Goal: Task Accomplishment & Management: Use online tool/utility

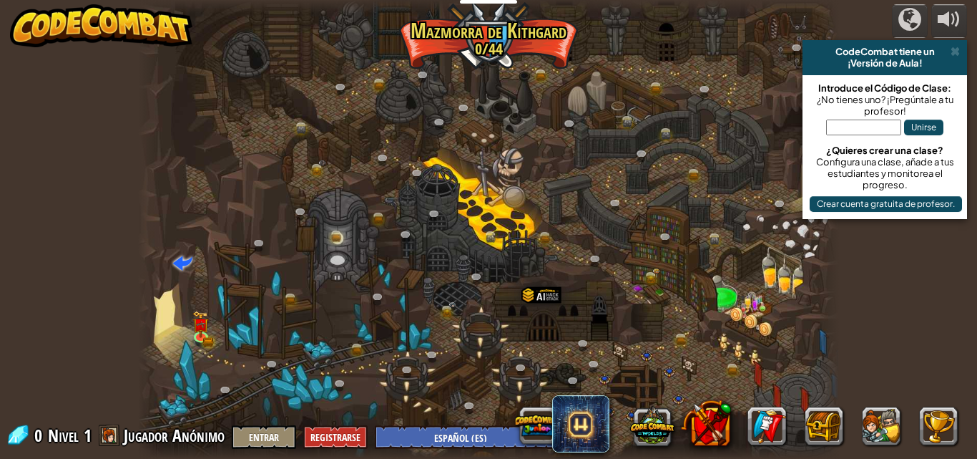
select select "es-ES"
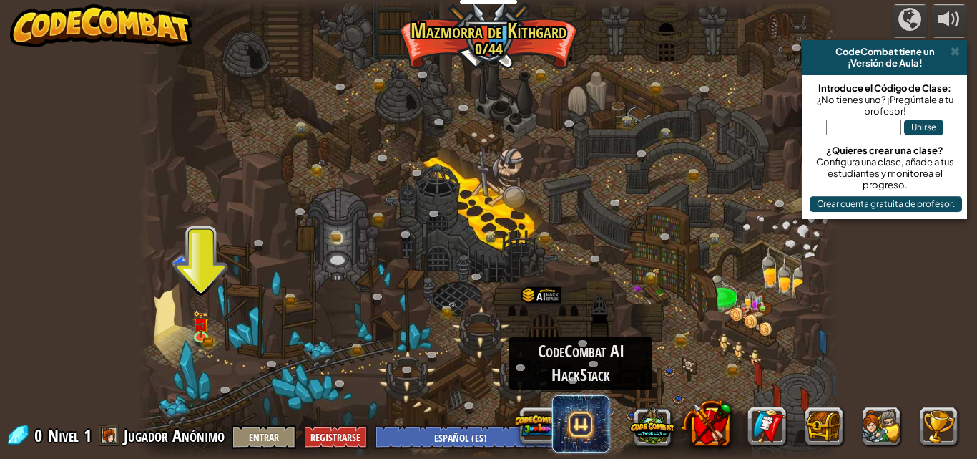
click at [578, 425] on span at bounding box center [580, 423] width 57 height 57
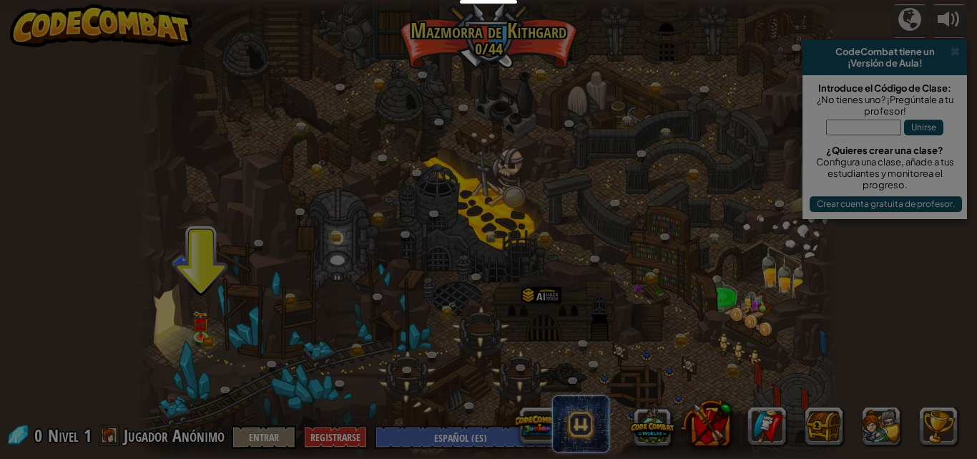
click at [0, 0] on div "Unlock the Full Potential of Generative AI New to AI? Explore CodeCombat AI Hac…" at bounding box center [0, 0] width 0 height 0
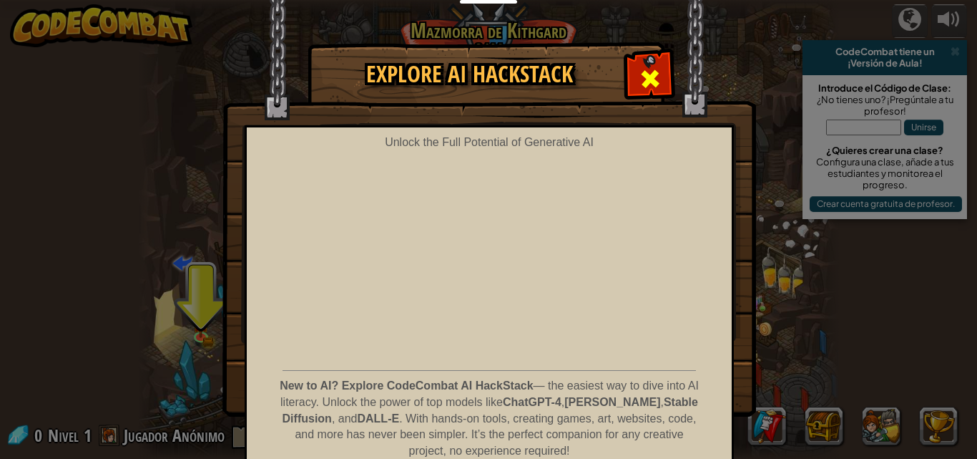
click at [645, 57] on div at bounding box center [650, 76] width 45 height 45
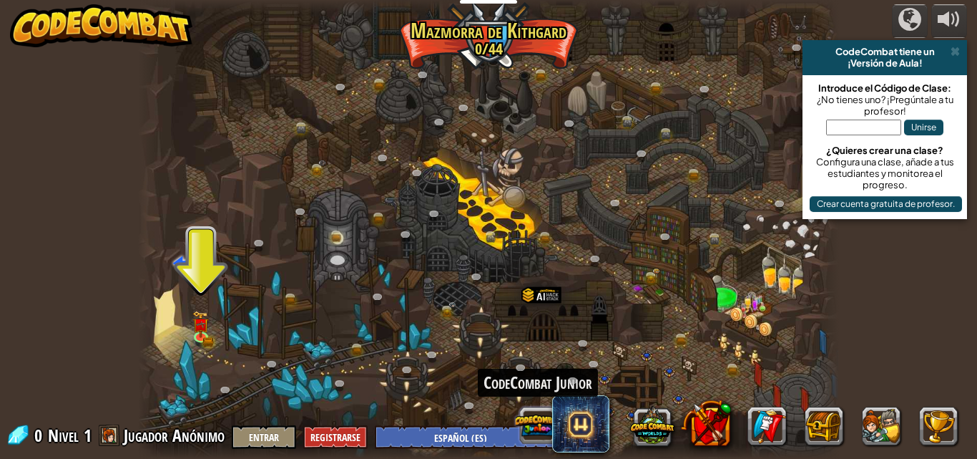
click at [542, 422] on div "CodeCombat Junior" at bounding box center [738, 425] width 458 height 57
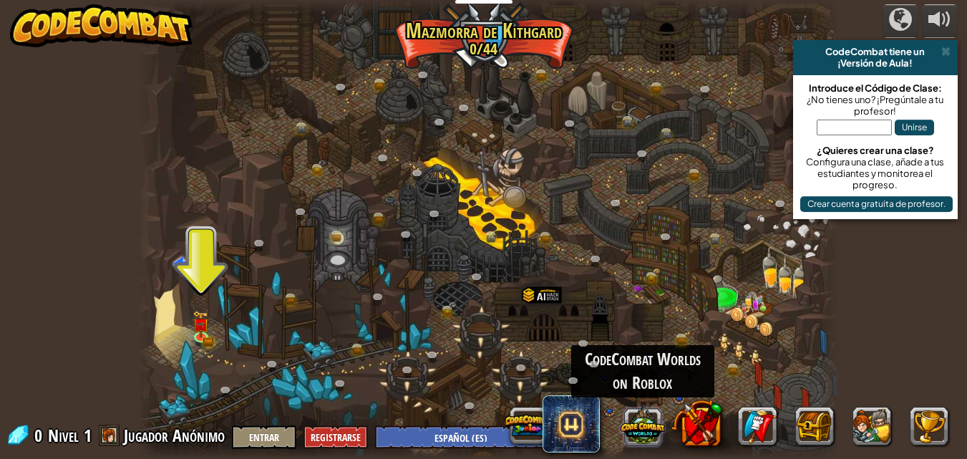
click at [652, 425] on button at bounding box center [642, 425] width 44 height 44
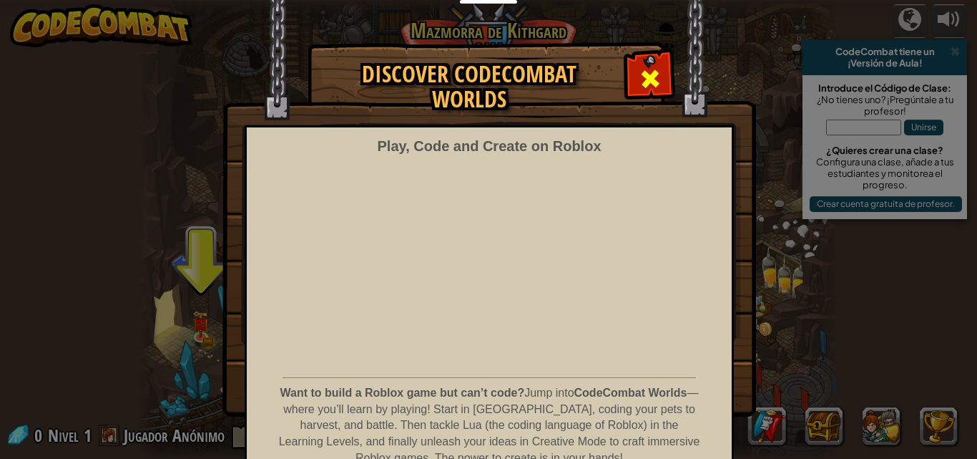
click at [659, 79] on div at bounding box center [650, 76] width 45 height 45
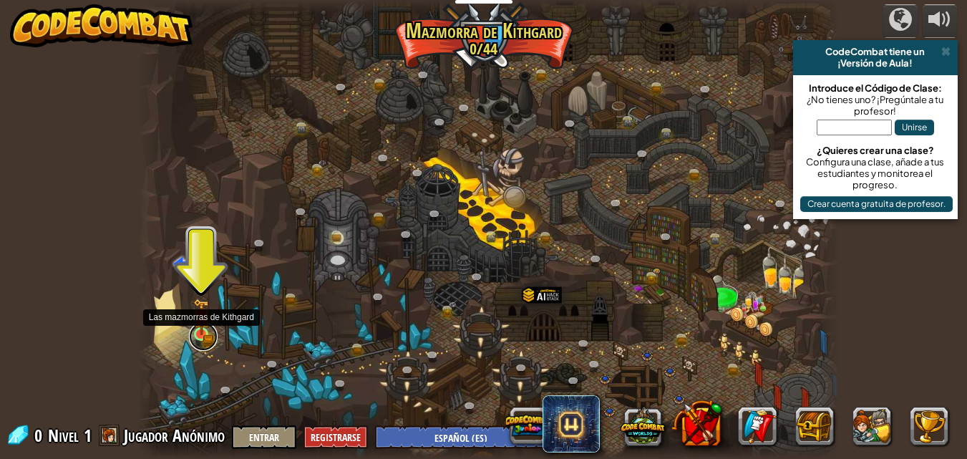
click at [212, 333] on link at bounding box center [203, 336] width 29 height 29
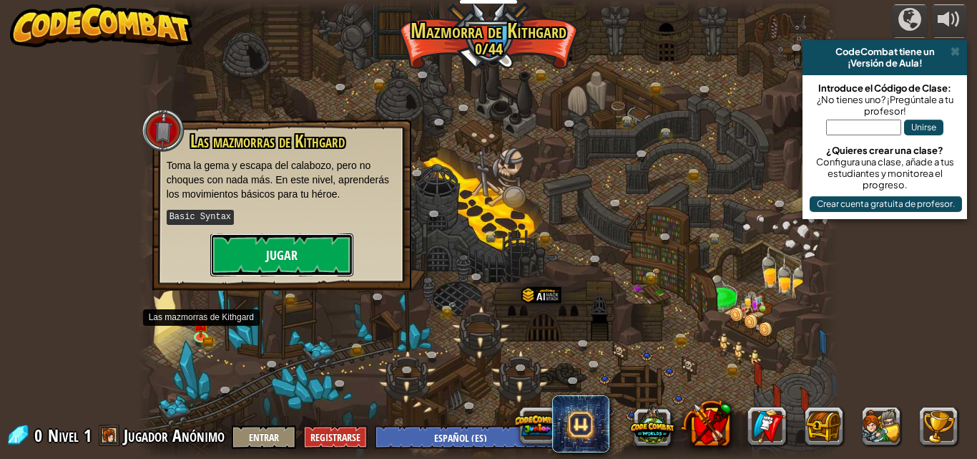
click at [273, 243] on button "Jugar" at bounding box center [281, 254] width 143 height 43
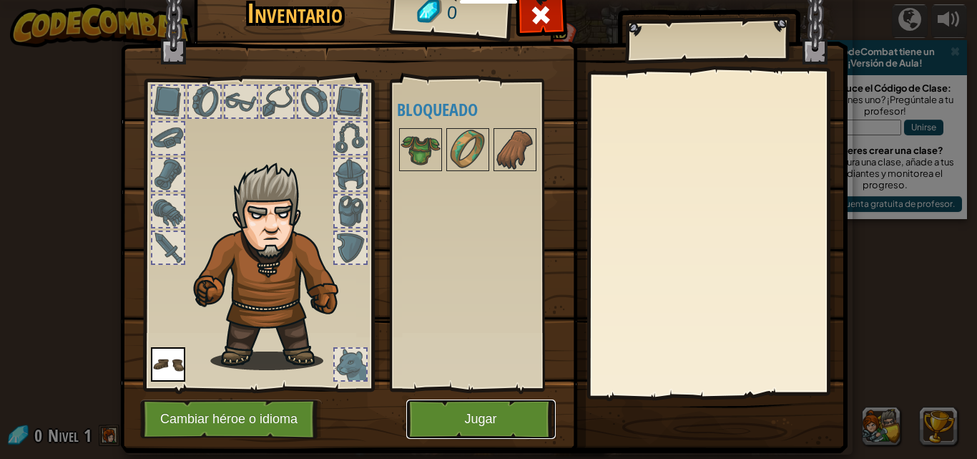
click at [468, 404] on button "Jugar" at bounding box center [481, 418] width 150 height 39
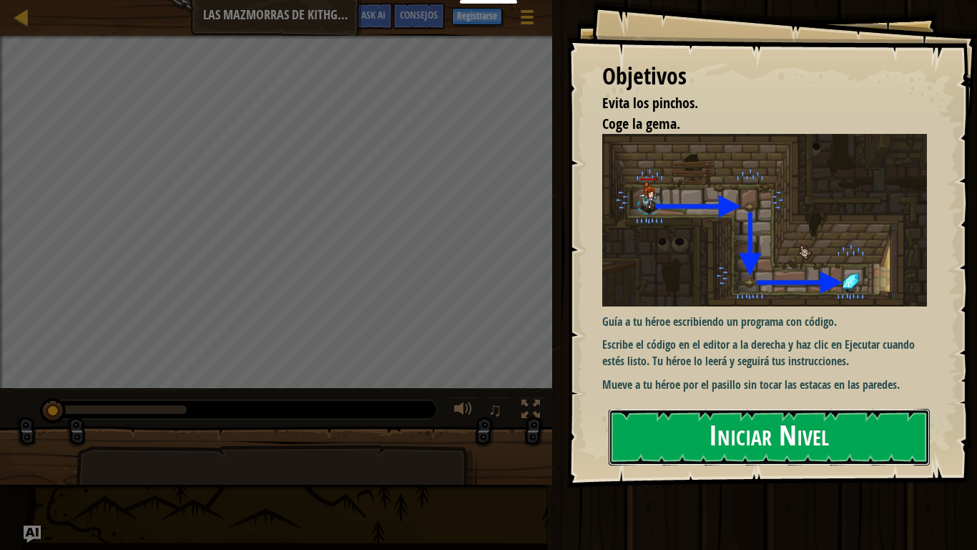
click at [678, 424] on button "Iniciar Nivel" at bounding box center [769, 437] width 321 height 57
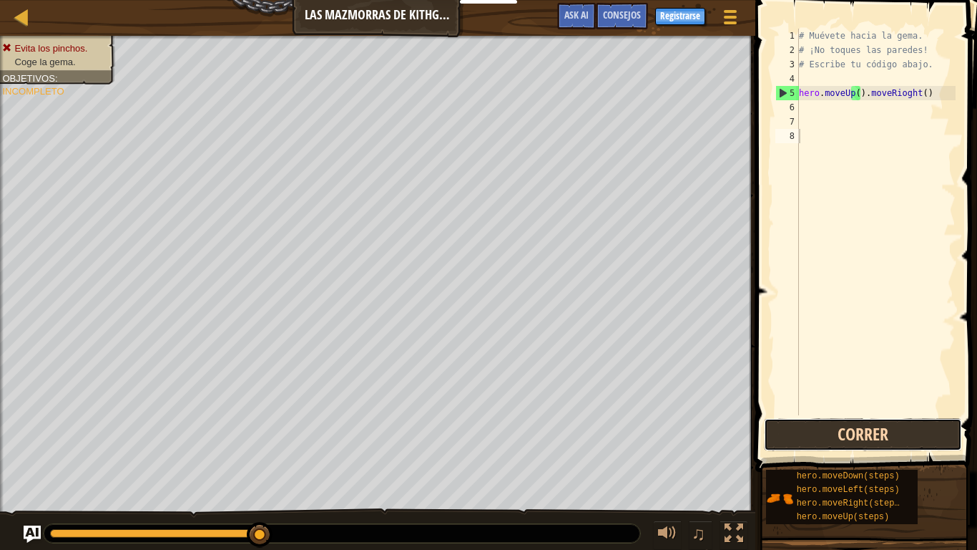
click at [843, 434] on button "Correr" at bounding box center [863, 434] width 198 height 33
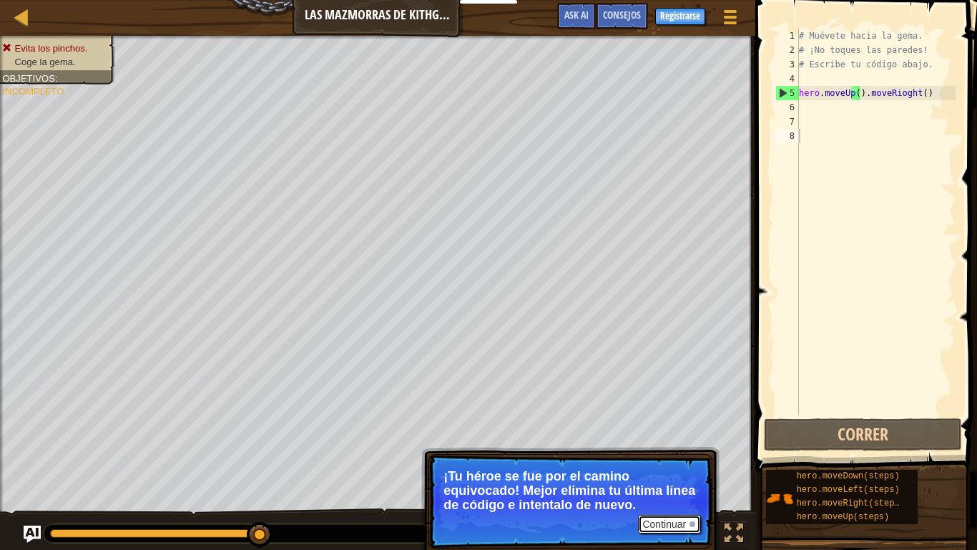
click at [684, 458] on button "Continuar" at bounding box center [669, 523] width 63 height 19
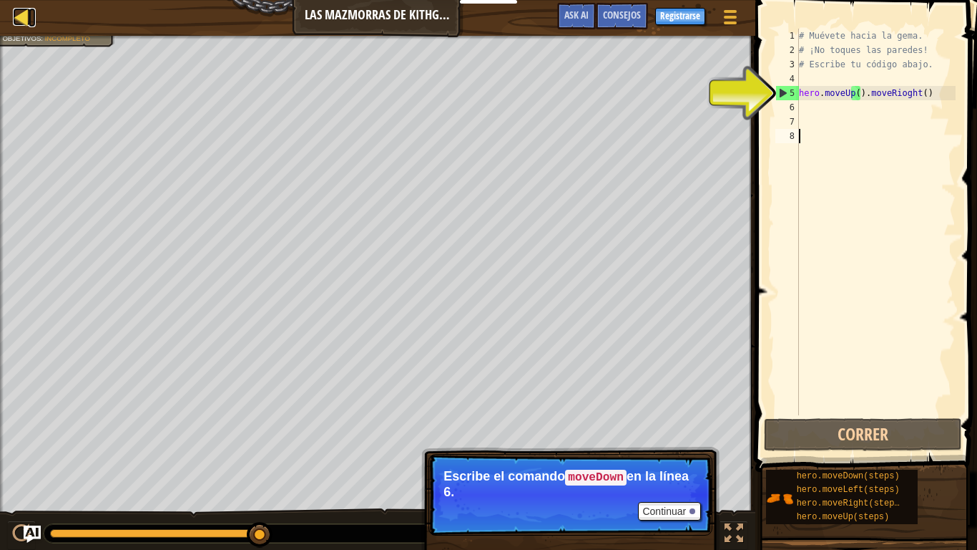
click at [19, 14] on div at bounding box center [22, 17] width 18 height 18
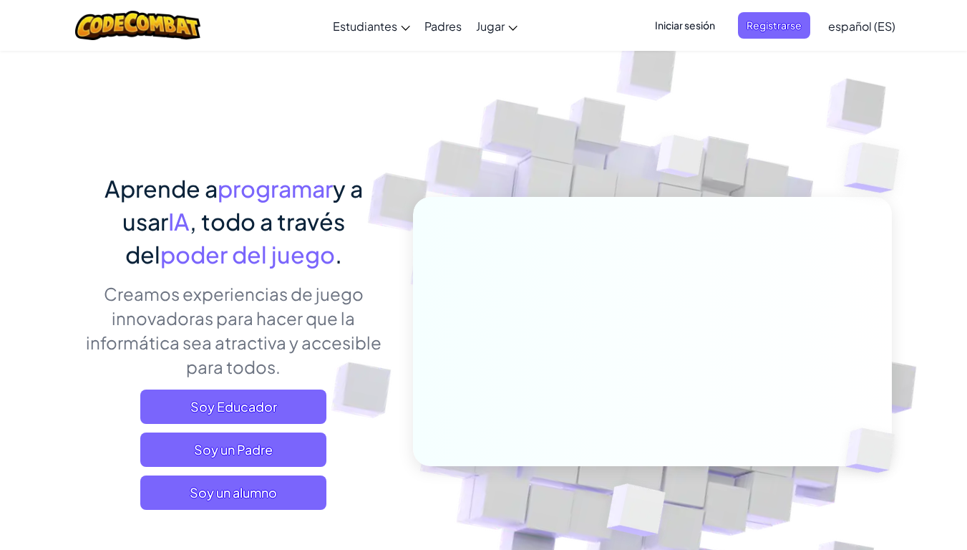
scroll to position [481, 0]
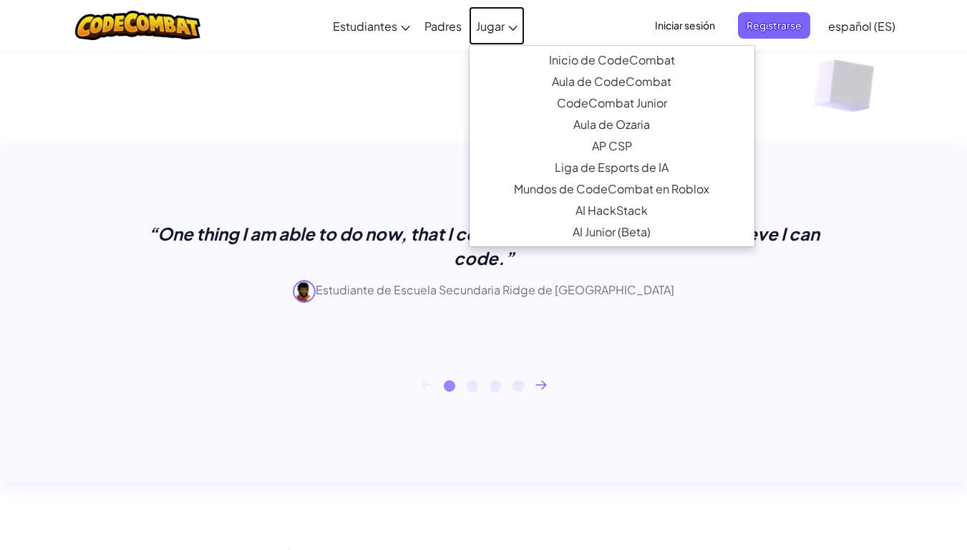
click at [495, 21] on span "Jugar" at bounding box center [490, 26] width 29 height 15
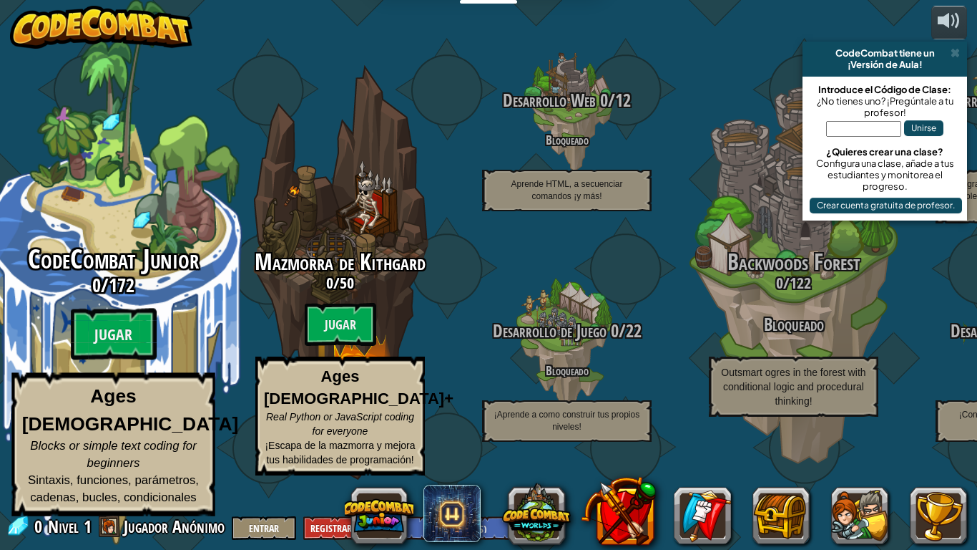
select select "es-ES"
click at [104, 348] on btn "Jugar" at bounding box center [114, 334] width 86 height 52
select select "es-ES"
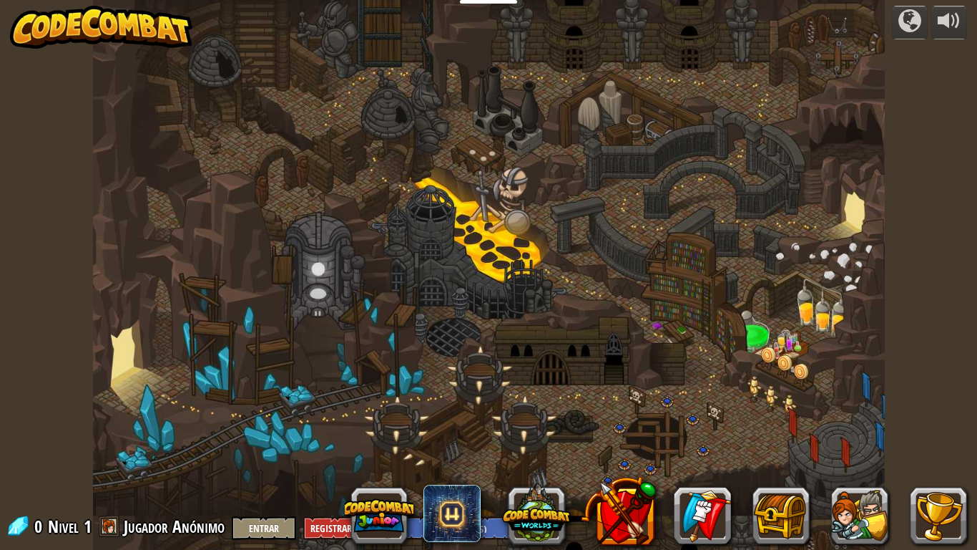
select select "es-ES"
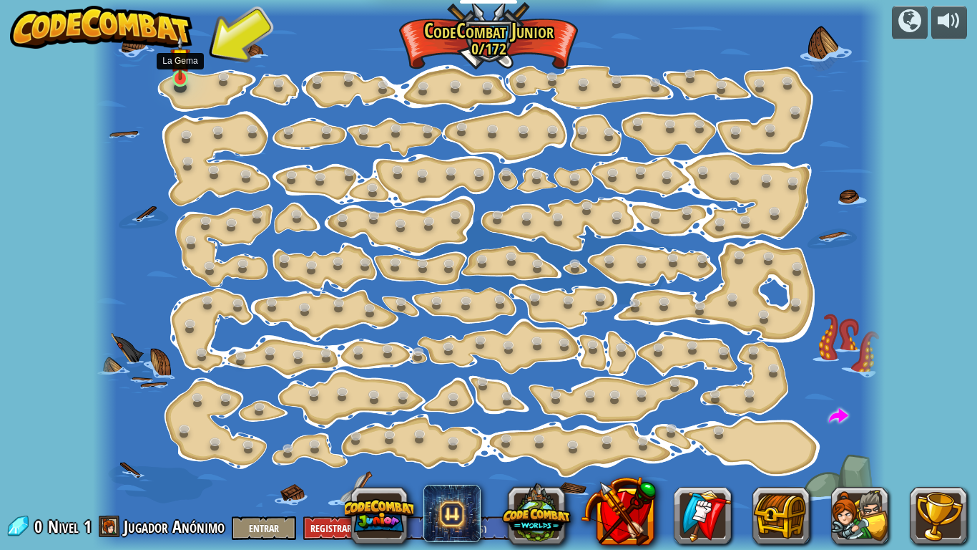
click at [185, 78] on img at bounding box center [179, 57] width 19 height 45
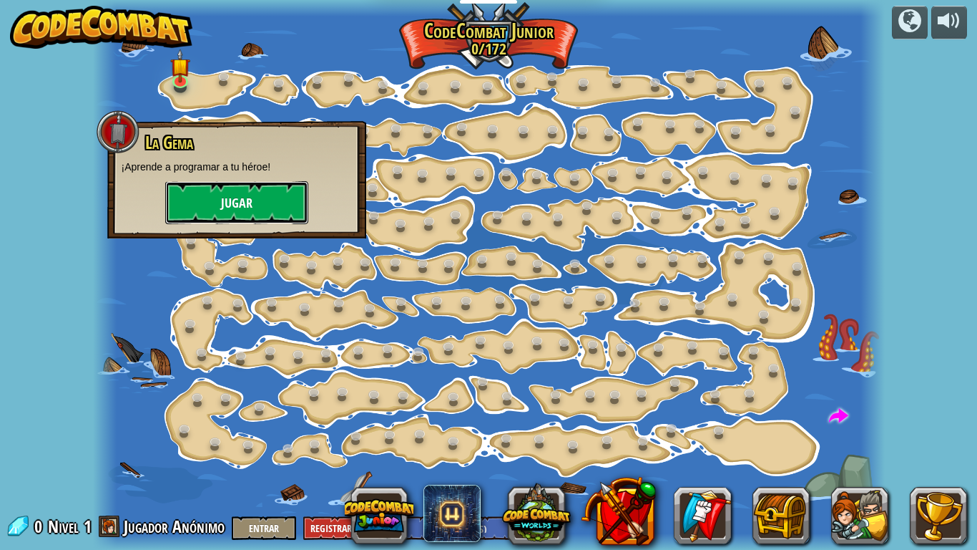
click at [231, 203] on button "Jugar" at bounding box center [236, 202] width 143 height 43
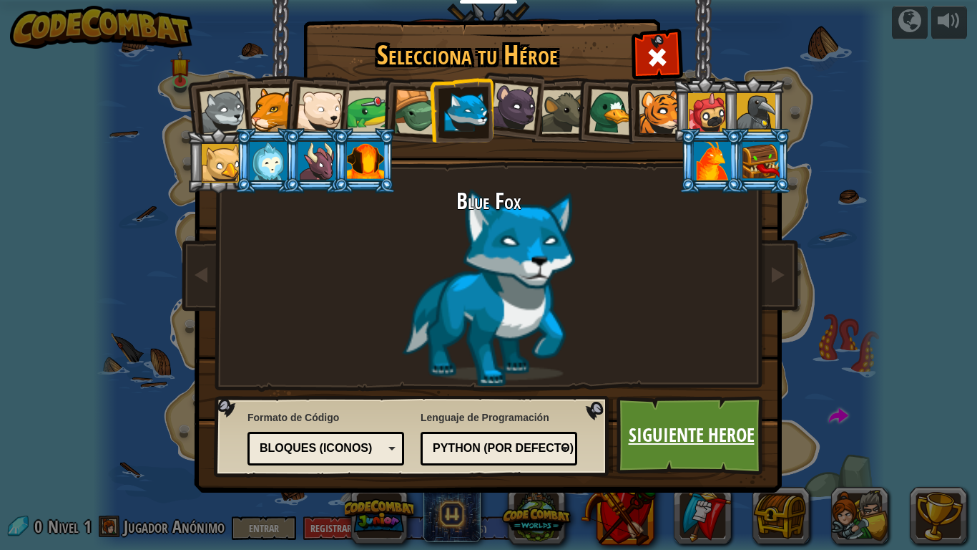
click at [646, 437] on link "Siguiente Heroe" at bounding box center [692, 435] width 150 height 79
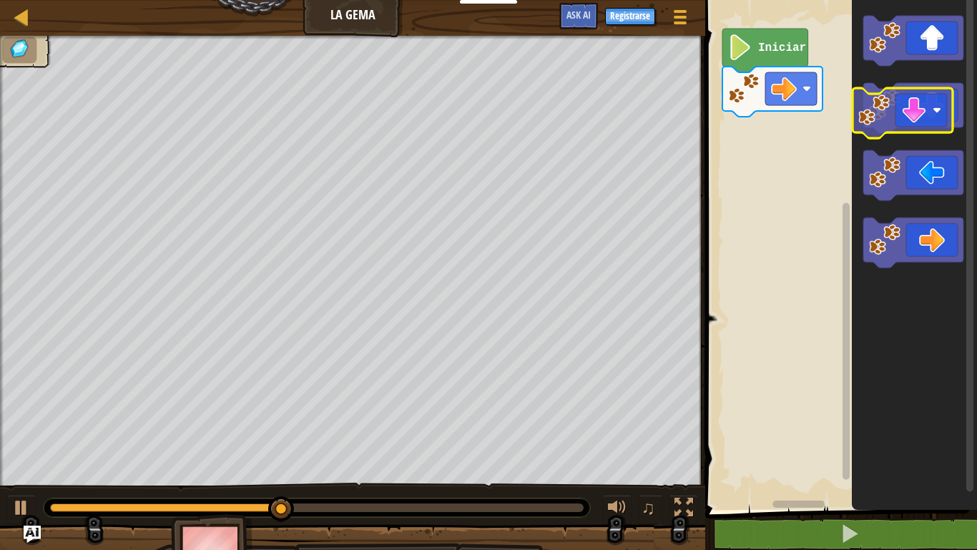
click at [867, 110] on g "Espacio de trabajo de Blockly" at bounding box center [914, 108] width 100 height 50
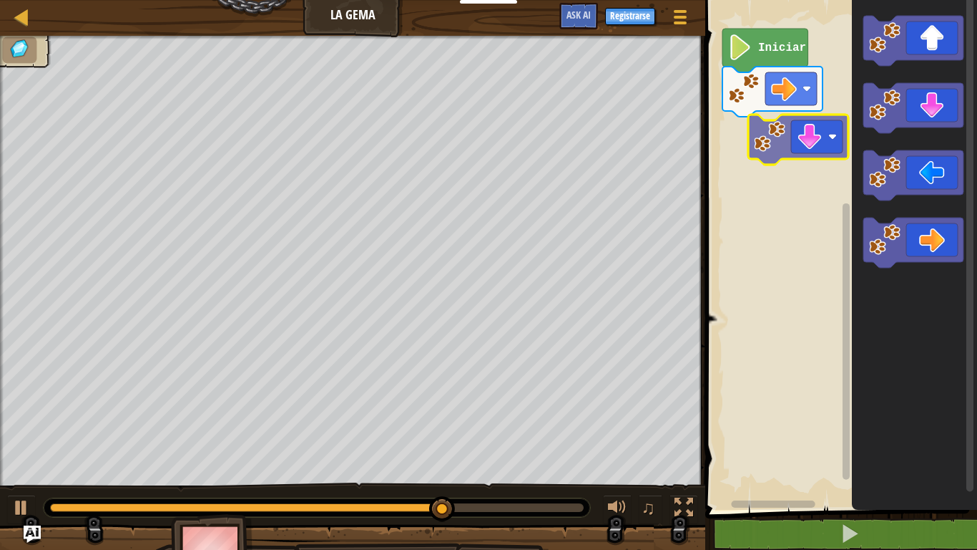
click at [777, 149] on div "Iniciar" at bounding box center [839, 251] width 276 height 517
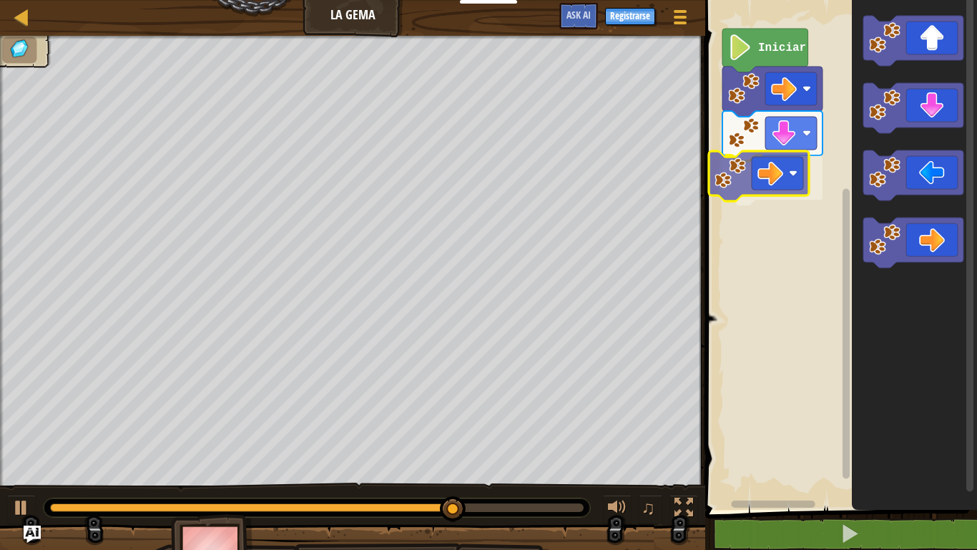
click at [770, 177] on div "Iniciar" at bounding box center [839, 251] width 276 height 517
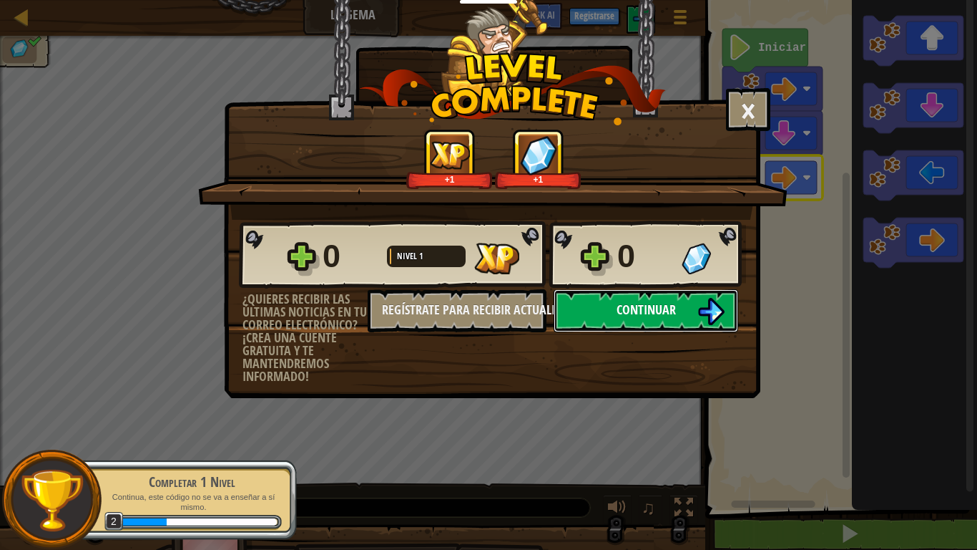
click at [670, 310] on span "Continuar" at bounding box center [646, 310] width 59 height 18
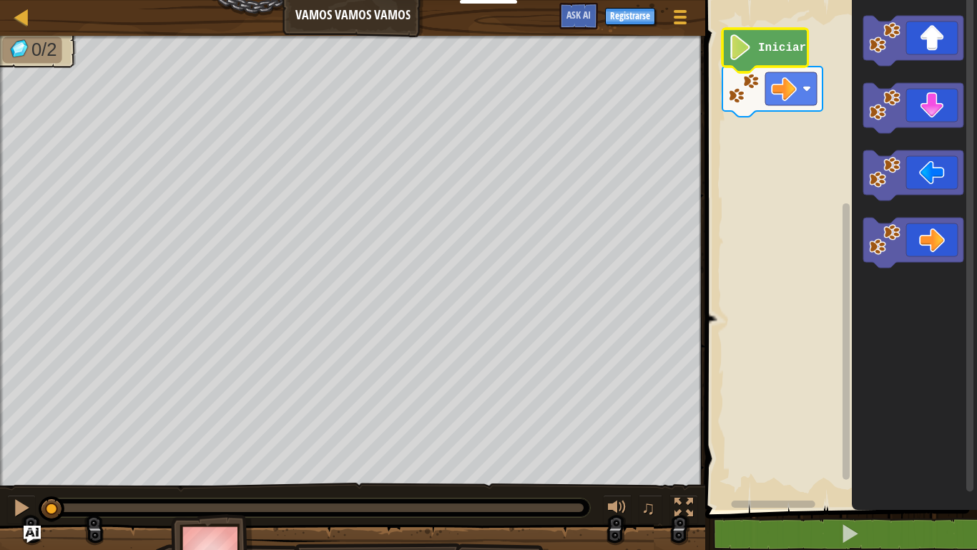
click at [765, 45] on text "Iniciar" at bounding box center [782, 48] width 48 height 13
click at [754, 85] on image "Espacio de trabajo de Blockly" at bounding box center [743, 88] width 31 height 31
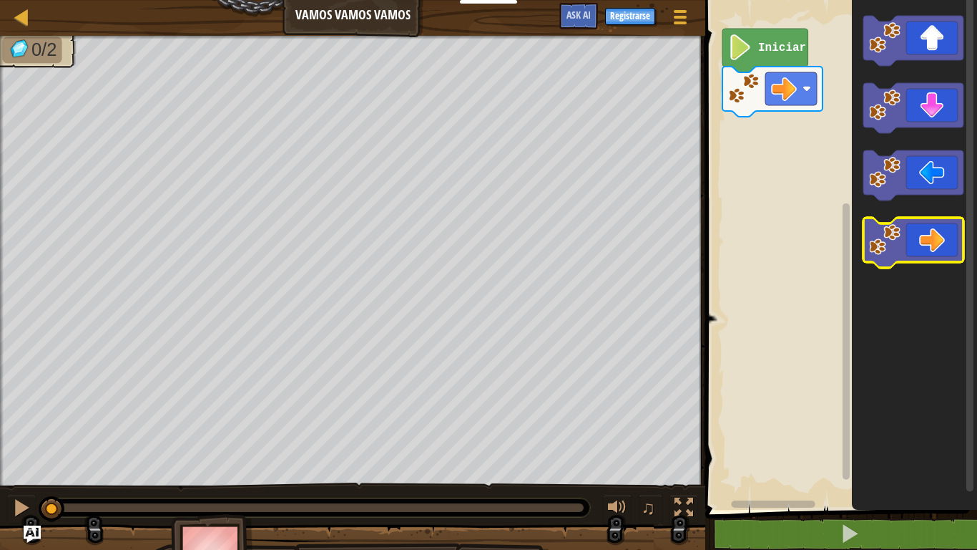
click at [925, 228] on icon "Espacio de trabajo de Blockly" at bounding box center [914, 243] width 100 height 50
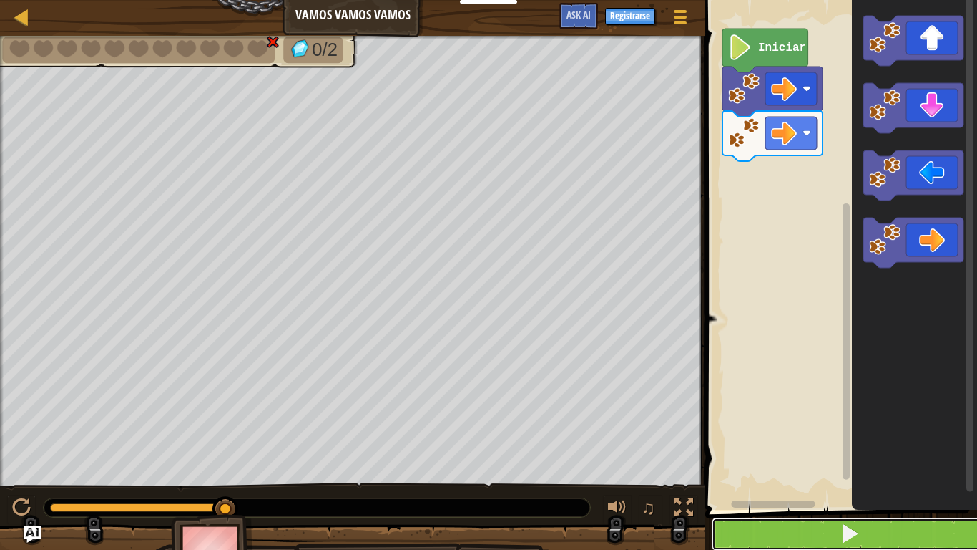
click at [899, 458] on button at bounding box center [850, 533] width 276 height 33
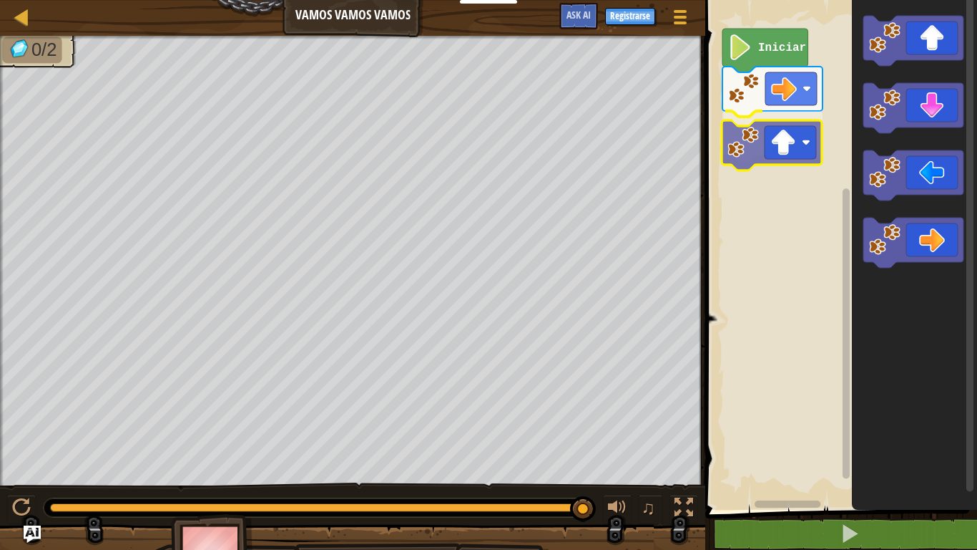
click at [791, 141] on div "Iniciar" at bounding box center [839, 251] width 276 height 517
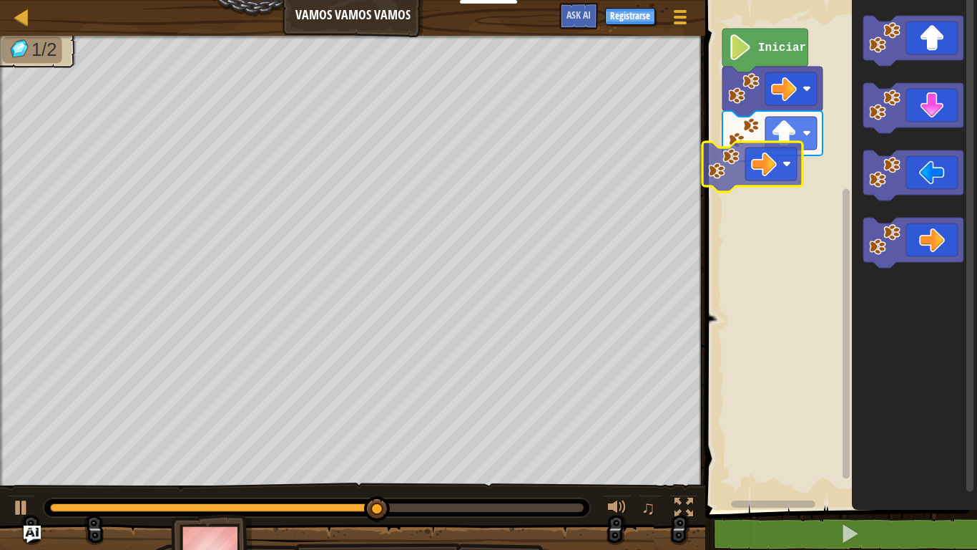
click at [778, 162] on div "Iniciar" at bounding box center [839, 251] width 276 height 517
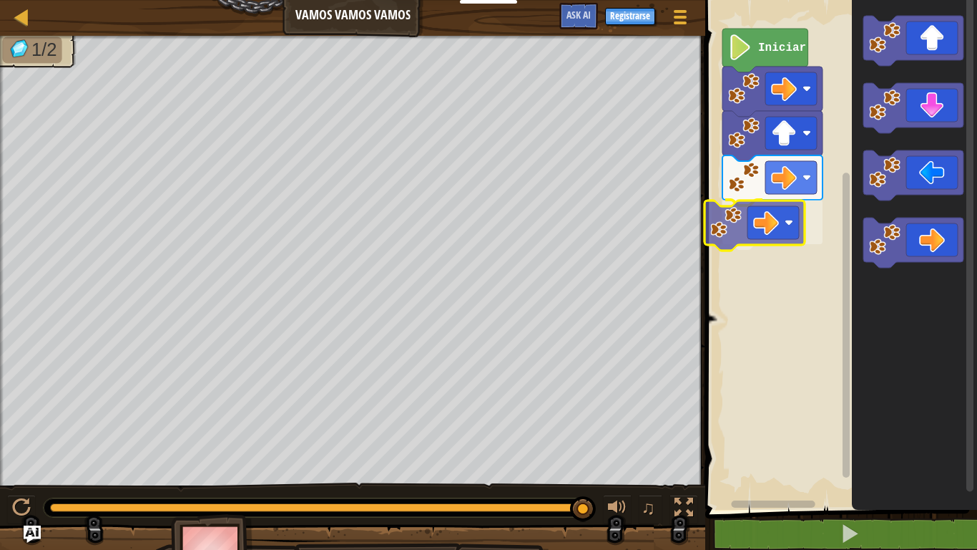
click at [767, 238] on div "Iniciar" at bounding box center [839, 251] width 276 height 517
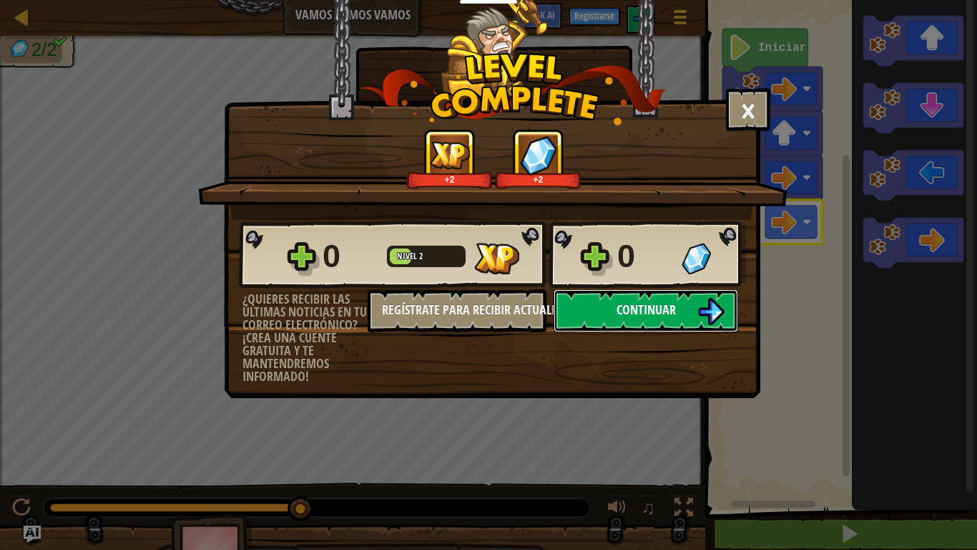
click at [671, 303] on span "Continuar" at bounding box center [646, 310] width 59 height 18
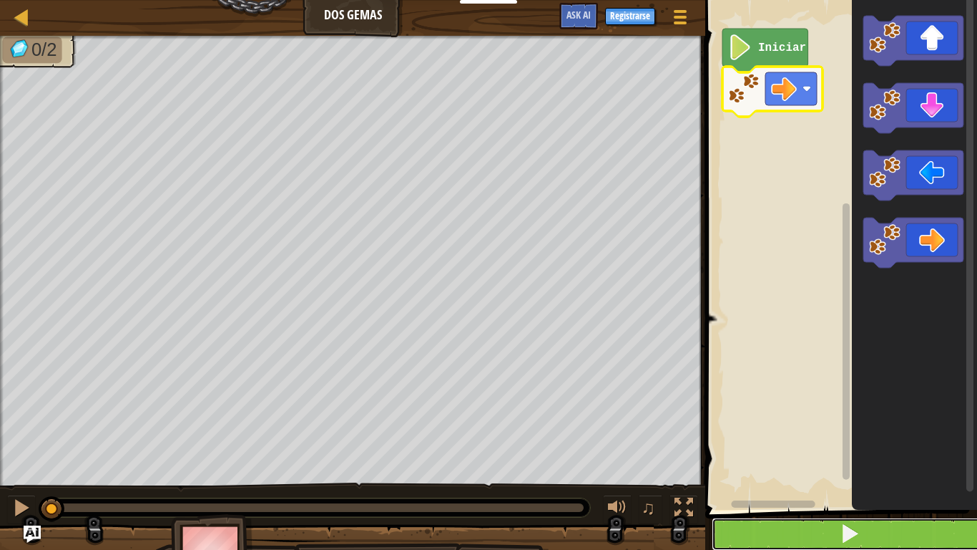
click at [782, 458] on button at bounding box center [850, 533] width 276 height 33
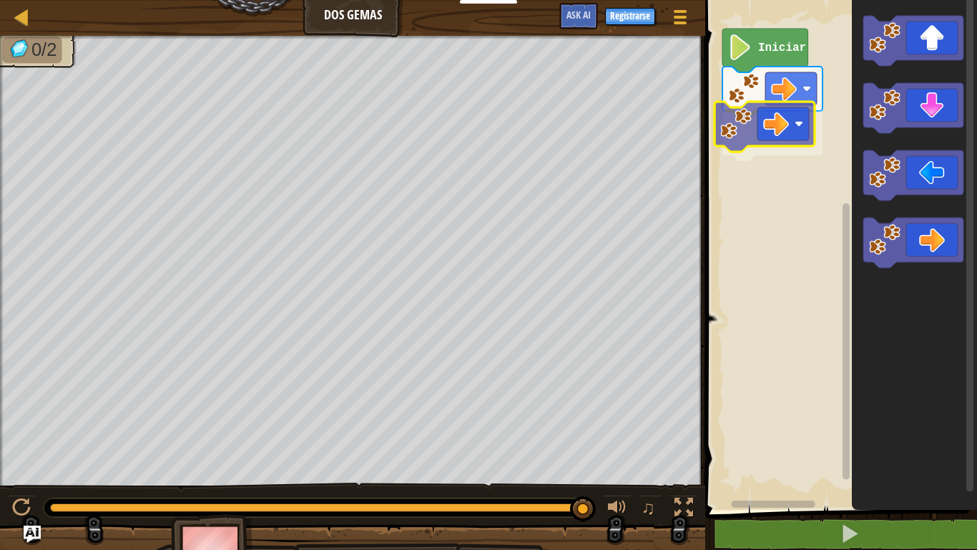
click at [761, 104] on div "Iniciar" at bounding box center [839, 251] width 276 height 517
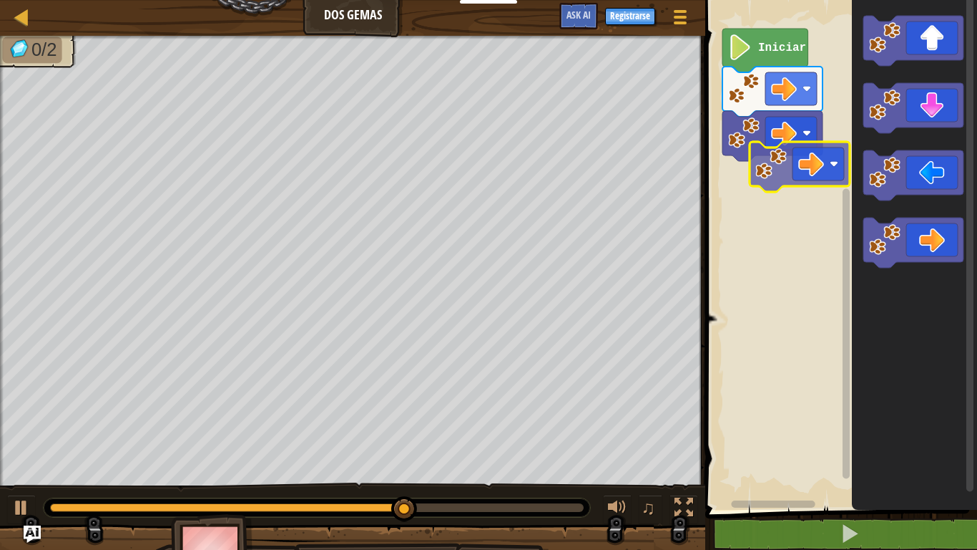
click at [811, 141] on div "Iniciar" at bounding box center [839, 251] width 276 height 517
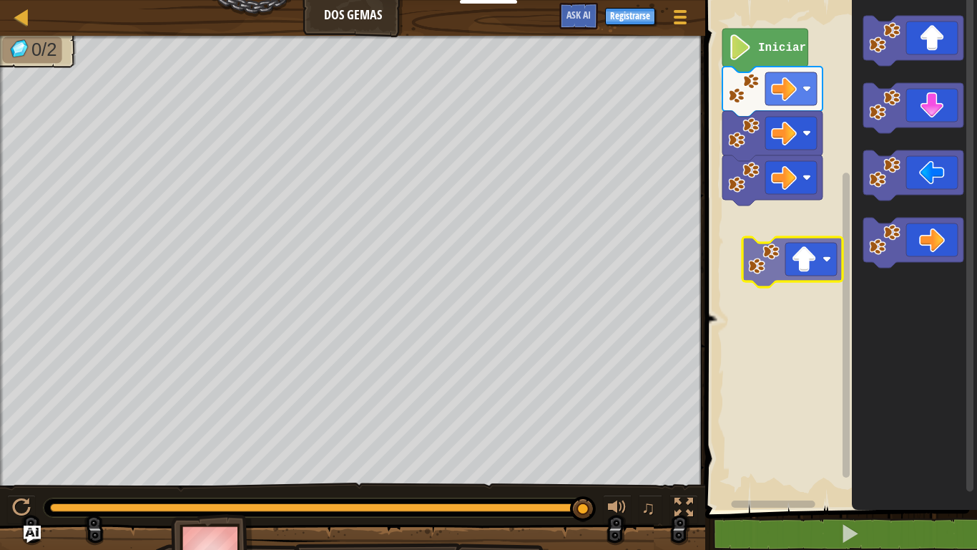
click at [794, 245] on div "Iniciar" at bounding box center [839, 251] width 276 height 517
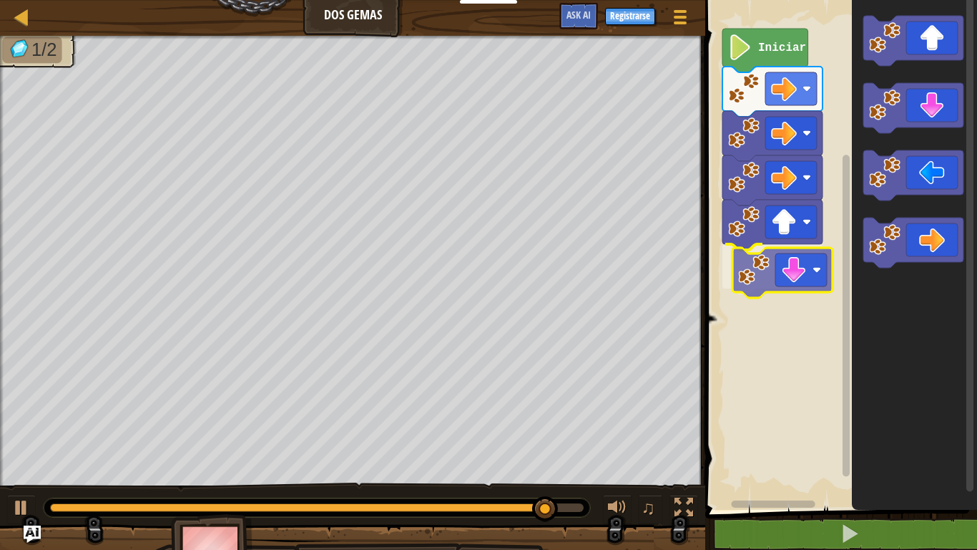
click at [802, 283] on div "Iniciar" at bounding box center [839, 251] width 276 height 517
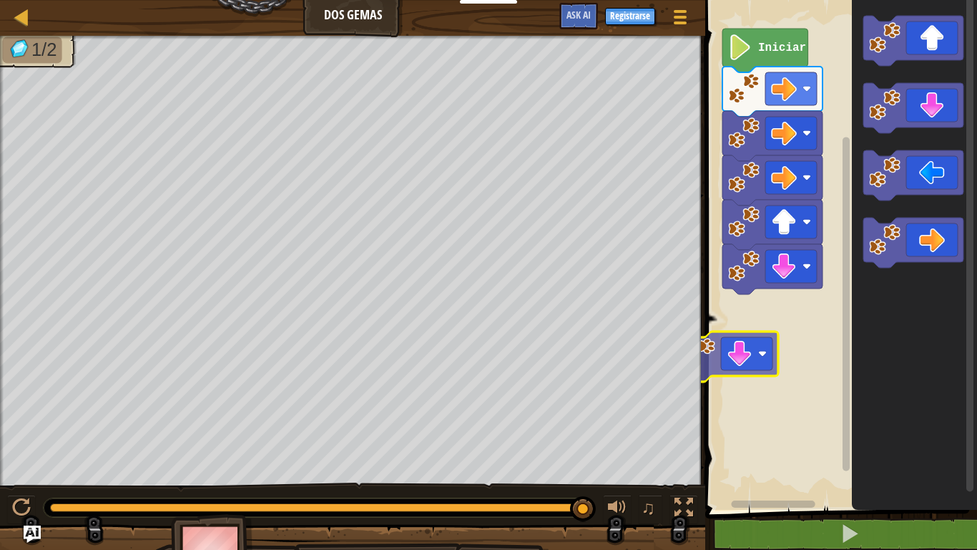
click at [726, 334] on div "Iniciar" at bounding box center [839, 251] width 276 height 517
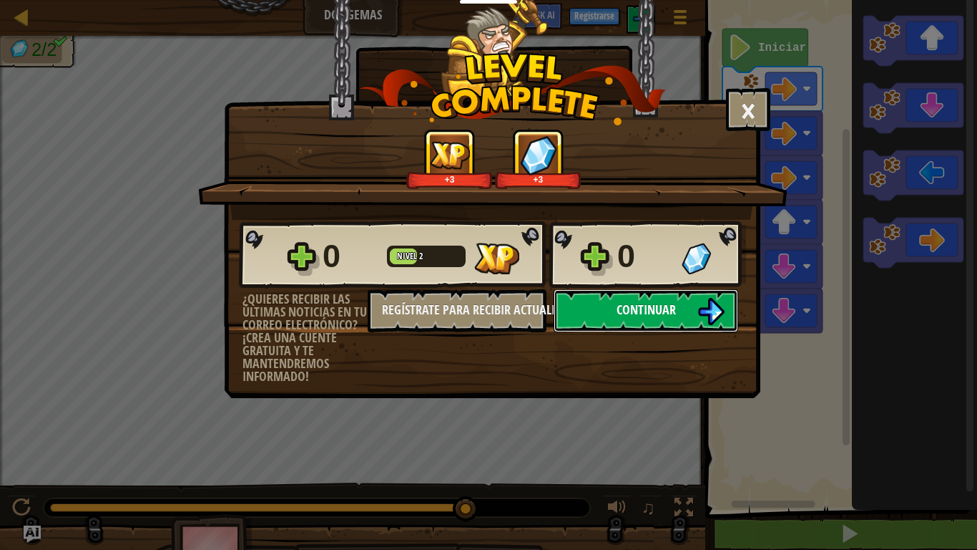
click at [680, 306] on button "Continuar" at bounding box center [646, 310] width 185 height 43
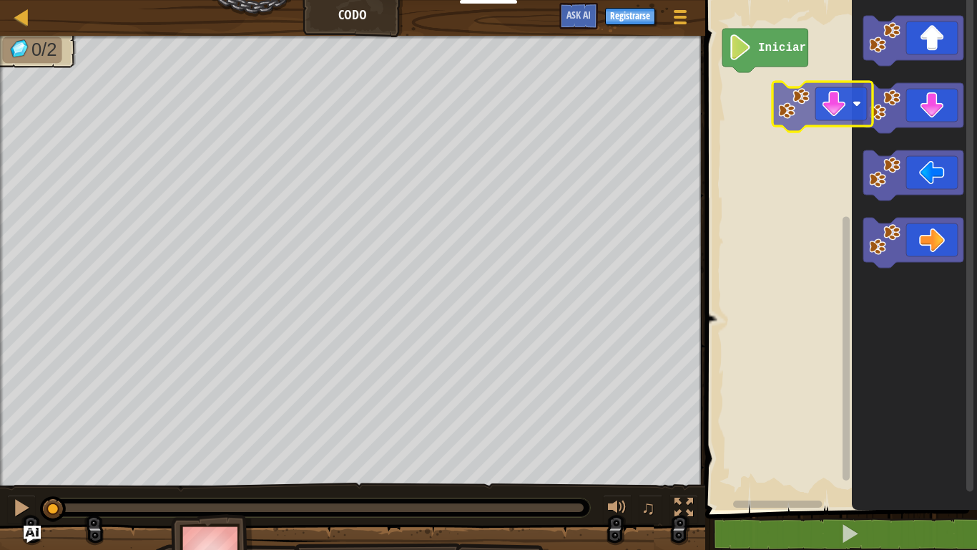
click at [753, 129] on div "Iniciar" at bounding box center [839, 251] width 276 height 517
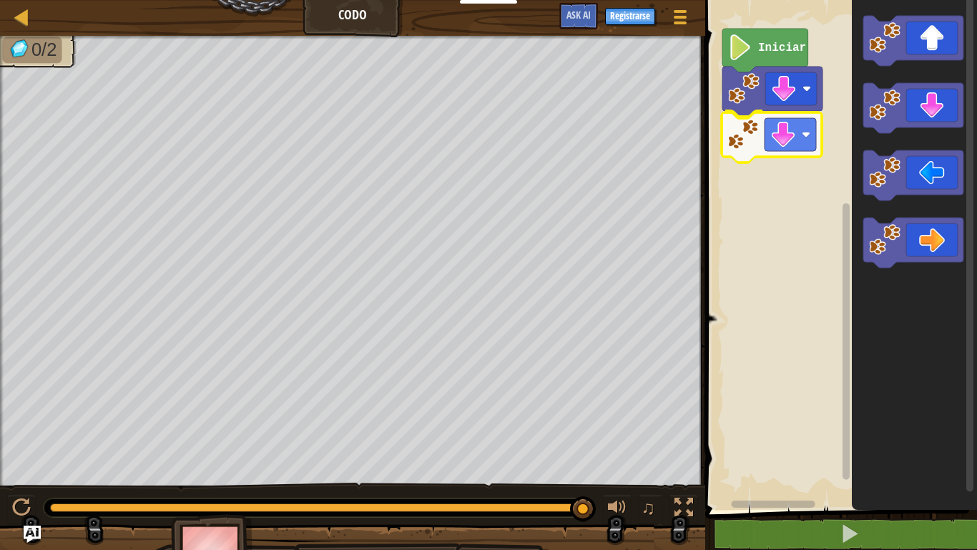
click at [809, 152] on div "Iniciar" at bounding box center [839, 251] width 276 height 517
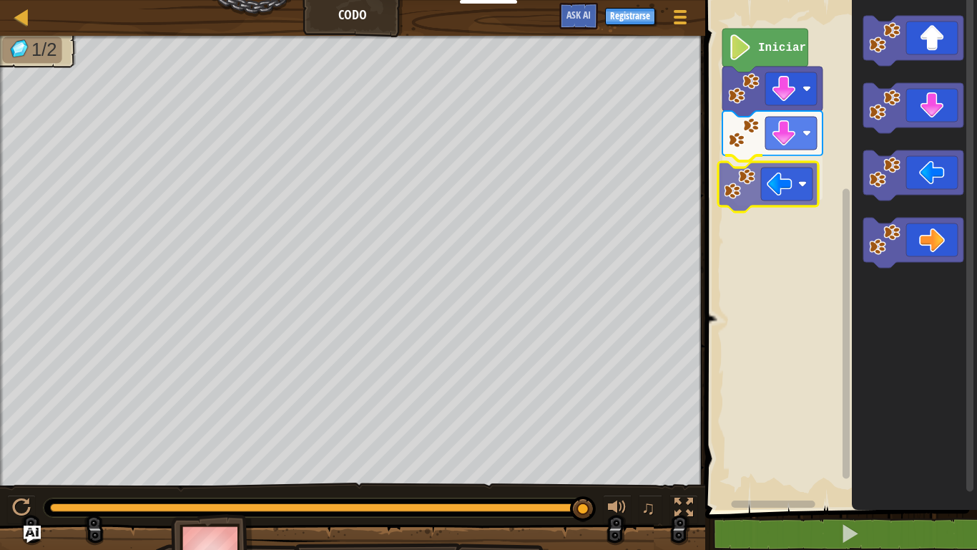
click at [776, 200] on div "Iniciar" at bounding box center [839, 251] width 276 height 517
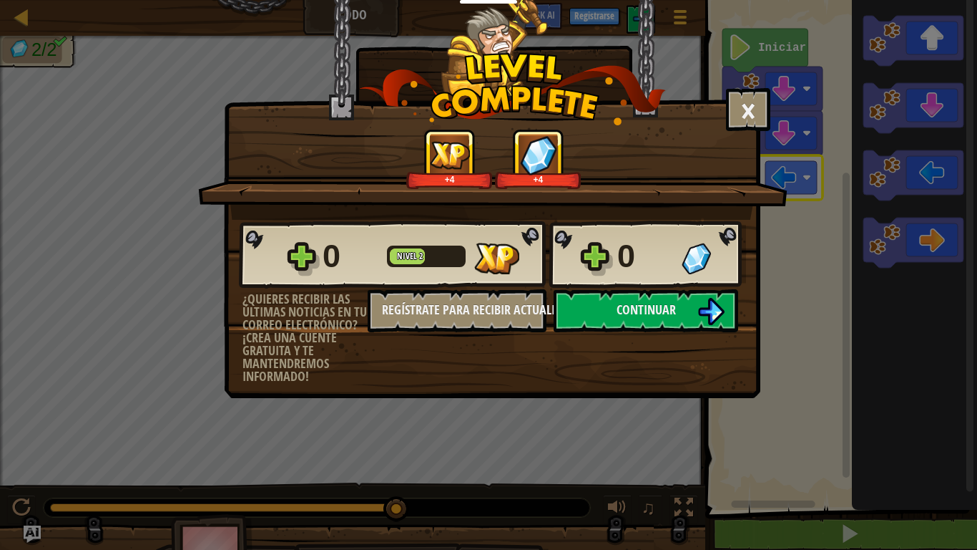
drag, startPoint x: 977, startPoint y: 0, endPoint x: 953, endPoint y: 0, distance: 23.6
click at [953, 0] on div "× Puntúa este nivel: +4 +4 Reticulating Splines... 0 Nivel 2 0 ¿Quieres recibir…" at bounding box center [488, 275] width 977 height 550
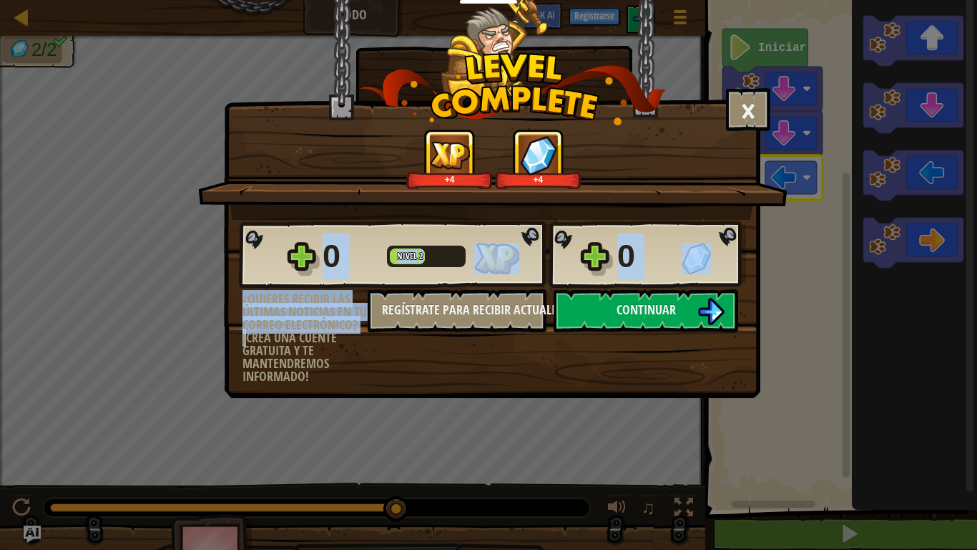
drag, startPoint x: 977, startPoint y: 422, endPoint x: 898, endPoint y: 387, distance: 86.2
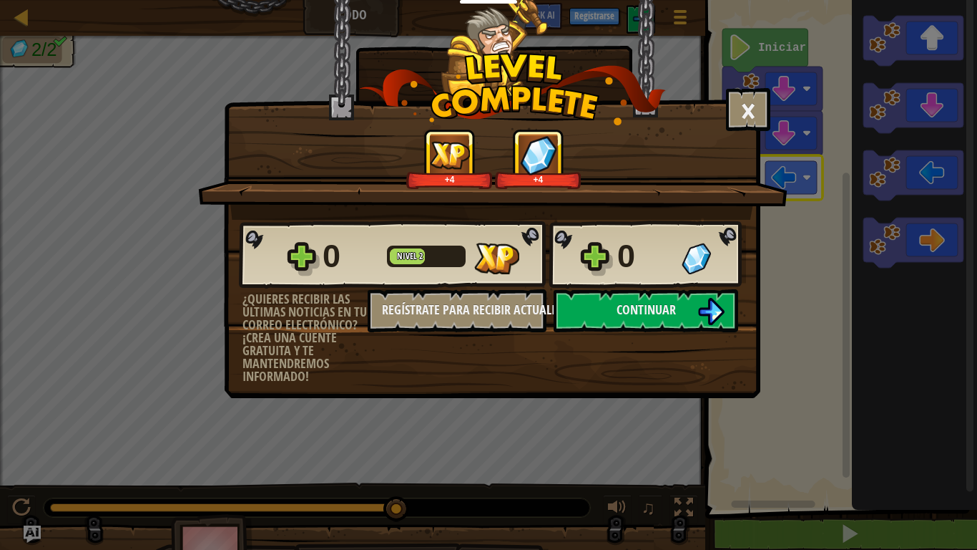
drag, startPoint x: 559, startPoint y: 0, endPoint x: 398, endPoint y: 0, distance: 161.0
click at [630, 303] on span "Continuar" at bounding box center [646, 310] width 59 height 18
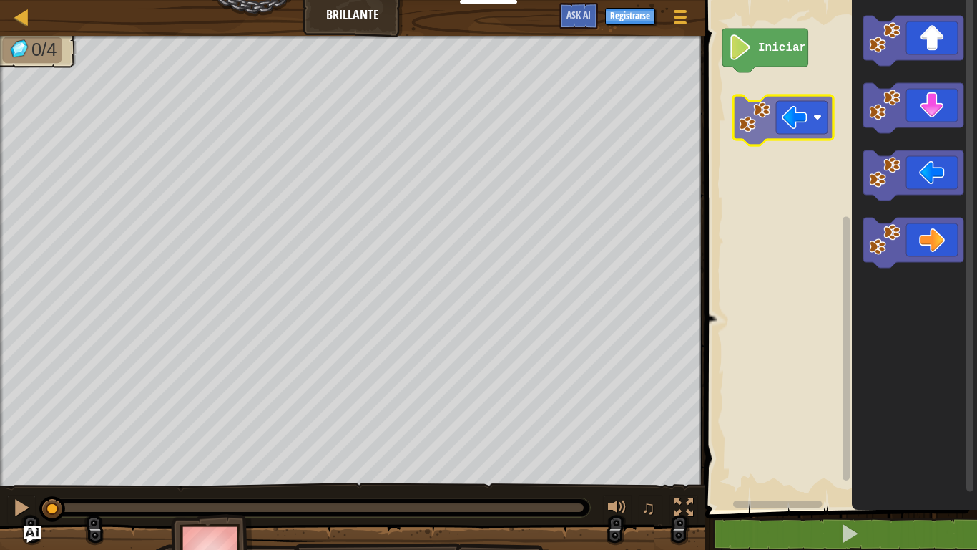
click at [766, 106] on div "Iniciar" at bounding box center [839, 251] width 276 height 517
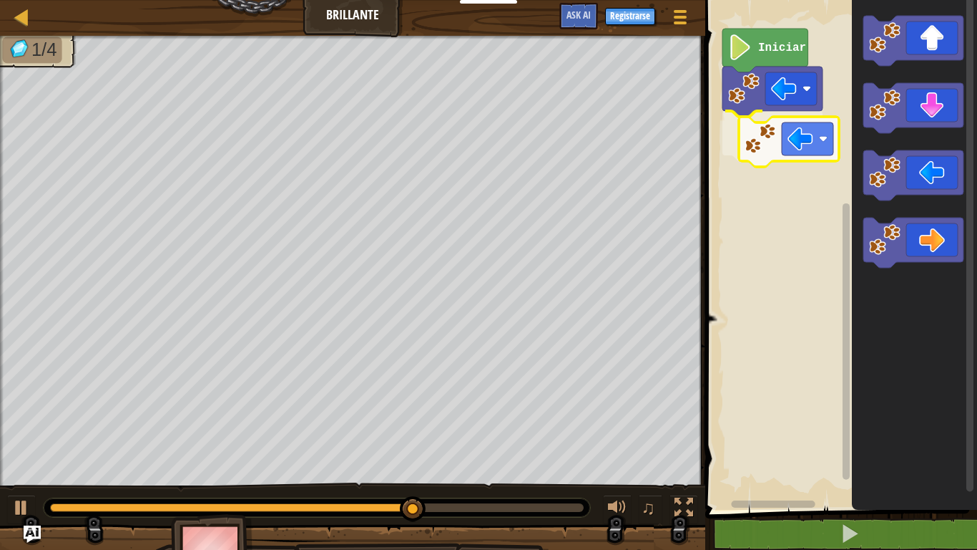
click at [792, 131] on div "Iniciar" at bounding box center [839, 251] width 276 height 517
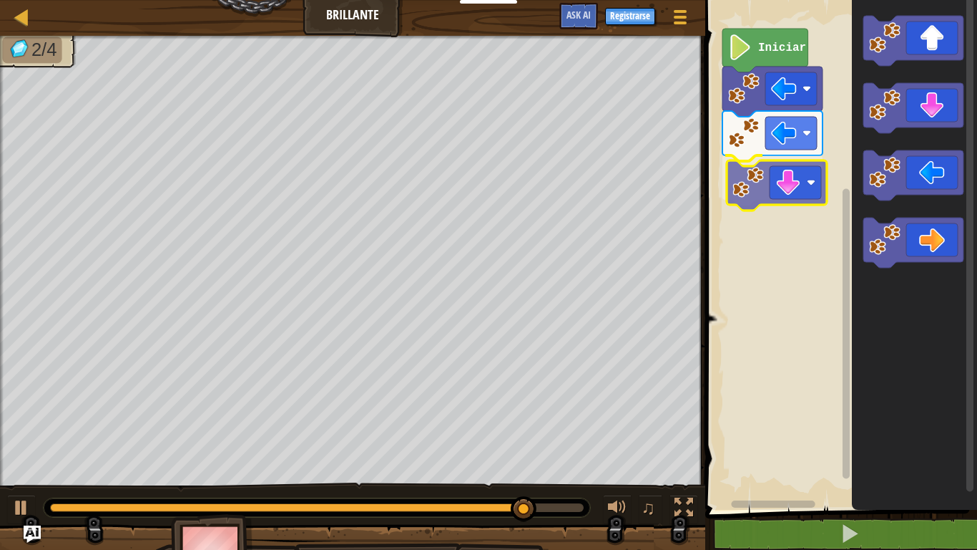
click at [767, 181] on div "Iniciar" at bounding box center [839, 251] width 276 height 517
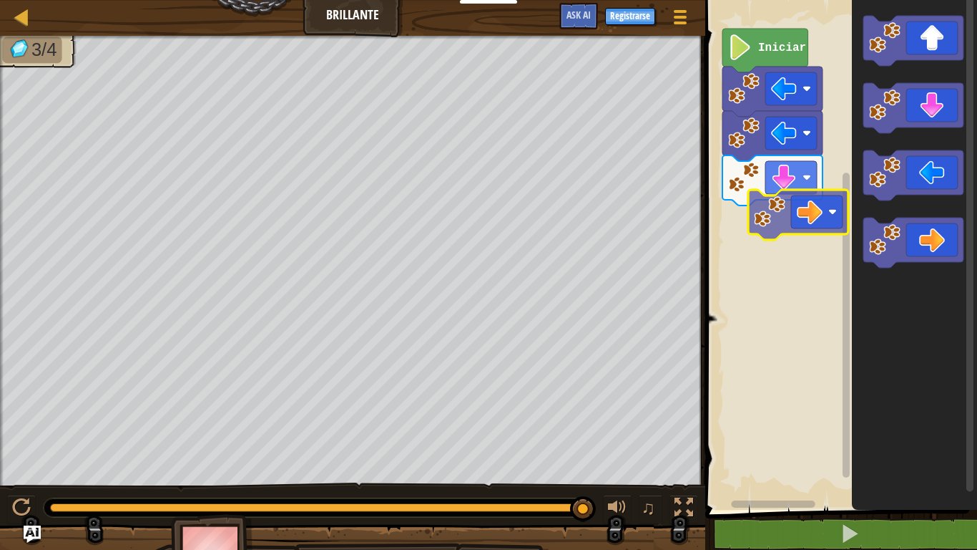
click at [752, 212] on div "Iniciar" at bounding box center [839, 251] width 276 height 517
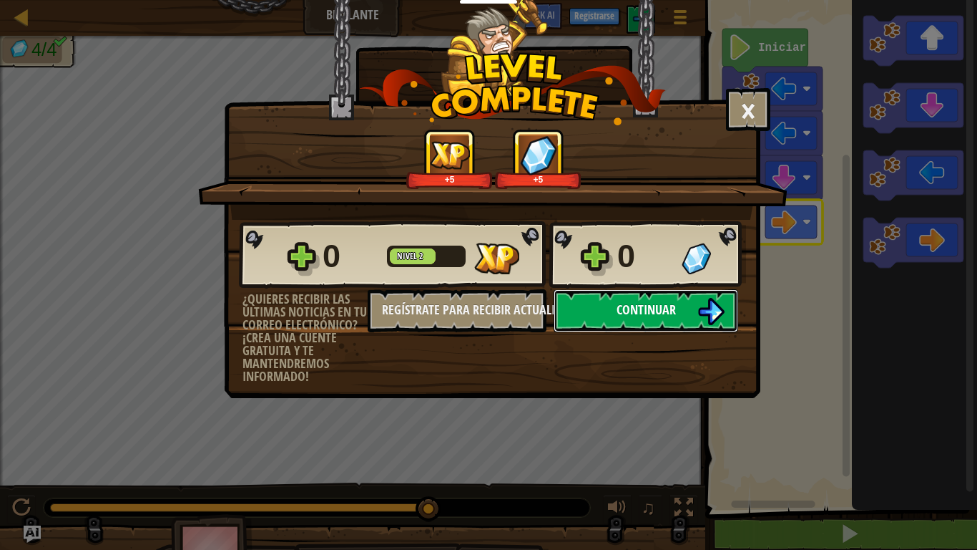
click at [699, 318] on img at bounding box center [711, 311] width 27 height 27
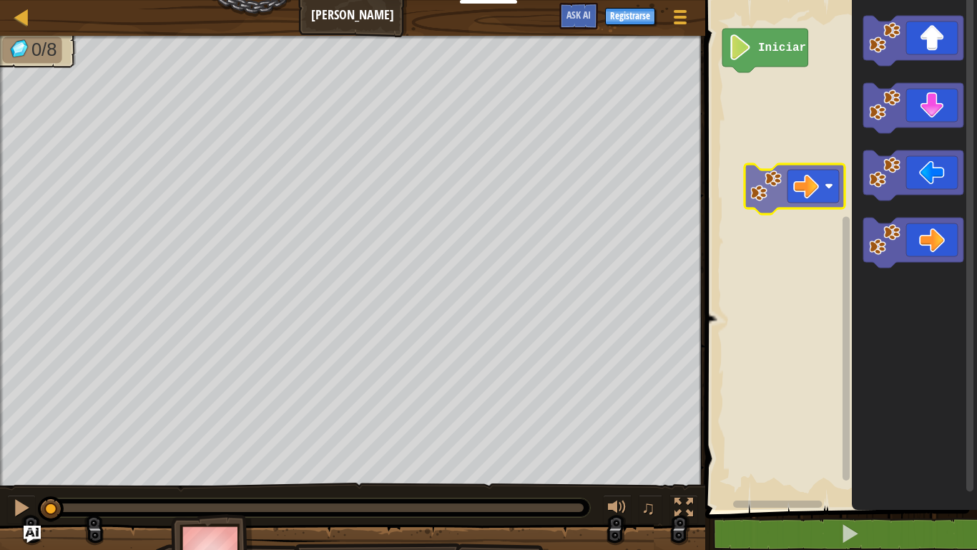
click at [806, 137] on div "Iniciar" at bounding box center [839, 251] width 276 height 517
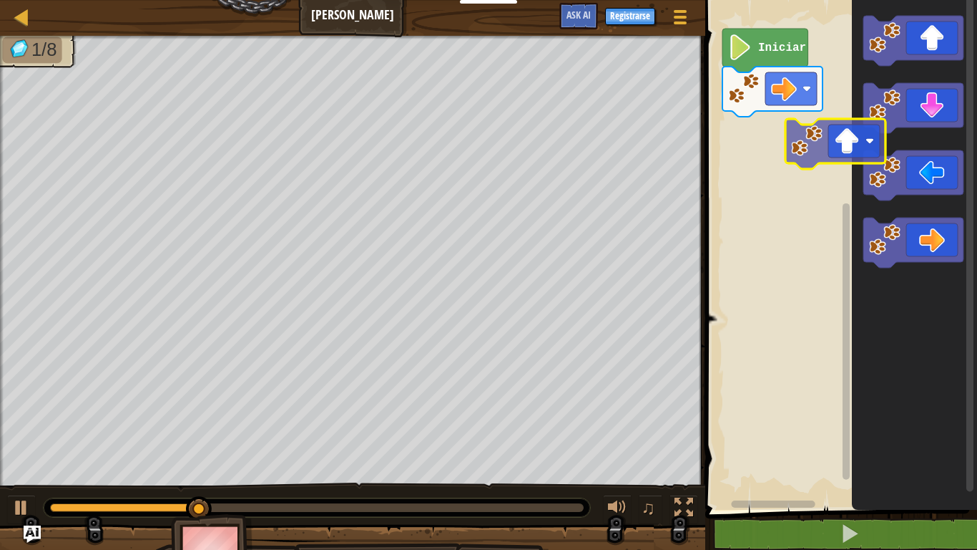
click at [806, 190] on div "Iniciar" at bounding box center [839, 251] width 276 height 517
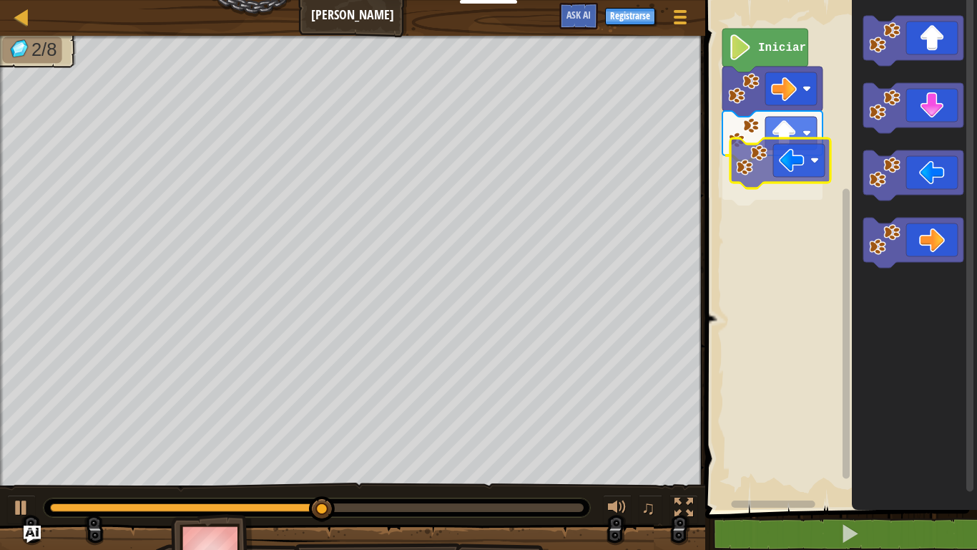
click at [765, 162] on div "Iniciar" at bounding box center [839, 251] width 276 height 517
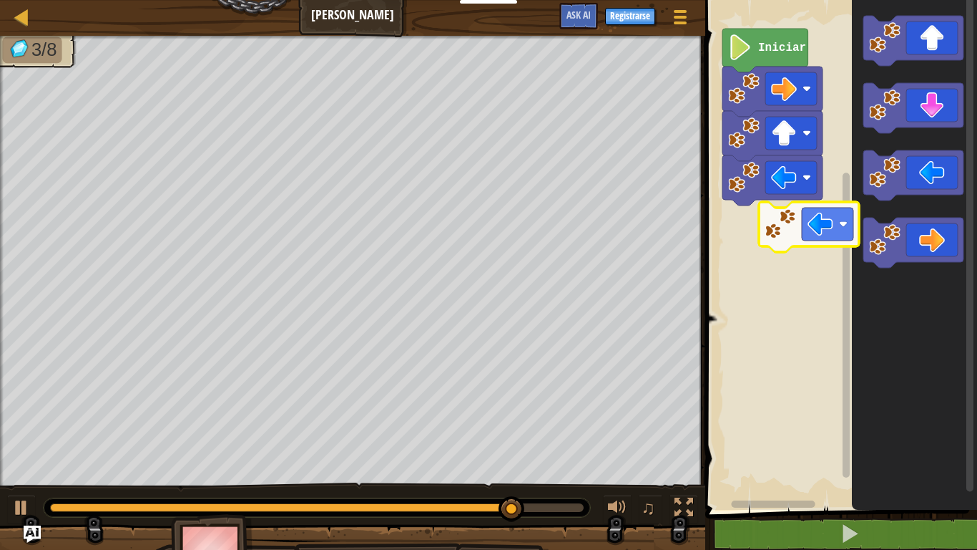
click at [757, 240] on div "Iniciar" at bounding box center [839, 251] width 276 height 517
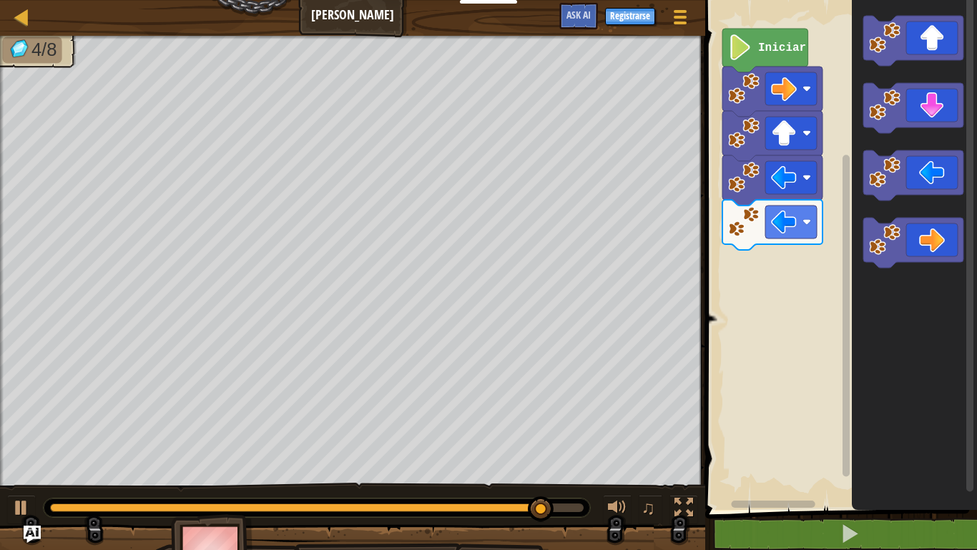
click at [908, 124] on icon "Espacio de trabajo de Blockly" at bounding box center [914, 108] width 100 height 50
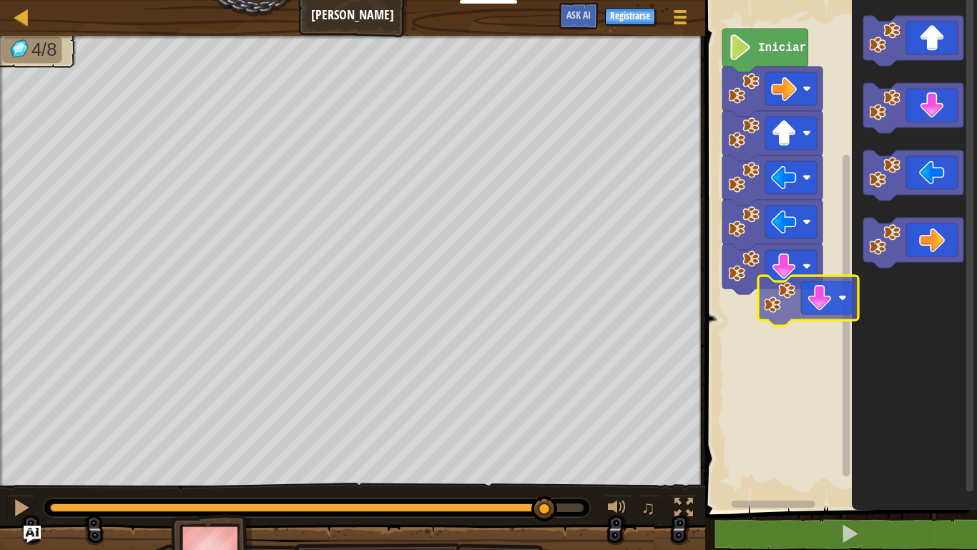
click at [810, 306] on div "Iniciar" at bounding box center [839, 251] width 276 height 517
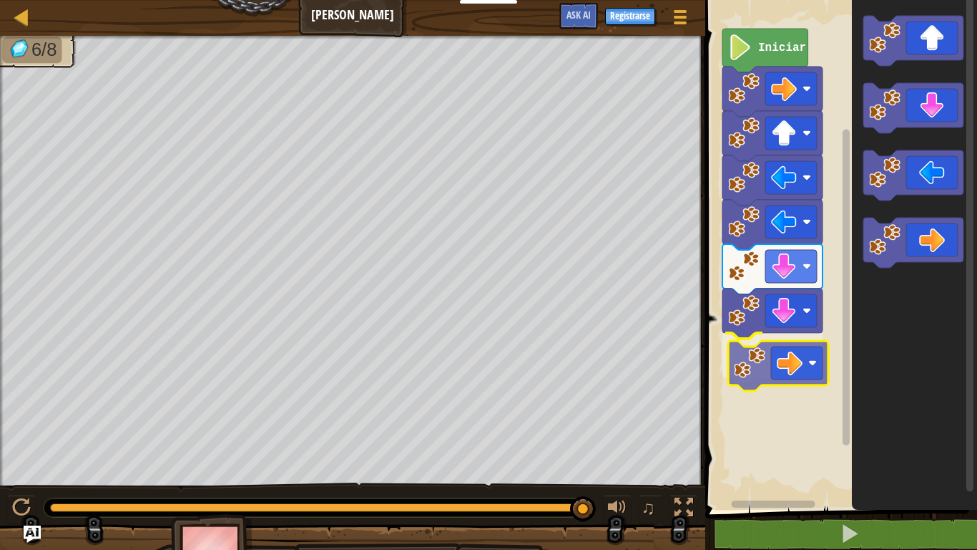
click at [781, 364] on div "Iniciar" at bounding box center [839, 251] width 276 height 517
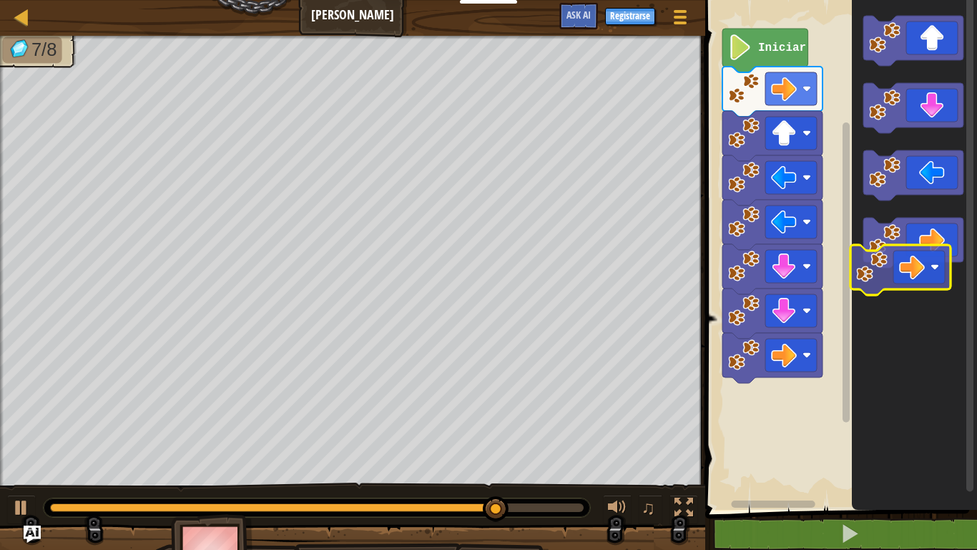
click at [856, 374] on icon "Espacio de trabajo de Blockly" at bounding box center [914, 251] width 125 height 517
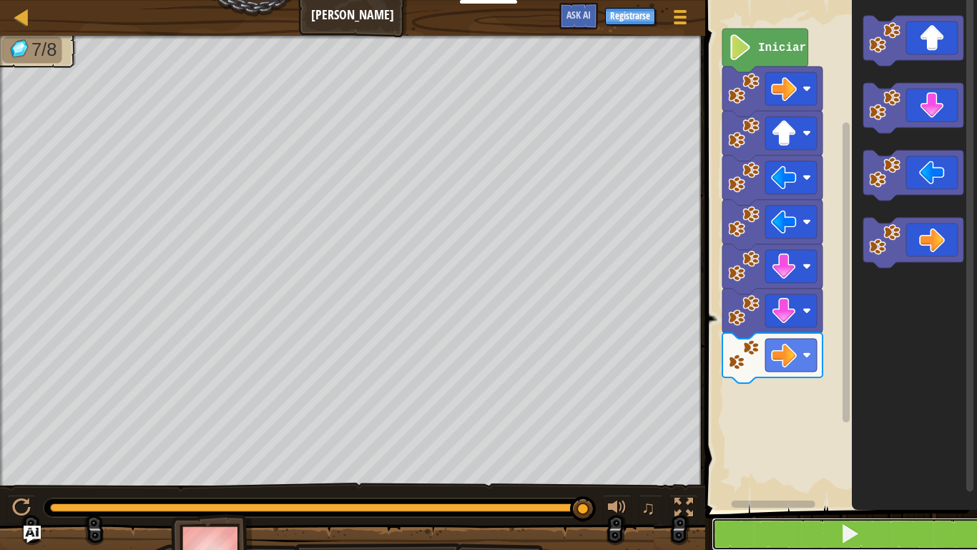
click at [807, 458] on button at bounding box center [850, 533] width 276 height 33
click at [847, 458] on span at bounding box center [850, 533] width 20 height 20
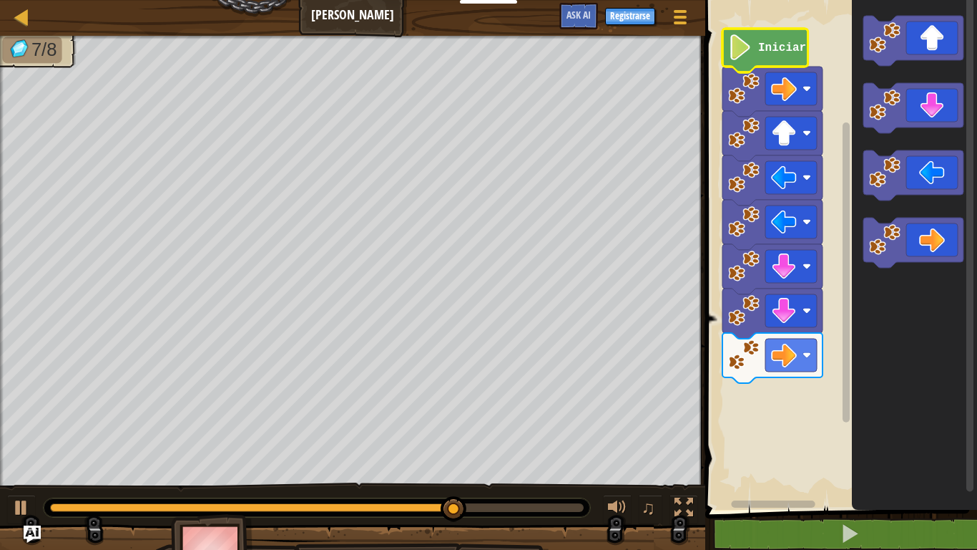
click at [775, 47] on text "Iniciar" at bounding box center [782, 48] width 48 height 13
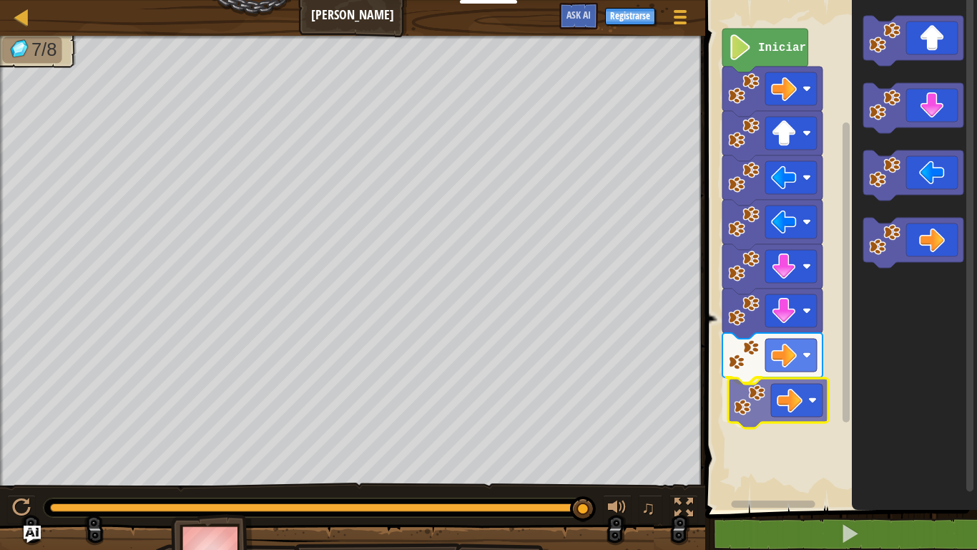
click at [741, 393] on div "Iniciar" at bounding box center [839, 251] width 276 height 517
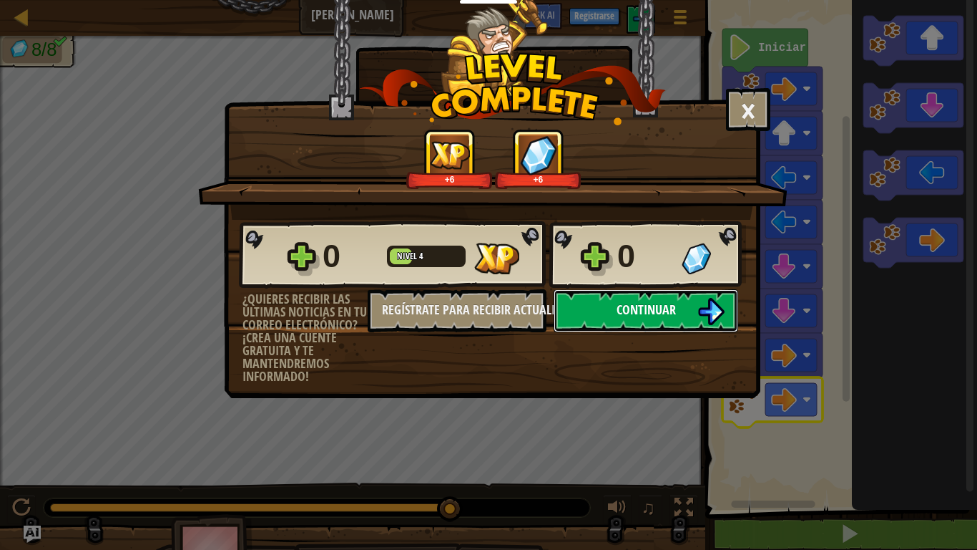
click at [617, 319] on button "Continuar" at bounding box center [646, 310] width 185 height 43
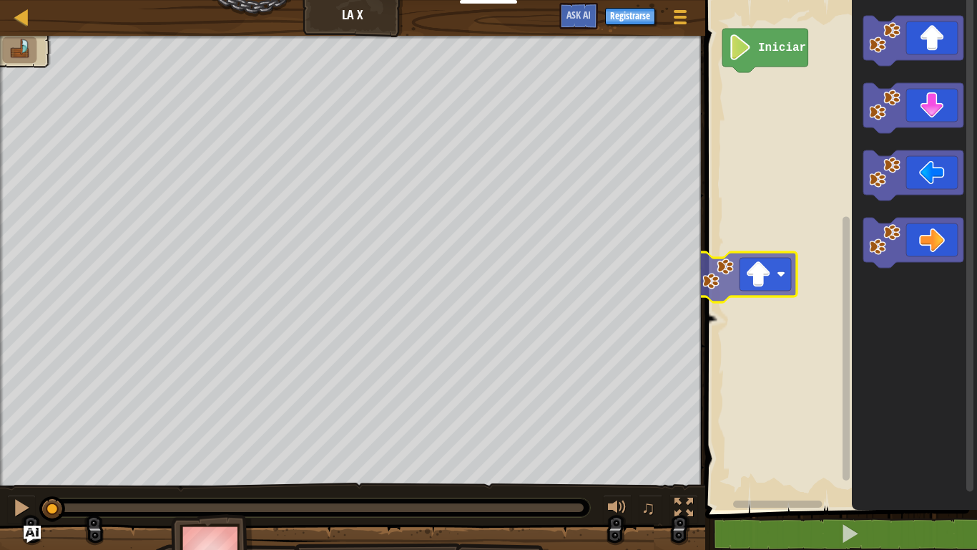
click at [766, 245] on div "Iniciar" at bounding box center [839, 251] width 276 height 517
click at [783, 180] on rect "Espacio de trabajo de Blockly" at bounding box center [839, 251] width 276 height 517
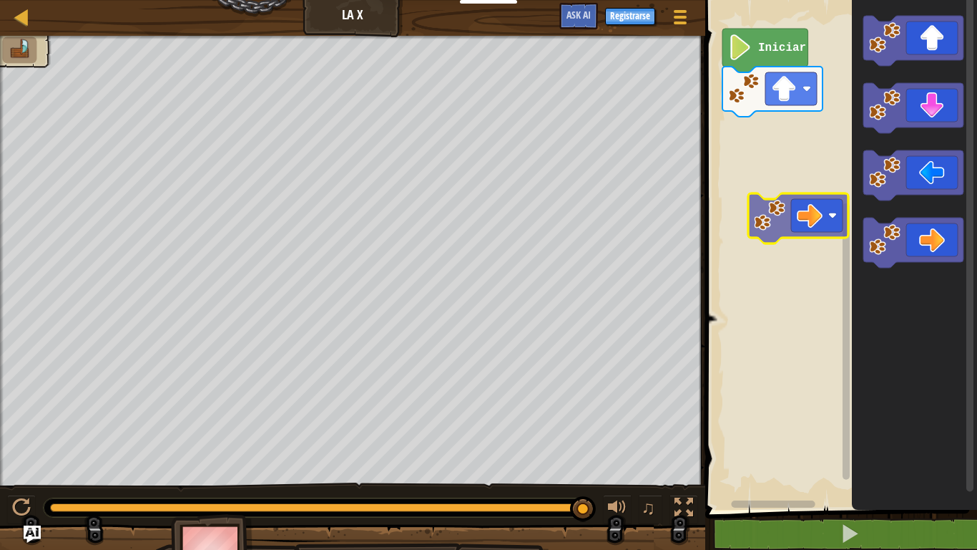
click at [808, 150] on div "Iniciar" at bounding box center [839, 251] width 276 height 517
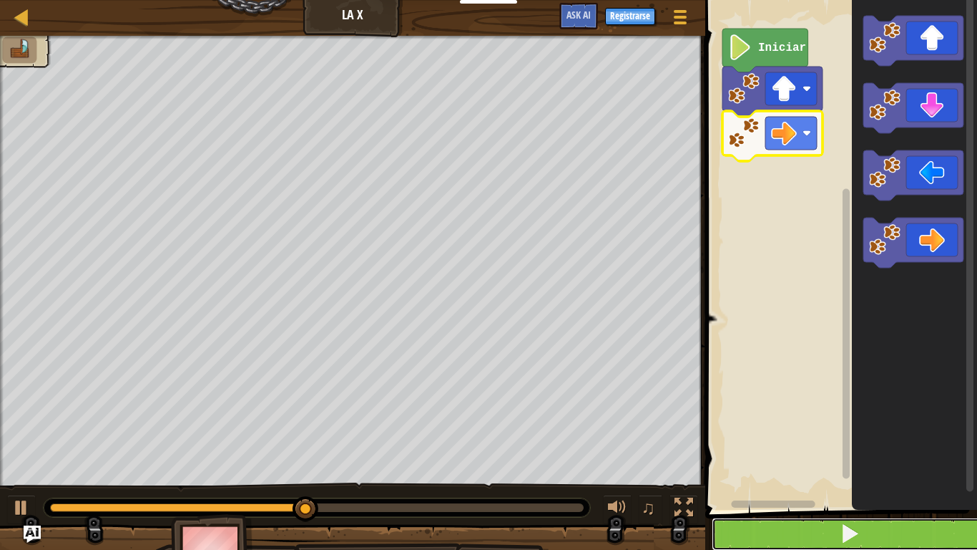
click at [837, 458] on button at bounding box center [850, 533] width 276 height 33
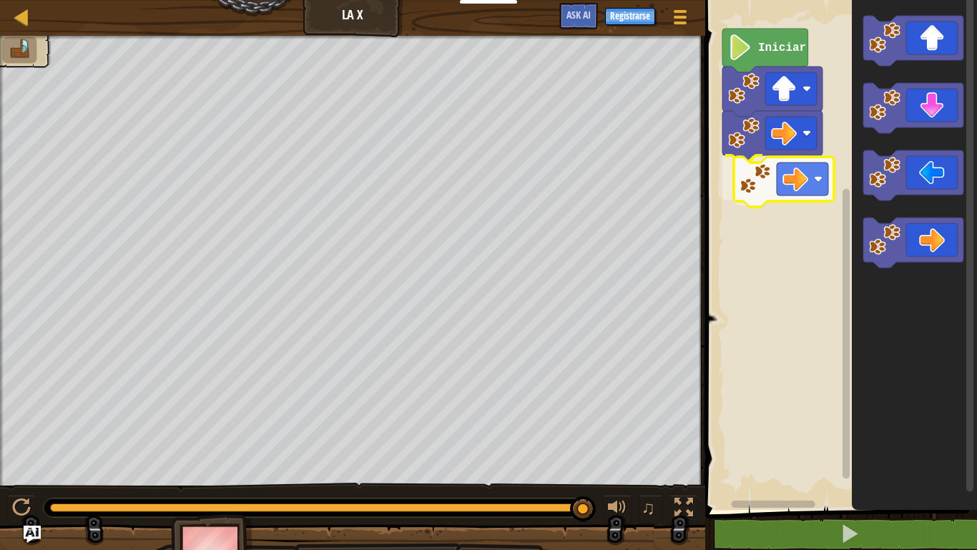
click at [771, 155] on div "Iniciar" at bounding box center [839, 251] width 276 height 517
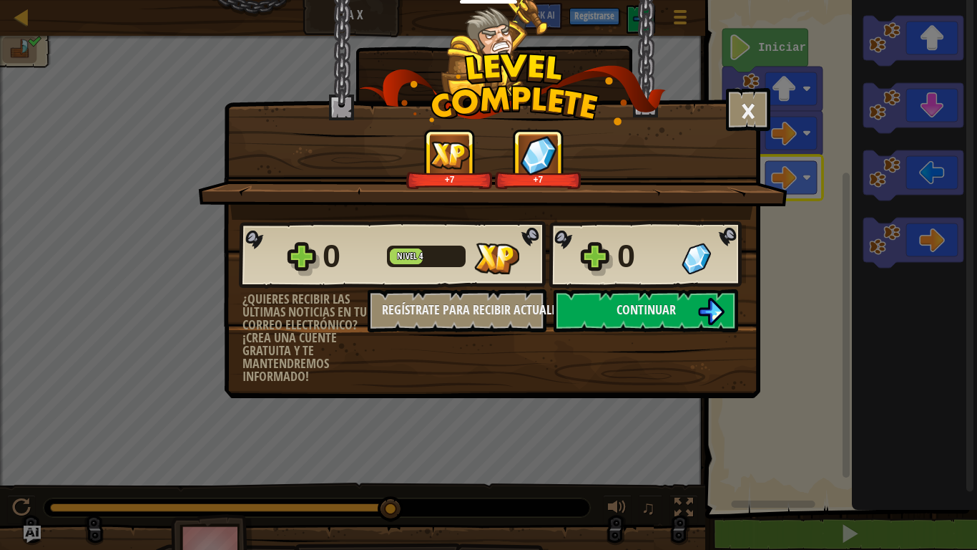
click at [0, 0] on div "× Puntúa este nivel: +7 +7 Reticulating Splines... 0 Nivel 4 0 ¿Quieres recibir…" at bounding box center [488, 275] width 977 height 550
click at [780, 196] on div "+7 +7" at bounding box center [493, 174] width 590 height 91
drag, startPoint x: 977, startPoint y: 0, endPoint x: 977, endPoint y: 463, distance: 463.0
click at [977, 240] on div "× Puntúa este nivel: +7 +7 Reticulating Splines... 0 Nivel 4 0 ¿Quieres recibir…" at bounding box center [488, 275] width 977 height 550
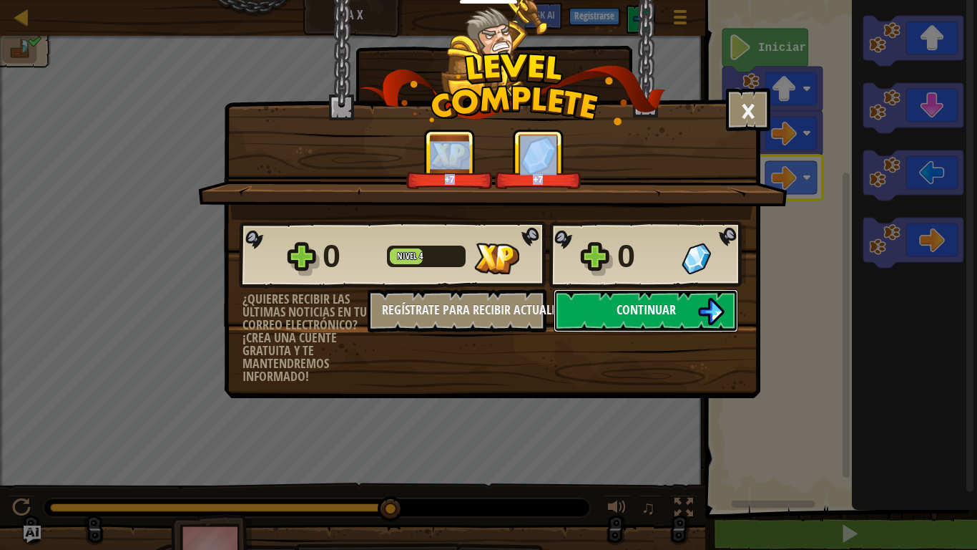
click at [634, 306] on span "Continuar" at bounding box center [646, 310] width 59 height 18
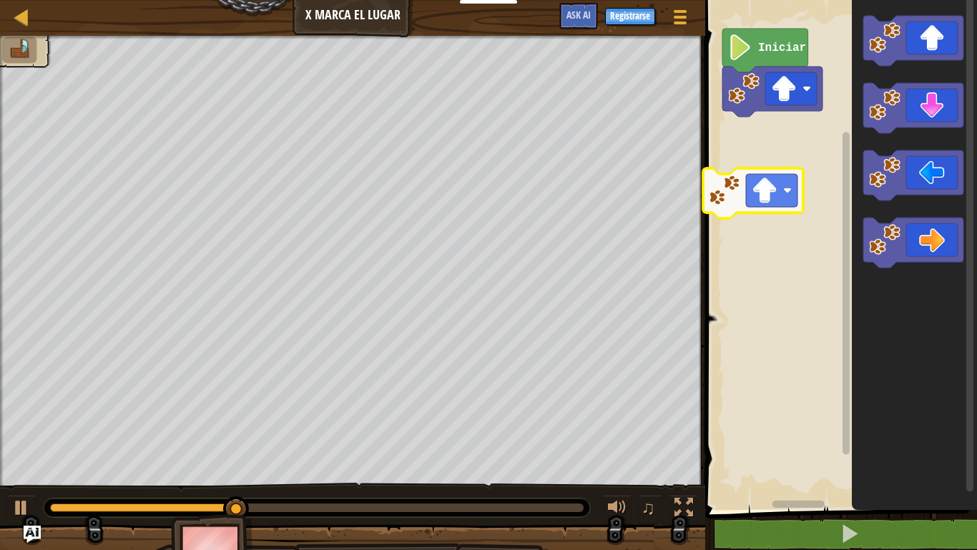
click at [746, 187] on div "Iniciar" at bounding box center [839, 251] width 276 height 517
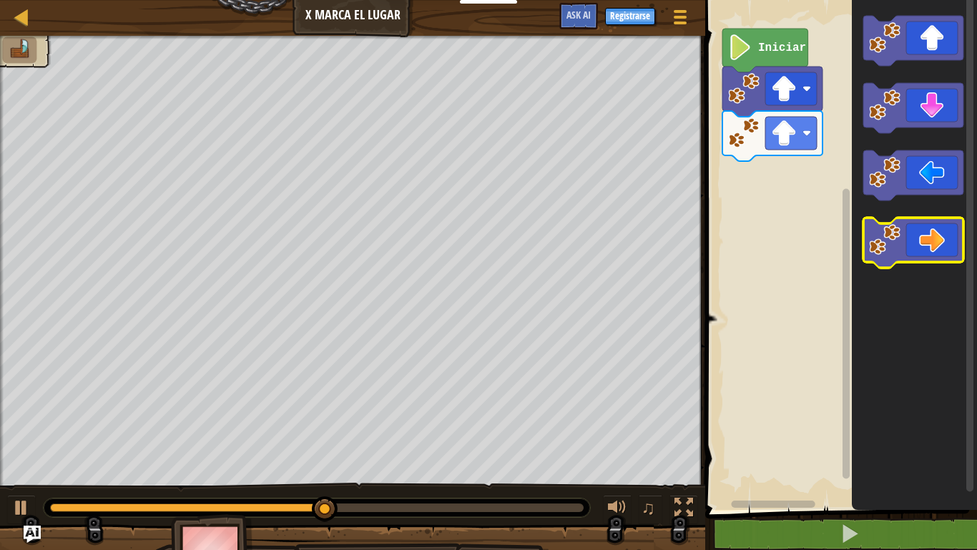
click at [900, 222] on icon "Espacio de trabajo de Blockly" at bounding box center [914, 243] width 100 height 50
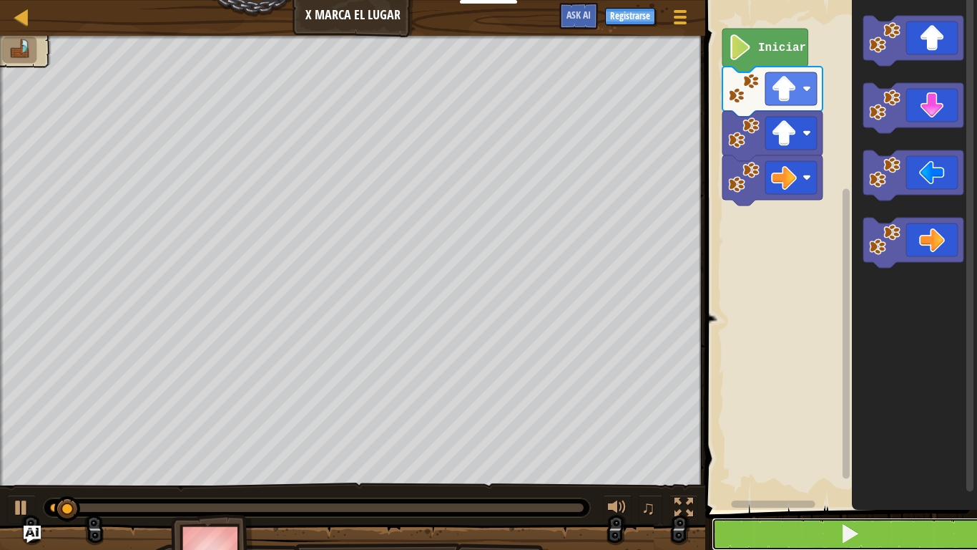
click at [736, 458] on button at bounding box center [850, 533] width 276 height 33
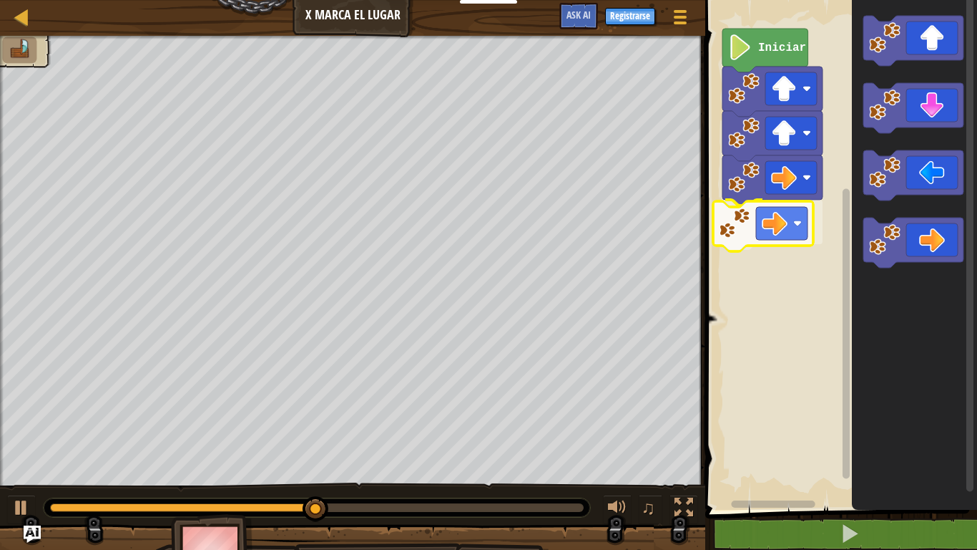
click at [763, 223] on div "Iniciar" at bounding box center [839, 251] width 276 height 517
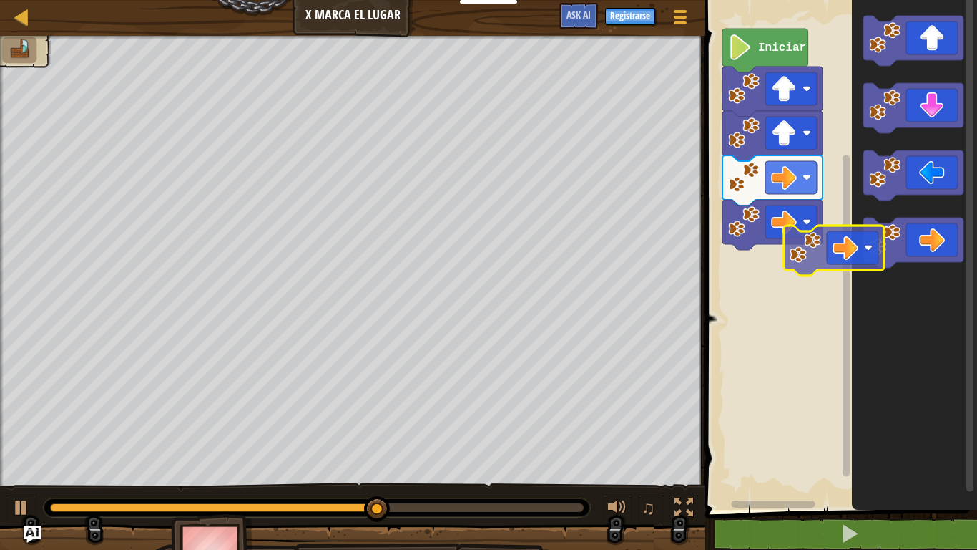
click at [790, 263] on div "Iniciar" at bounding box center [839, 251] width 276 height 517
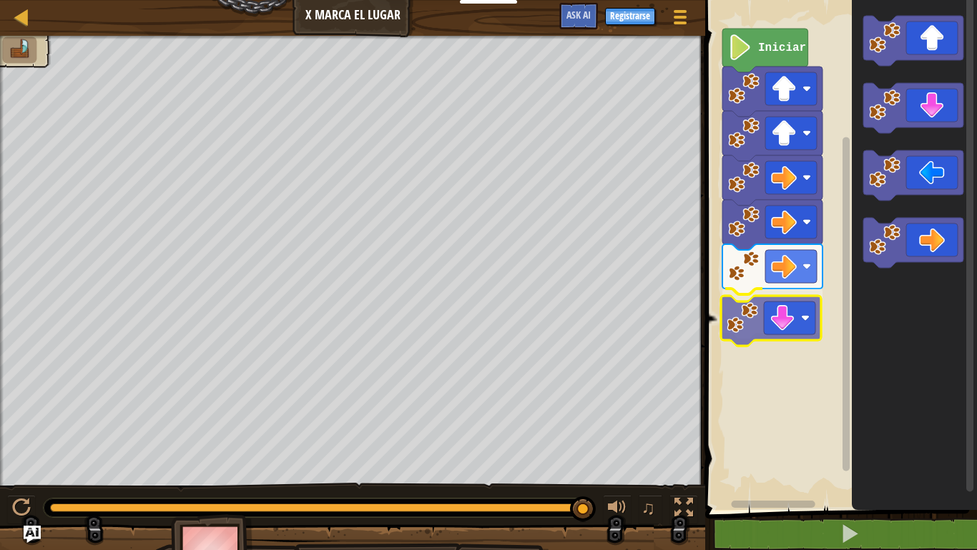
click at [875, 113] on g "Espacio de trabajo de Blockly" at bounding box center [914, 108] width 100 height 50
click at [768, 311] on div "Iniciar" at bounding box center [839, 251] width 276 height 517
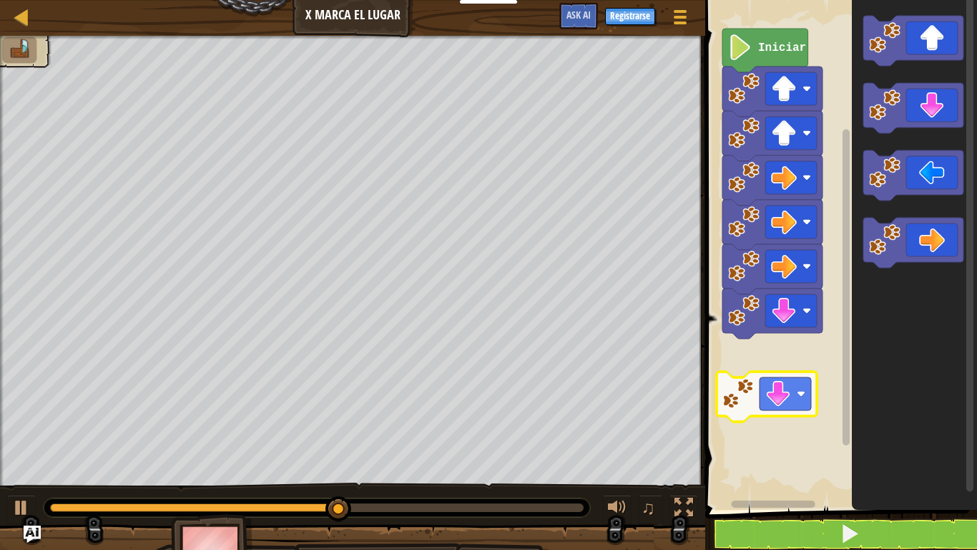
click at [782, 371] on div "Iniciar" at bounding box center [839, 251] width 276 height 517
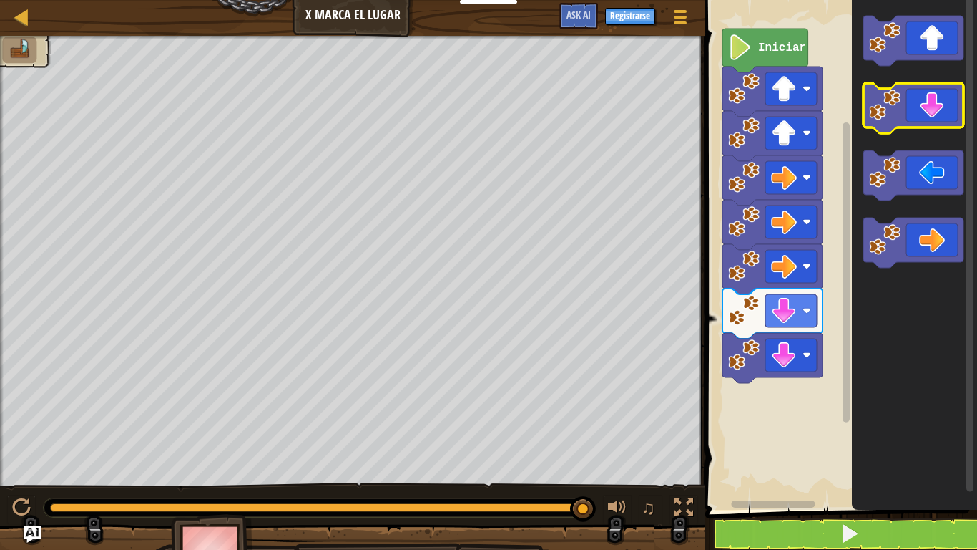
click at [932, 122] on icon "Espacio de trabajo de Blockly" at bounding box center [914, 108] width 100 height 50
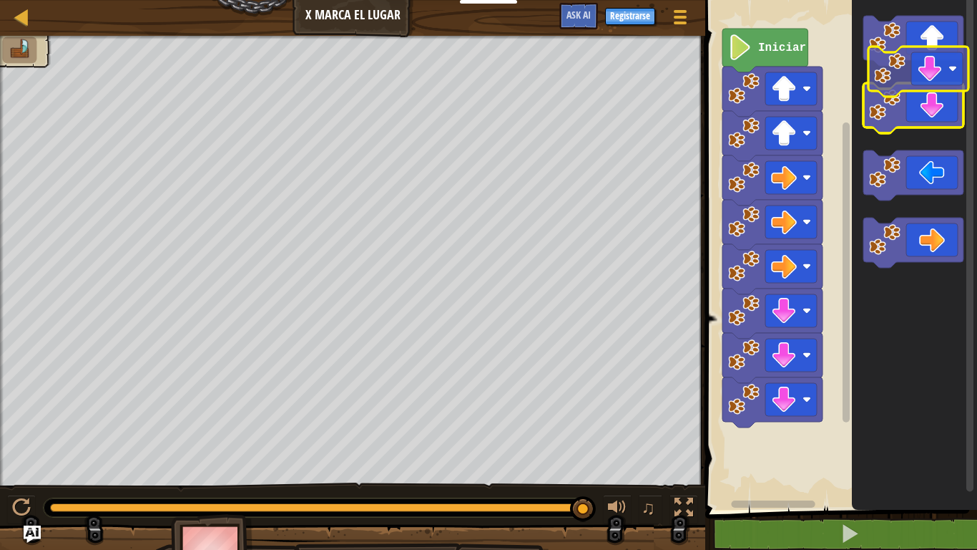
click at [943, 92] on icon "Espacio de trabajo de Blockly" at bounding box center [914, 108] width 100 height 50
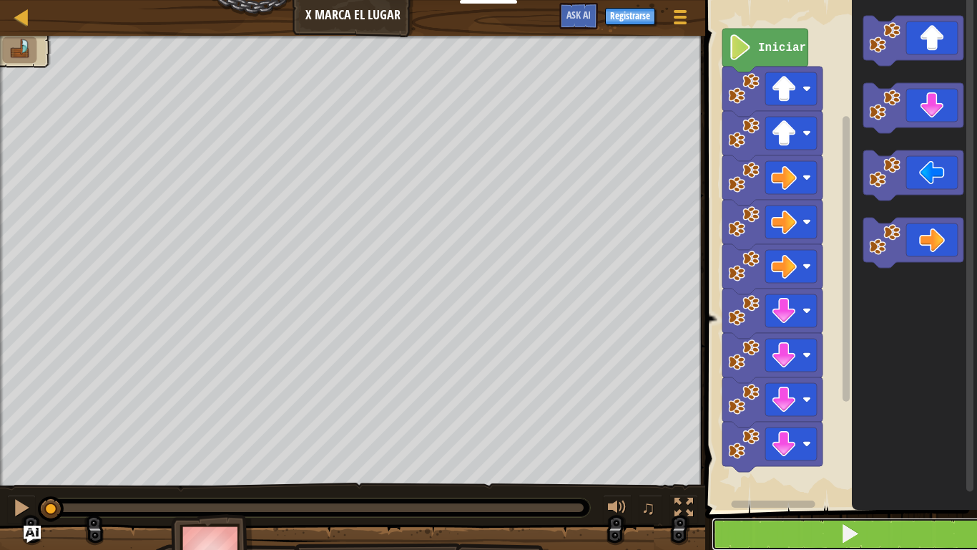
click at [774, 458] on button at bounding box center [850, 533] width 276 height 33
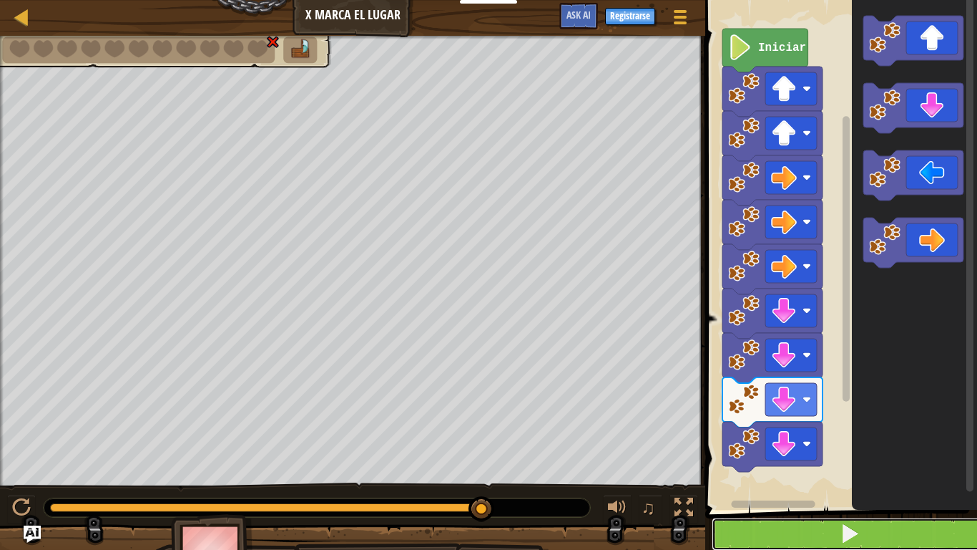
click at [851, 458] on span at bounding box center [850, 533] width 20 height 20
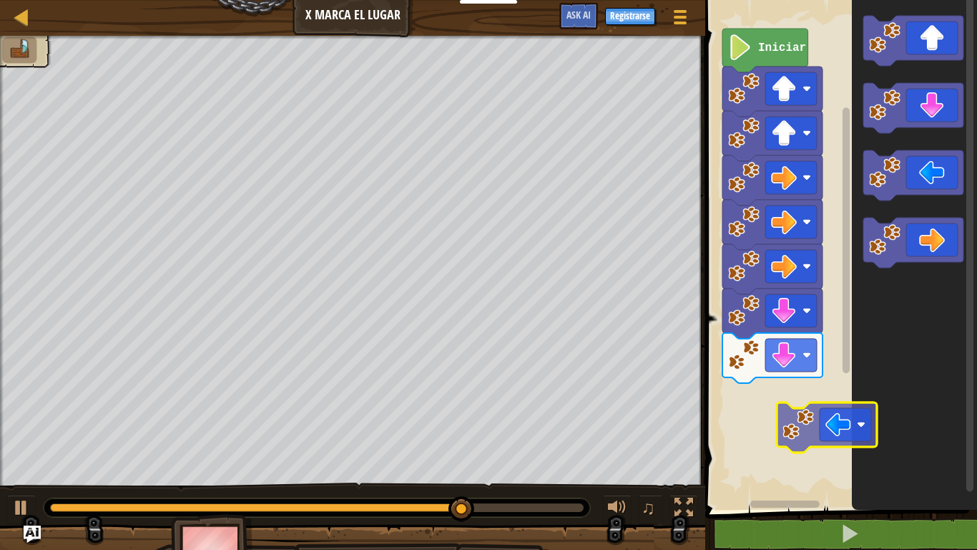
click at [786, 421] on div "Iniciar" at bounding box center [839, 251] width 276 height 517
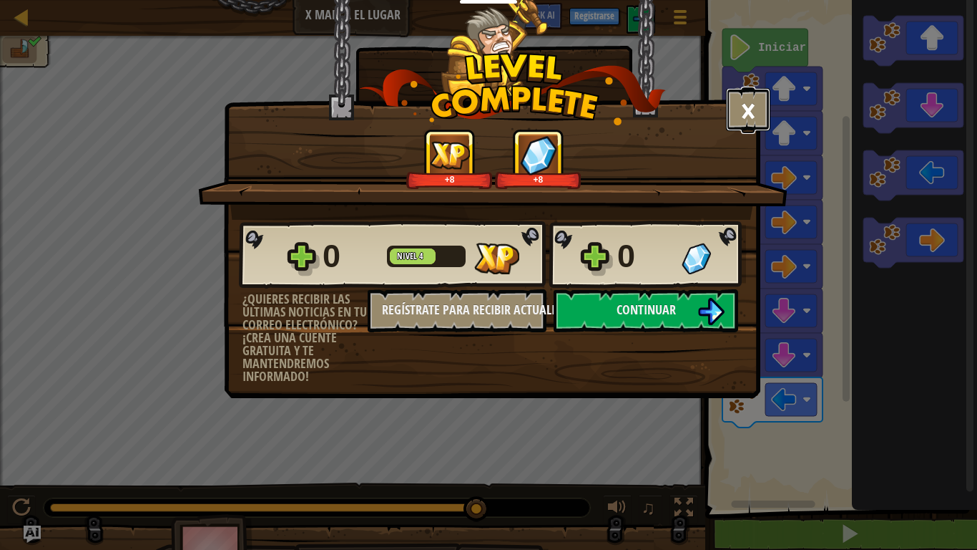
click at [761, 99] on button "×" at bounding box center [748, 109] width 44 height 43
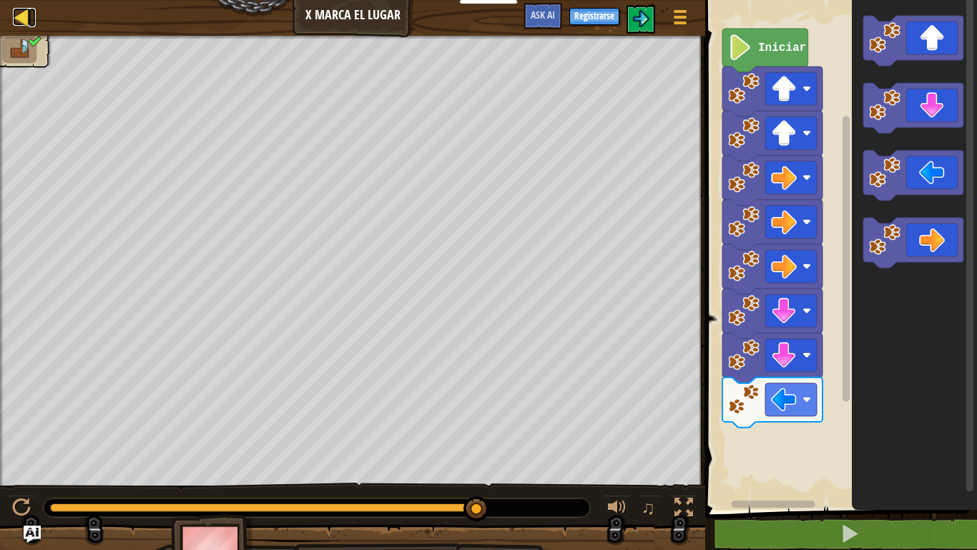
click at [28, 12] on div at bounding box center [22, 17] width 18 height 18
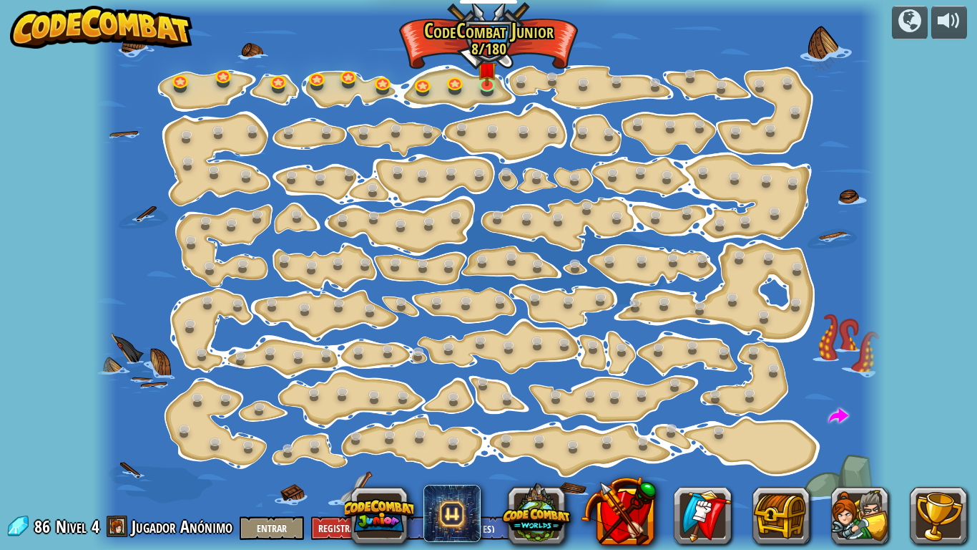
select select "es-ES"
click at [532, 321] on div at bounding box center [489, 275] width 792 height 550
click at [486, 77] on img at bounding box center [487, 61] width 19 height 45
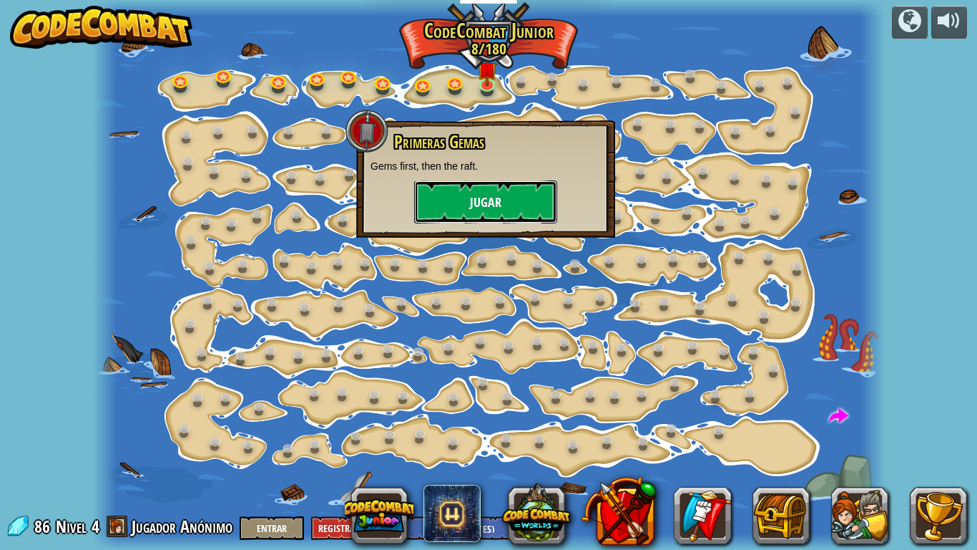
click at [447, 192] on button "Jugar" at bounding box center [485, 201] width 143 height 43
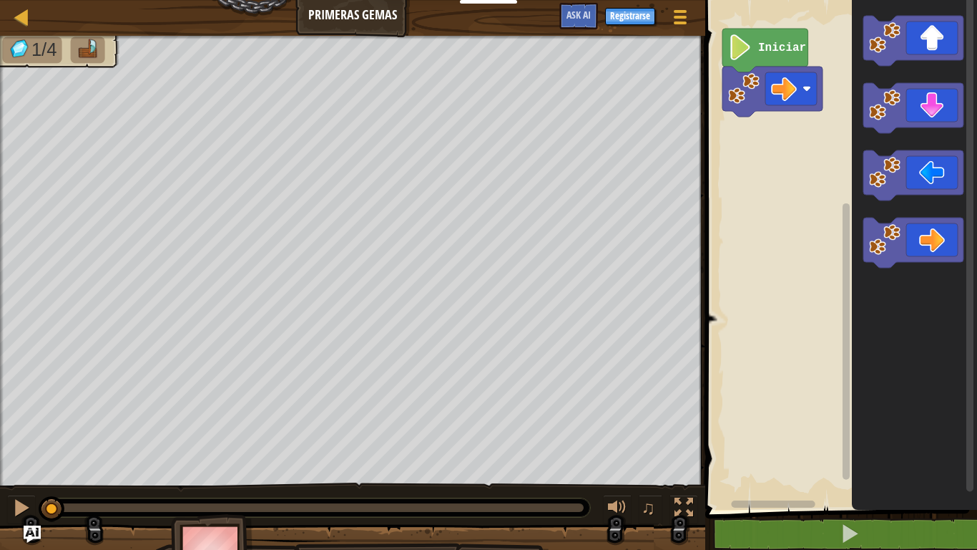
click at [197, 458] on img at bounding box center [212, 553] width 83 height 79
drag, startPoint x: 197, startPoint y: 530, endPoint x: 230, endPoint y: 547, distance: 37.1
click at [208, 458] on img at bounding box center [212, 553] width 83 height 79
click at [152, 34] on div "Mapa Primeras Gemas Menú del Juego Registrarse Ask AI 1 ההההההההההההההההההההההה…" at bounding box center [488, 275] width 977 height 550
click at [31, 13] on div "Mapa Primeras Gemas Menú del Juego Registrarse Ask AI" at bounding box center [353, 18] width 706 height 36
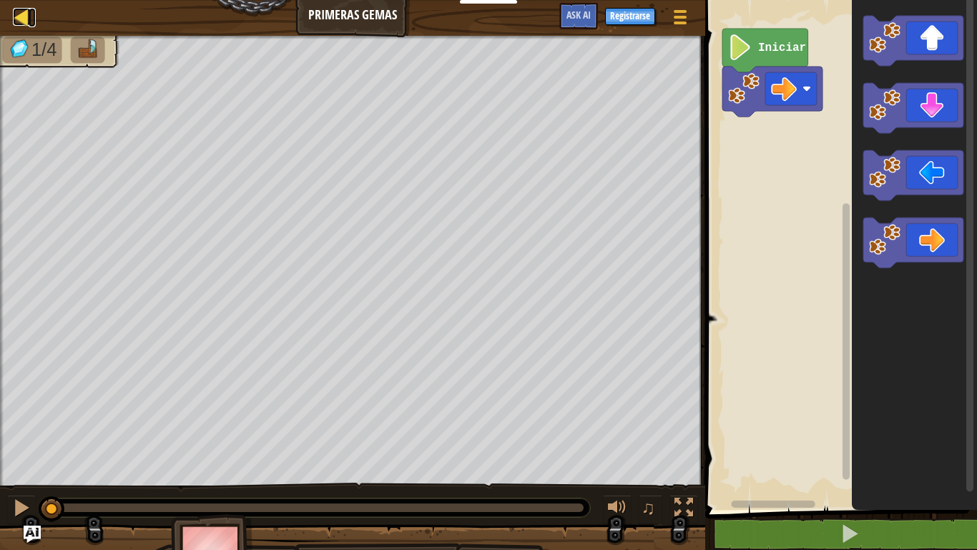
click at [21, 10] on div at bounding box center [22, 17] width 18 height 18
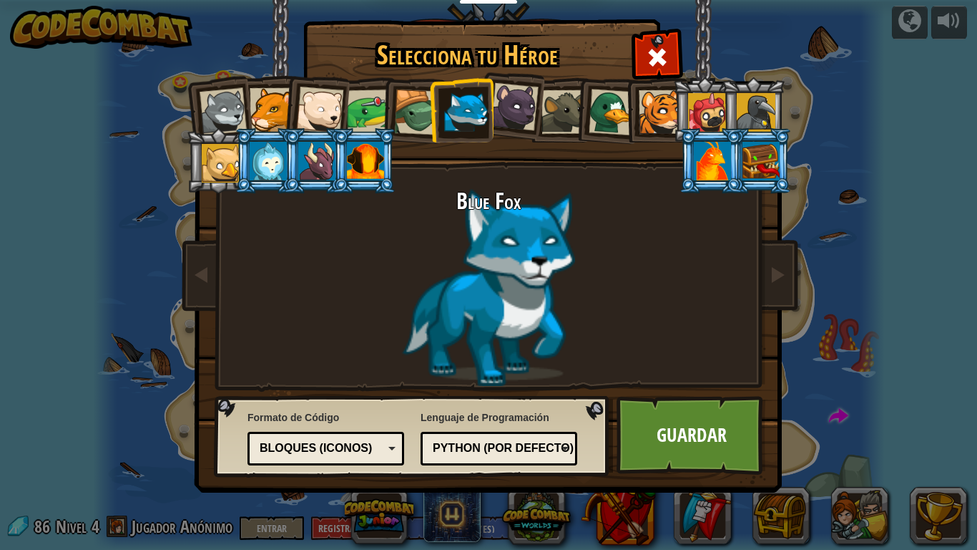
select select "es-ES"
click at [268, 99] on div at bounding box center [272, 110] width 44 height 44
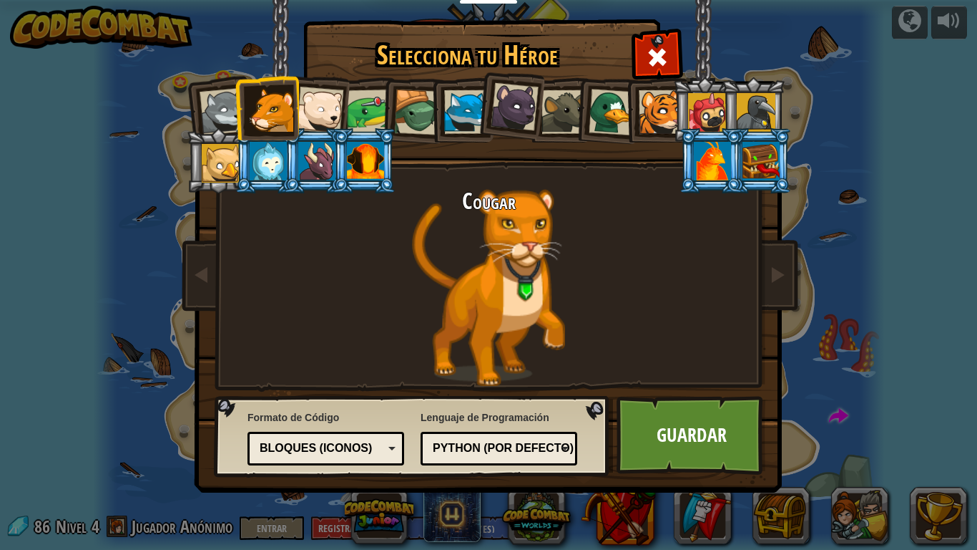
click at [219, 115] on div at bounding box center [223, 111] width 47 height 47
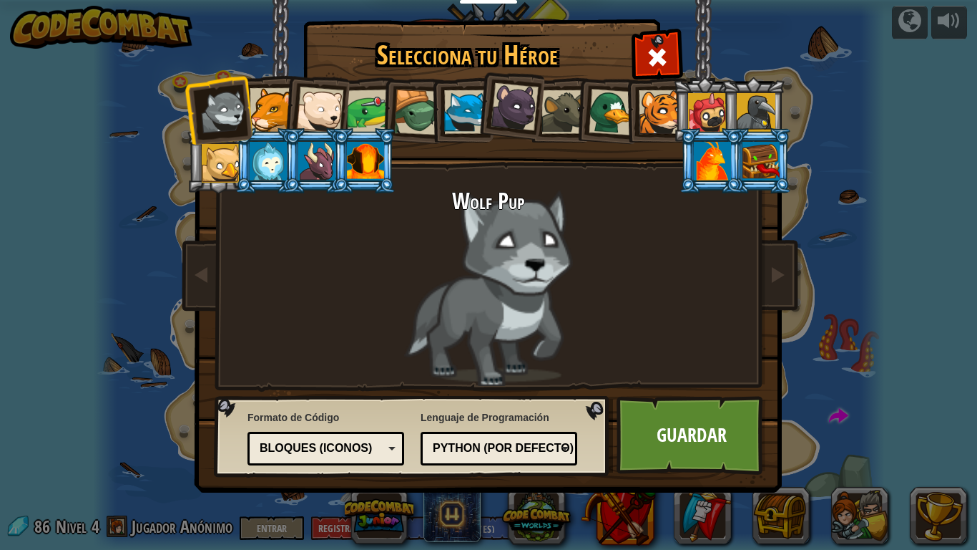
click at [266, 109] on div at bounding box center [272, 110] width 44 height 44
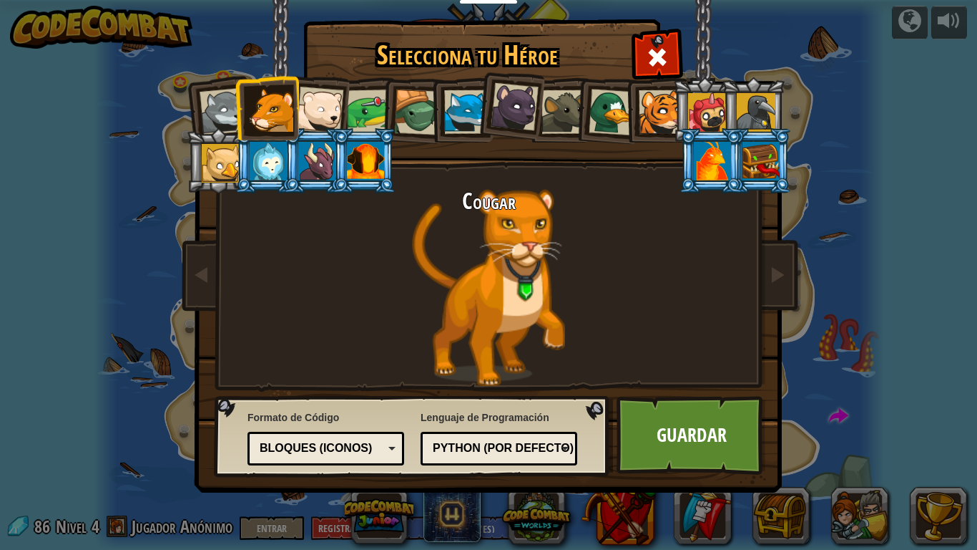
click at [303, 109] on div at bounding box center [319, 110] width 47 height 47
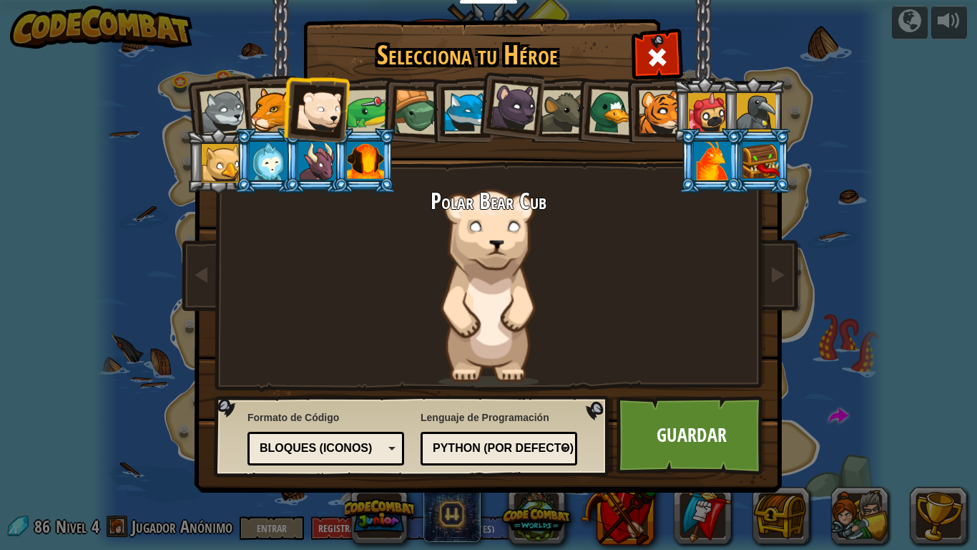
click at [364, 121] on div at bounding box center [369, 111] width 44 height 44
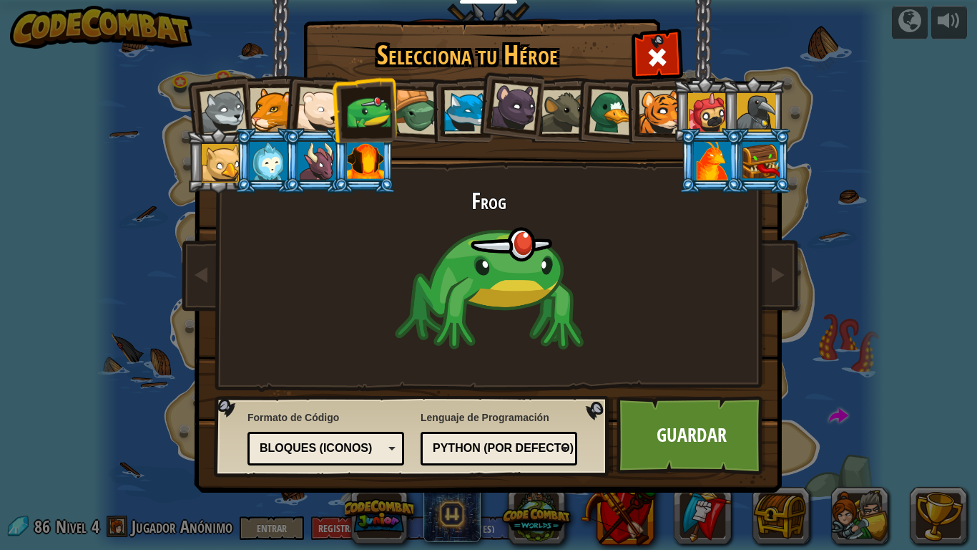
click at [417, 99] on div at bounding box center [417, 112] width 46 height 46
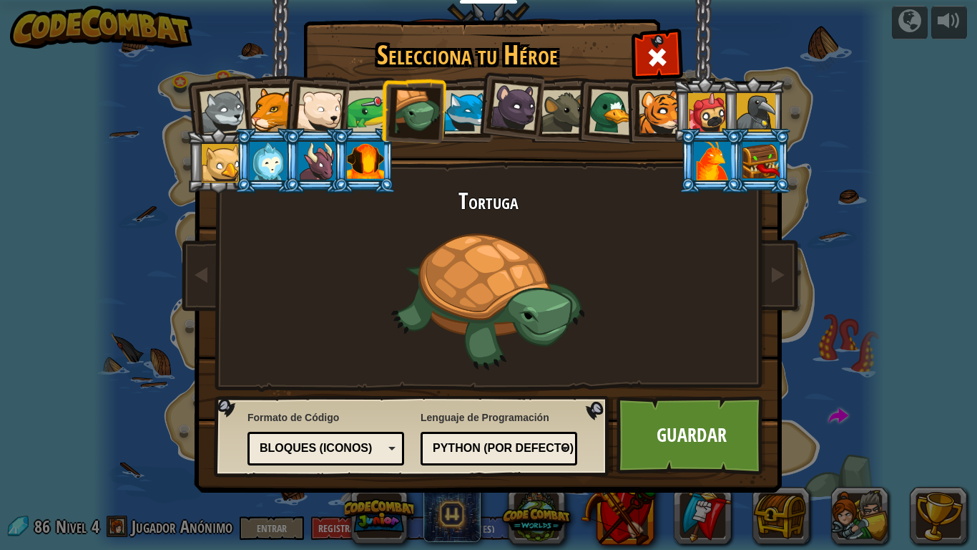
click at [443, 109] on li at bounding box center [413, 110] width 68 height 69
click at [464, 112] on div at bounding box center [466, 112] width 44 height 44
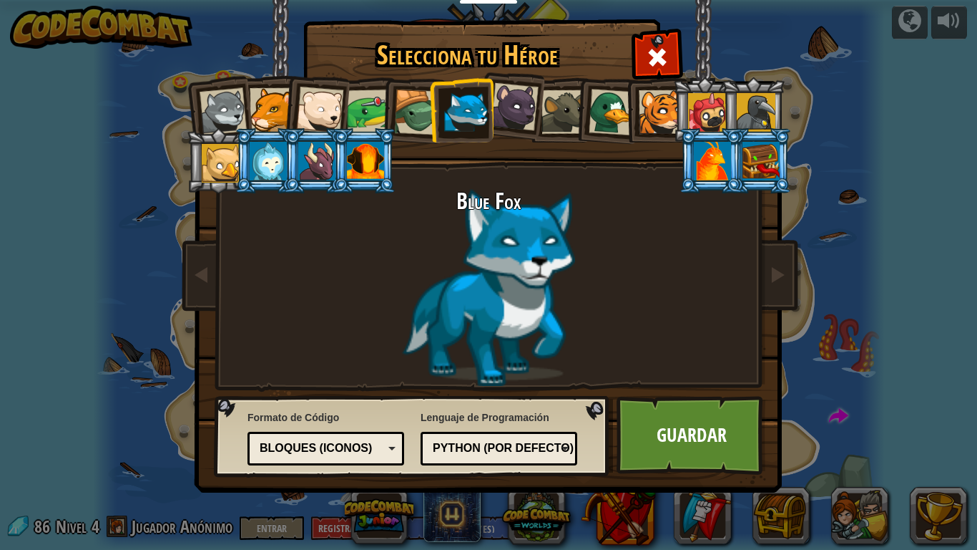
click at [509, 109] on div at bounding box center [515, 107] width 48 height 48
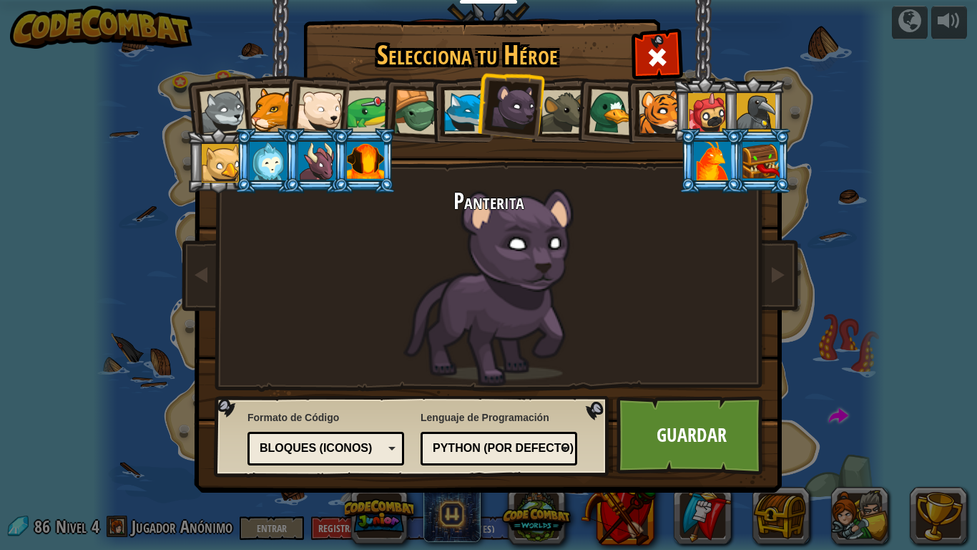
click at [342, 215] on div "Panterita" at bounding box center [488, 287] width 537 height 197
click at [563, 95] on div at bounding box center [564, 112] width 44 height 44
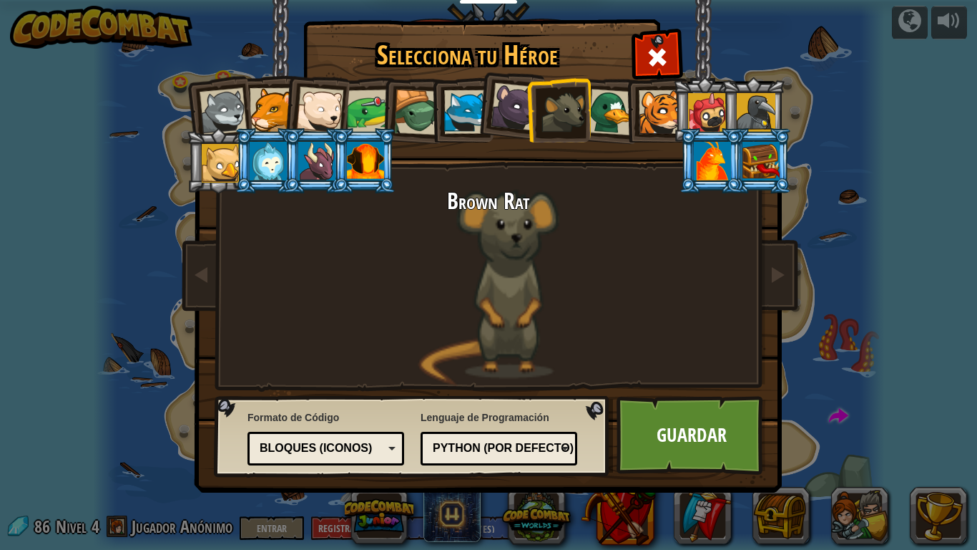
click at [608, 106] on div at bounding box center [612, 112] width 47 height 47
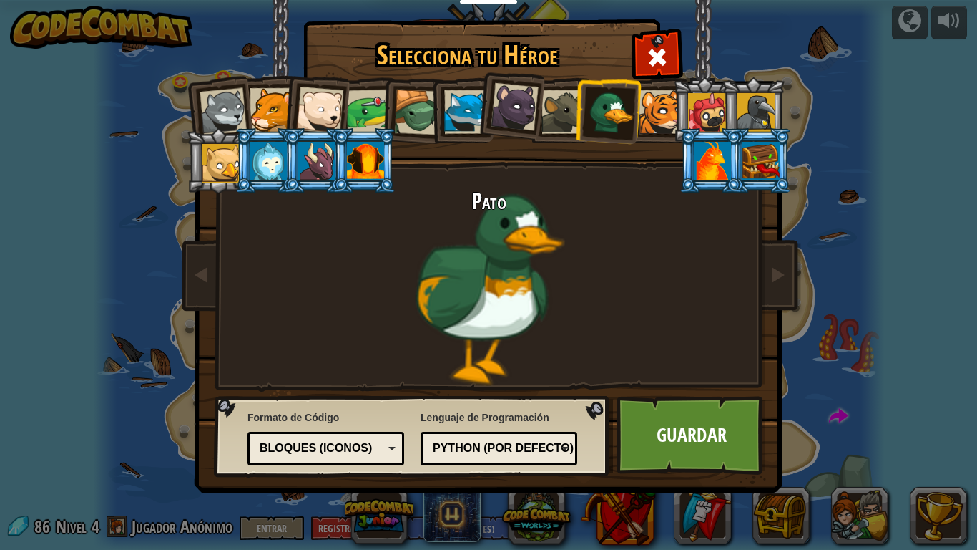
click at [663, 97] on div at bounding box center [661, 112] width 44 height 44
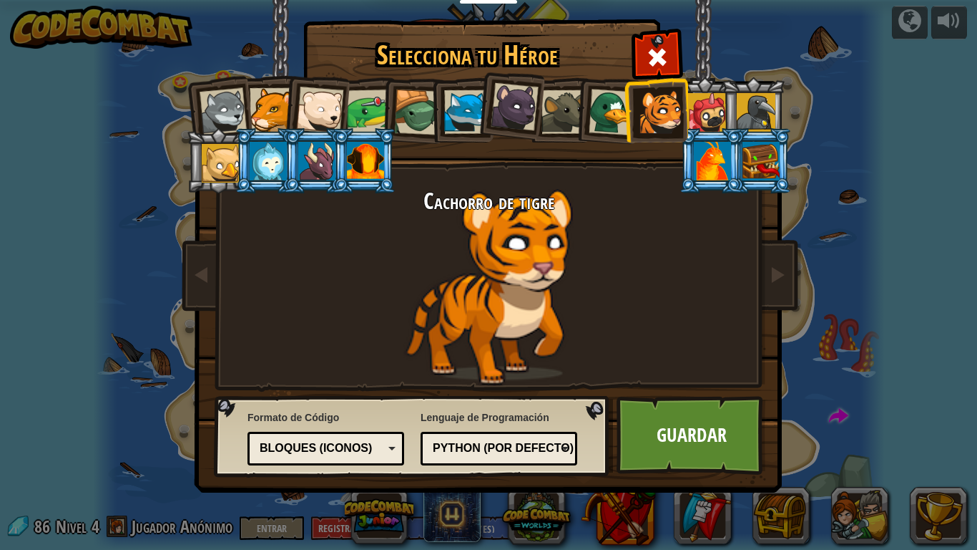
click at [278, 107] on div at bounding box center [272, 110] width 44 height 44
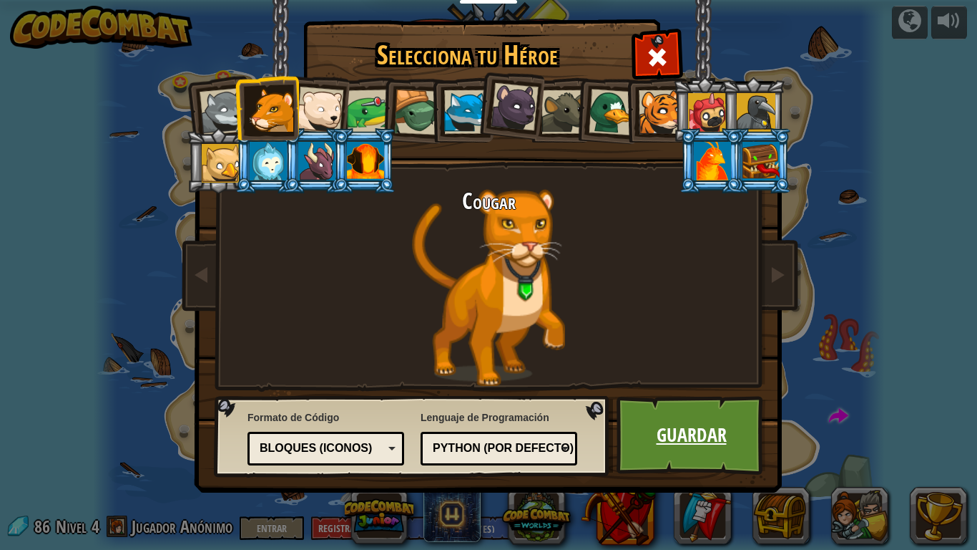
click at [673, 431] on link "Guardar" at bounding box center [692, 435] width 150 height 79
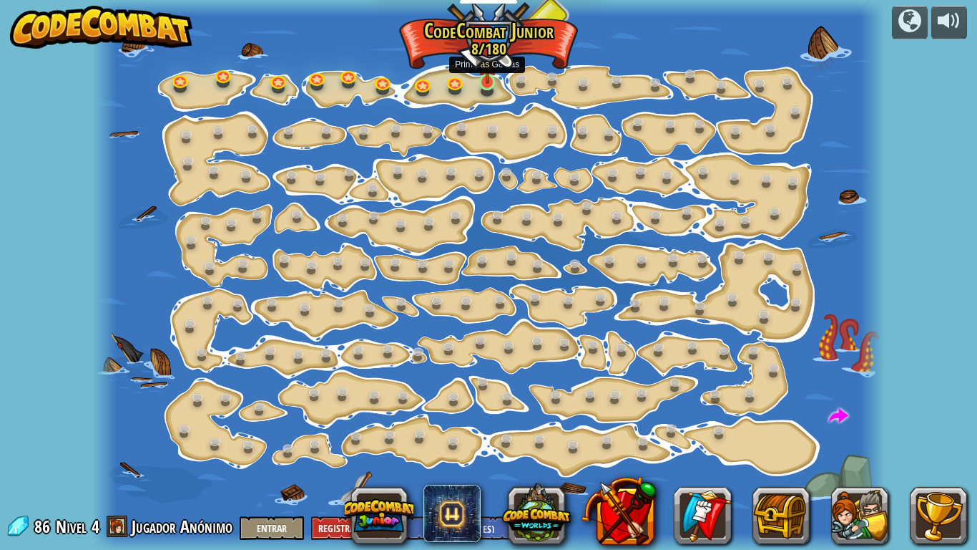
click at [484, 77] on img at bounding box center [487, 61] width 19 height 45
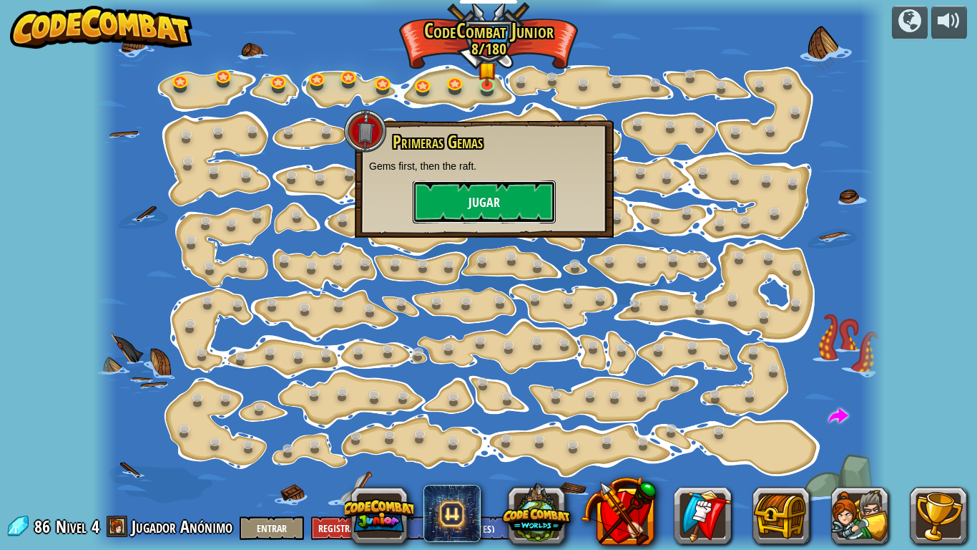
click at [454, 205] on button "Jugar" at bounding box center [484, 201] width 143 height 43
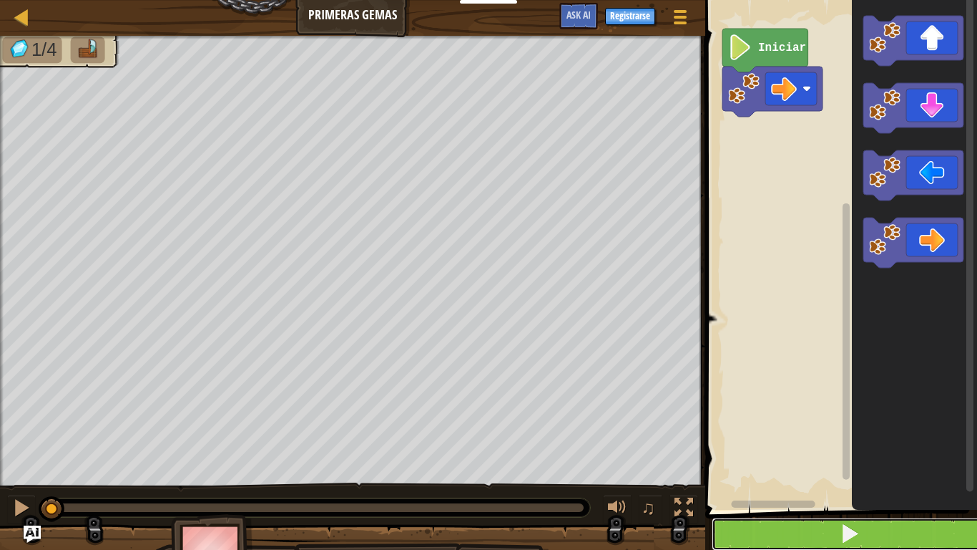
click at [790, 458] on button at bounding box center [850, 533] width 276 height 33
click at [789, 458] on button at bounding box center [850, 533] width 276 height 33
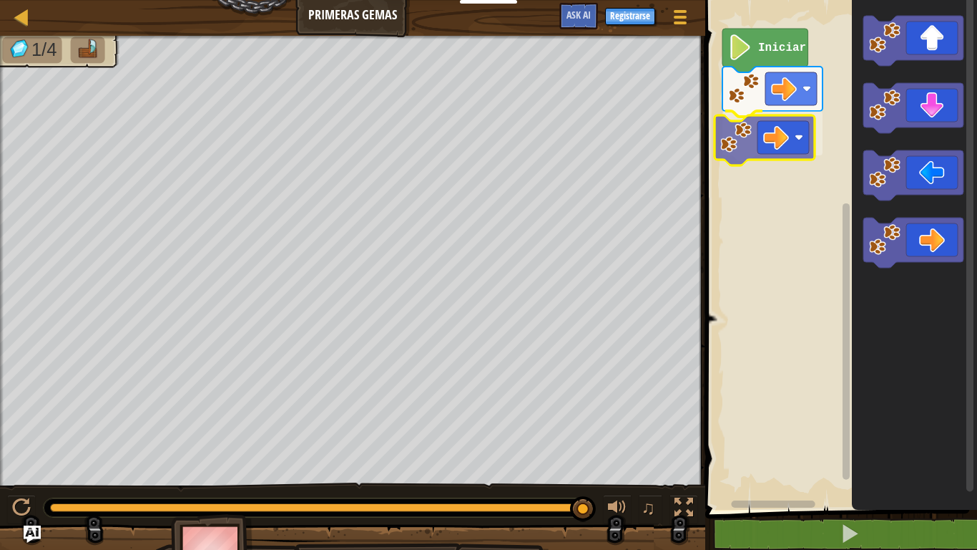
click at [748, 122] on div "Iniciar" at bounding box center [839, 251] width 276 height 517
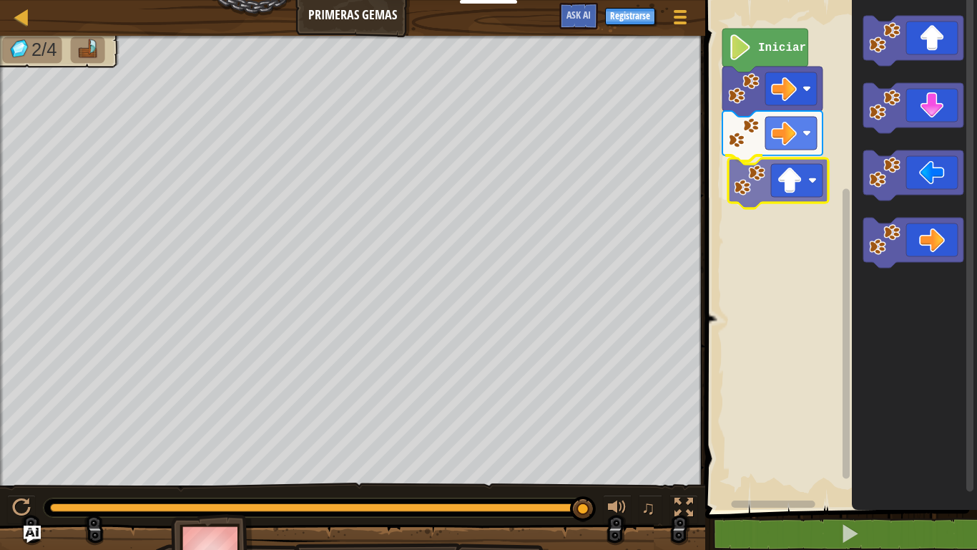
click at [783, 180] on div "Iniciar" at bounding box center [839, 251] width 276 height 517
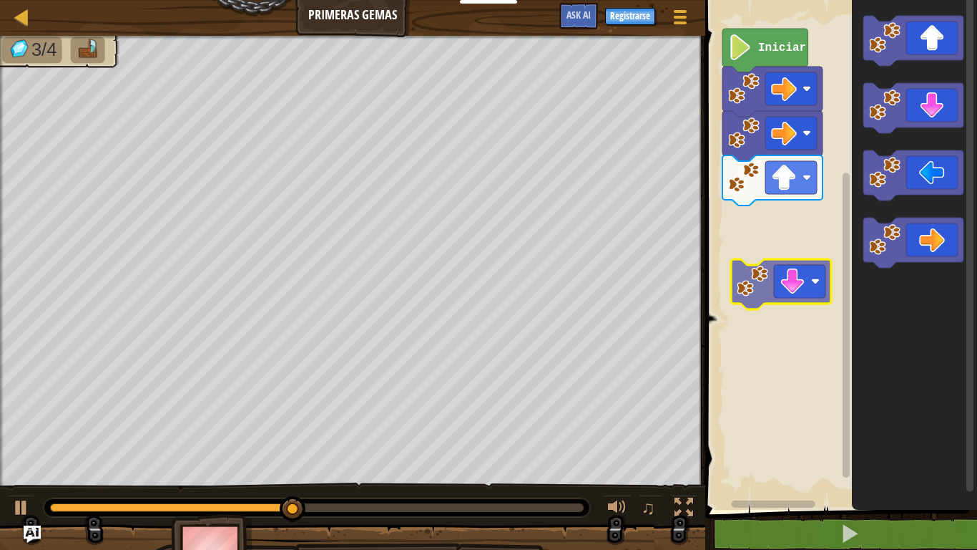
click at [794, 275] on div "Iniciar" at bounding box center [839, 251] width 276 height 517
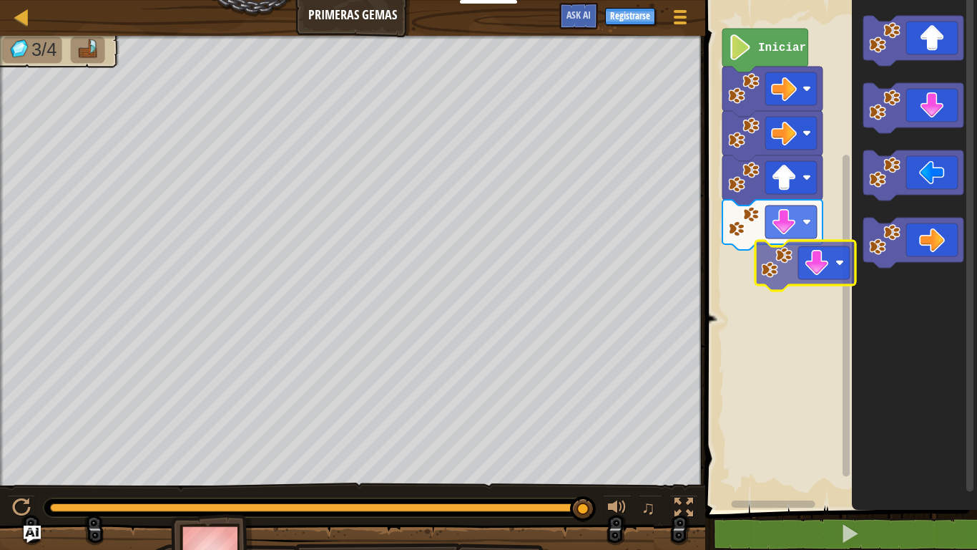
click at [810, 273] on div "Iniciar" at bounding box center [839, 251] width 276 height 517
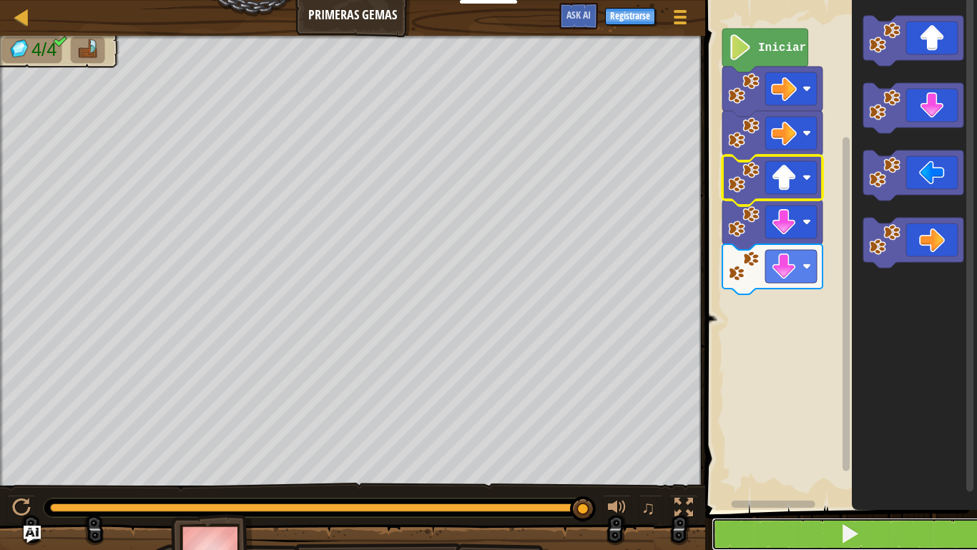
click at [858, 458] on span at bounding box center [850, 533] width 20 height 20
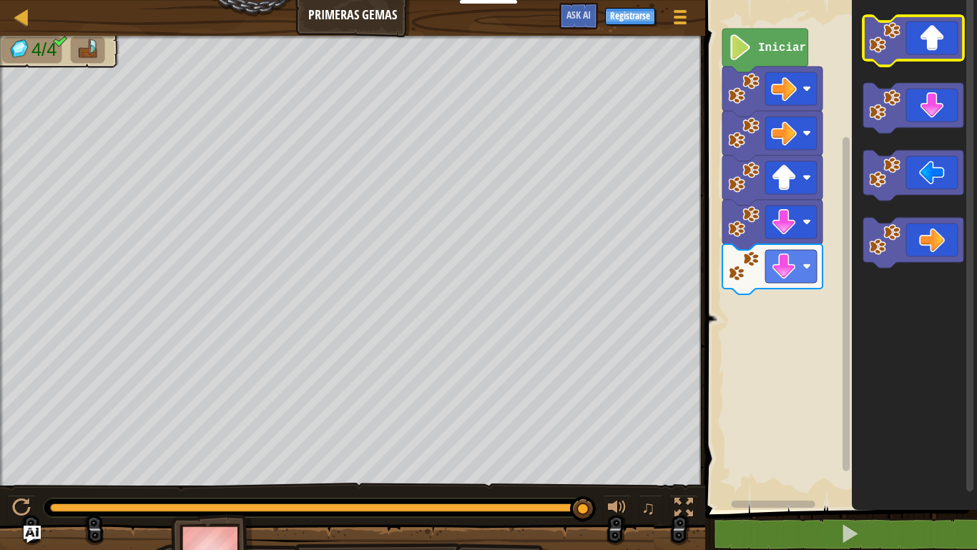
click at [887, 65] on icon "Espacio de trabajo de Blockly" at bounding box center [914, 251] width 125 height 517
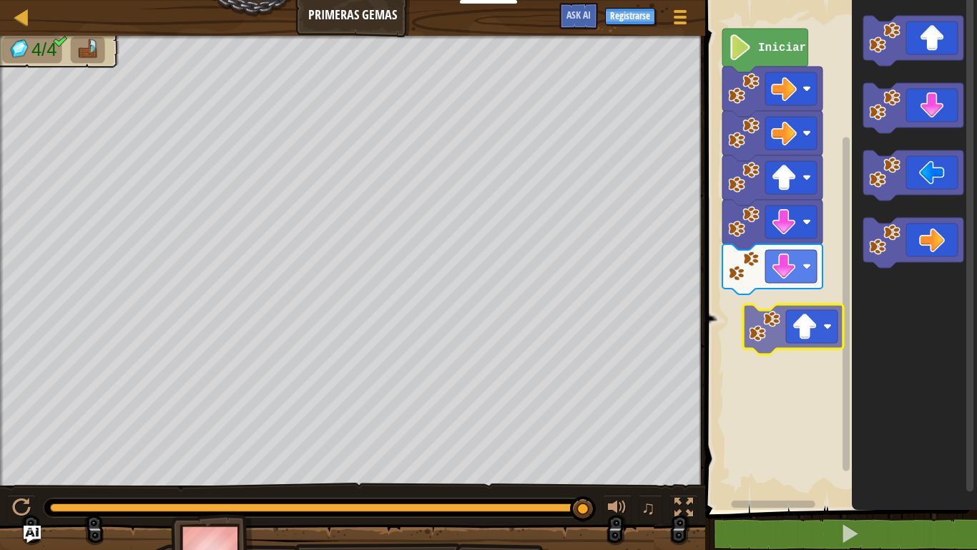
click at [761, 341] on div "Iniciar" at bounding box center [839, 251] width 276 height 517
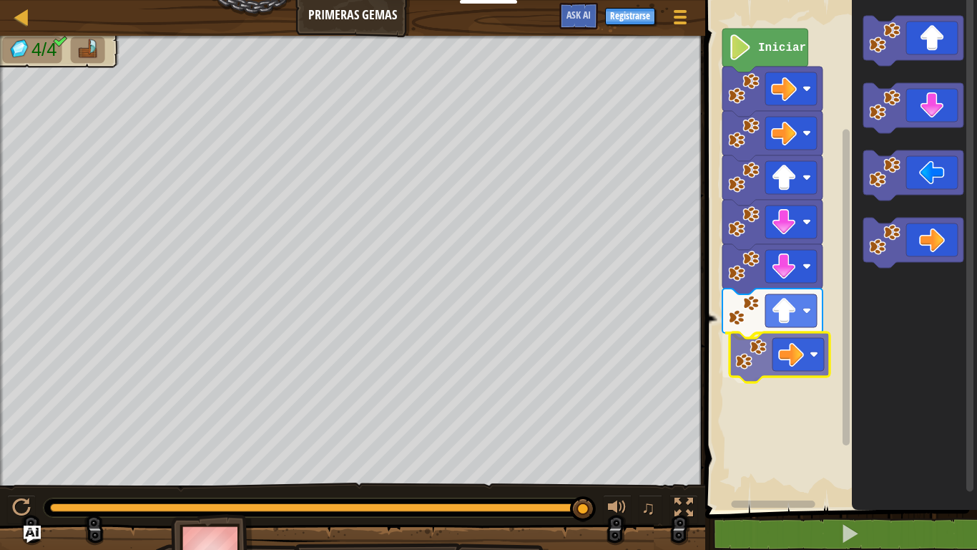
click at [785, 358] on div "Iniciar" at bounding box center [839, 251] width 276 height 517
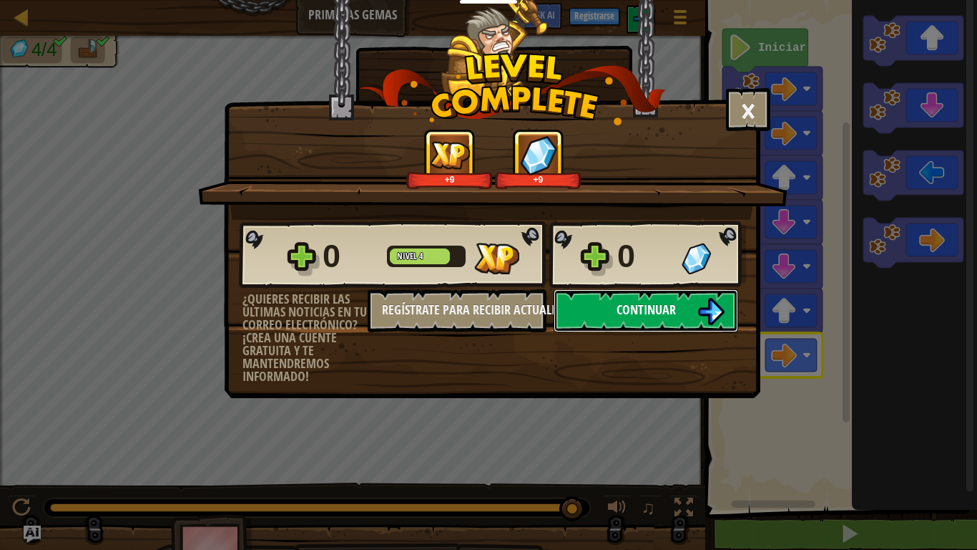
click at [706, 308] on img at bounding box center [711, 311] width 27 height 27
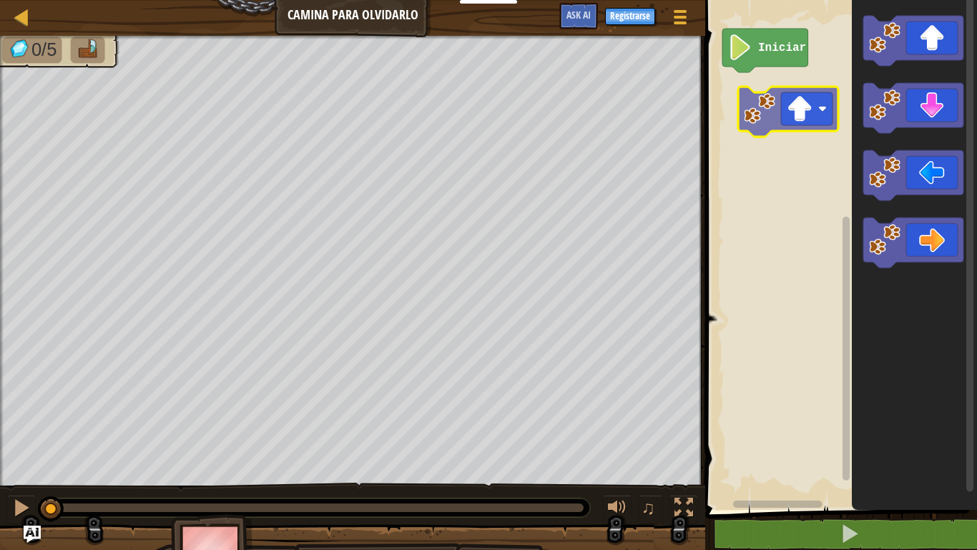
click at [794, 112] on div "Iniciar" at bounding box center [839, 251] width 276 height 517
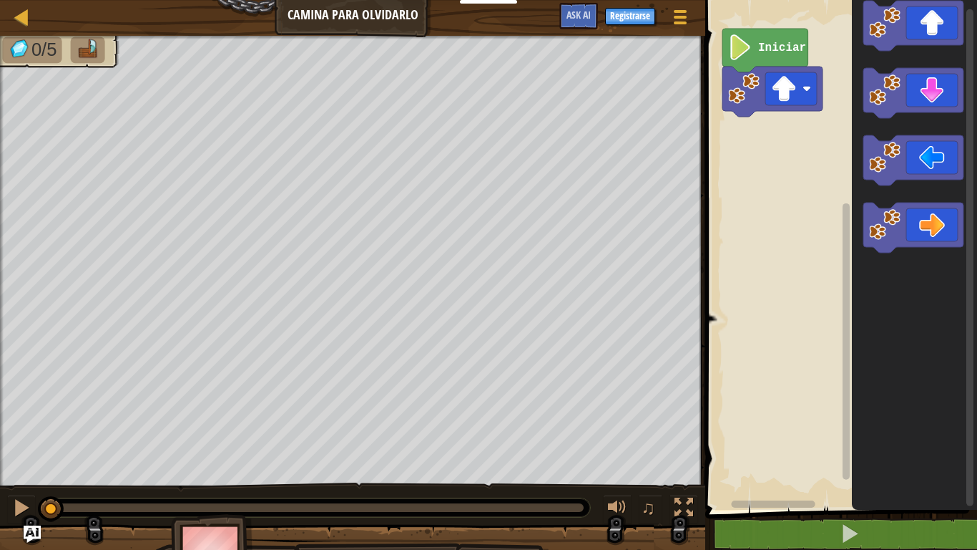
click at [910, 51] on icon "Espacio de trabajo de Blockly" at bounding box center [914, 251] width 125 height 517
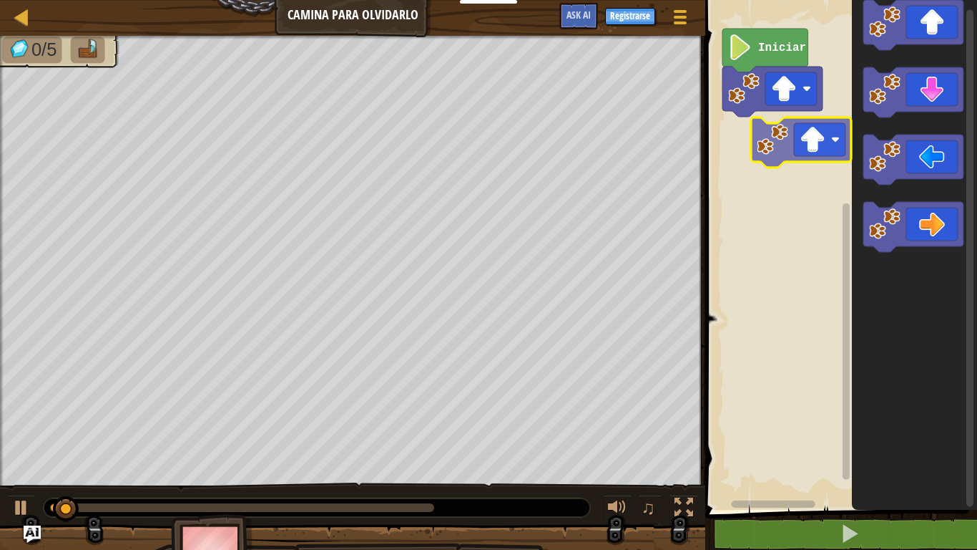
click at [786, 153] on div "Iniciar" at bounding box center [839, 251] width 276 height 517
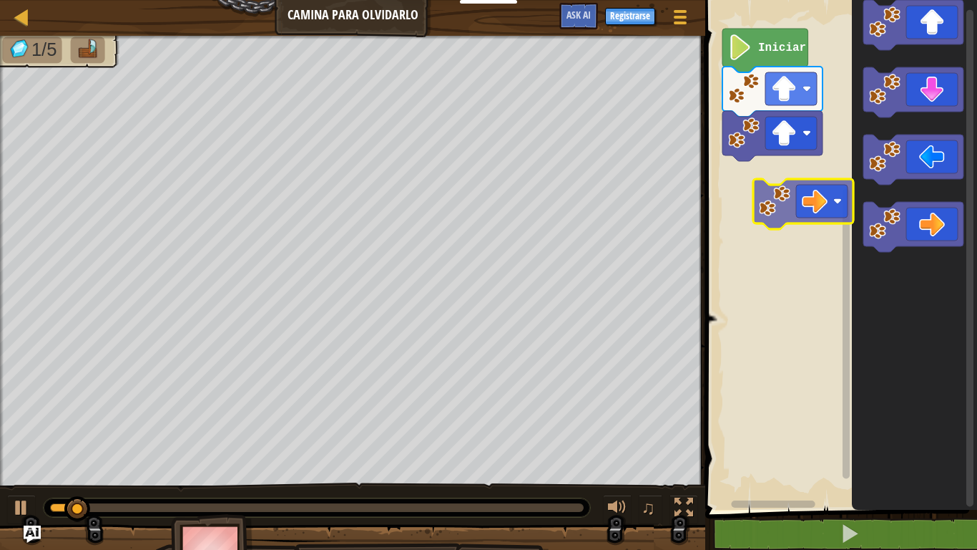
click at [814, 170] on div "Iniciar" at bounding box center [839, 251] width 276 height 517
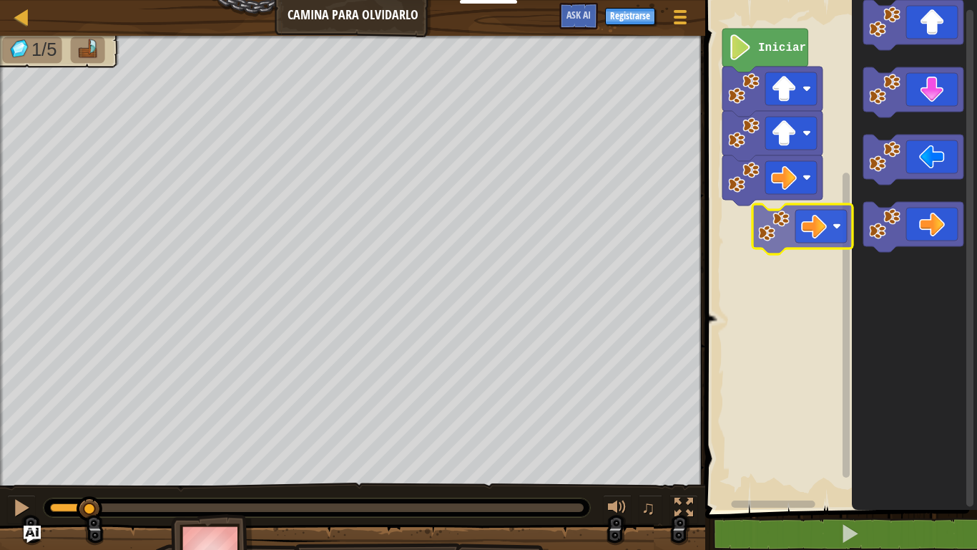
click at [800, 226] on div "Iniciar" at bounding box center [839, 251] width 276 height 517
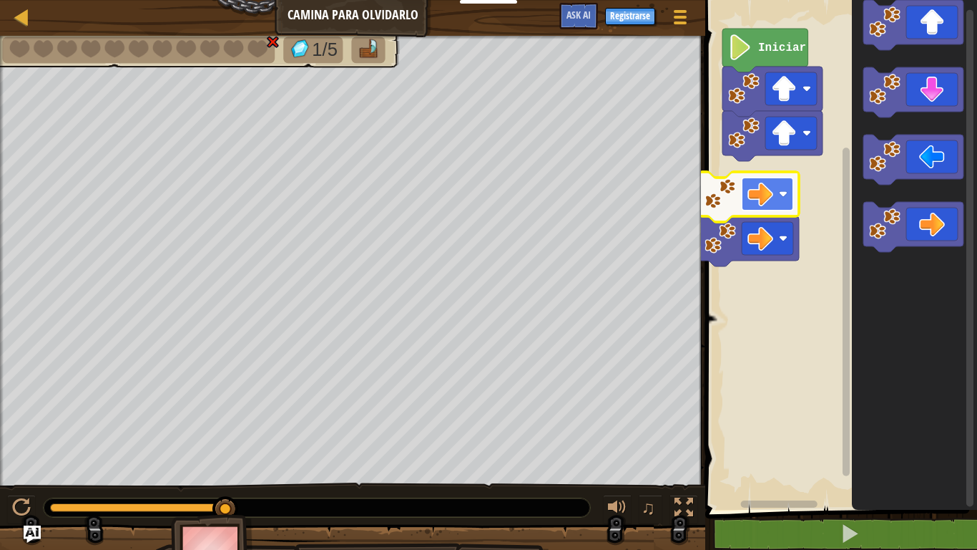
click at [774, 196] on image "Espacio de trabajo de Blockly" at bounding box center [761, 194] width 26 height 26
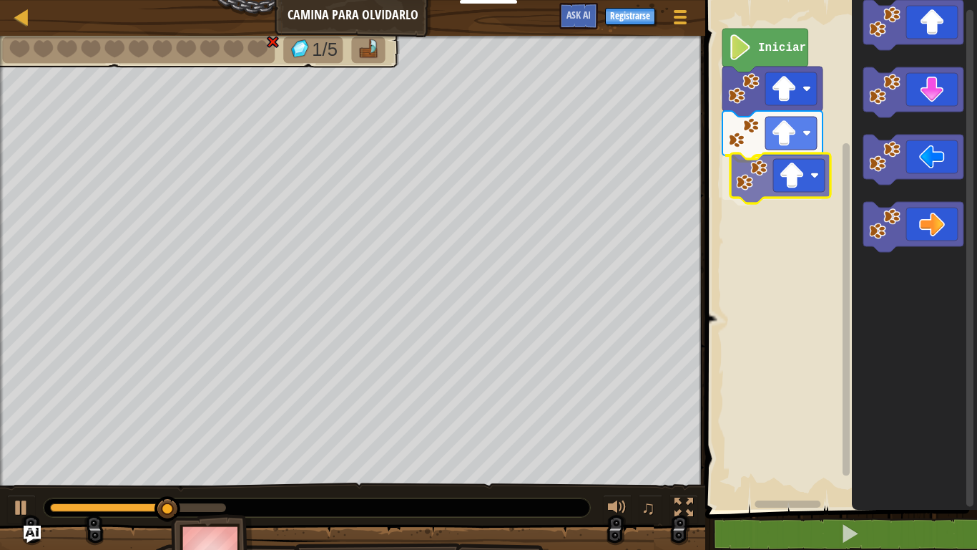
click at [802, 164] on div "Iniciar" at bounding box center [839, 251] width 276 height 517
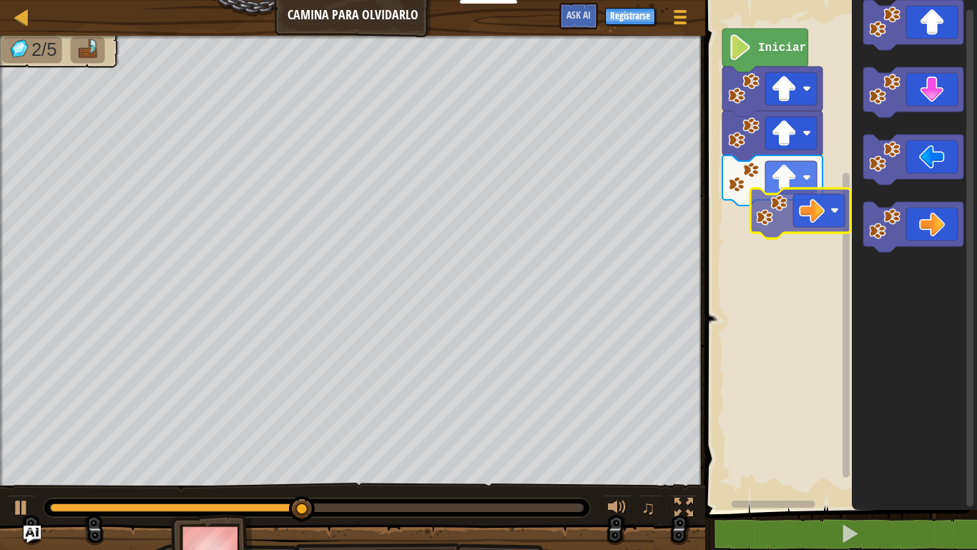
click at [826, 214] on div "Iniciar" at bounding box center [839, 251] width 276 height 517
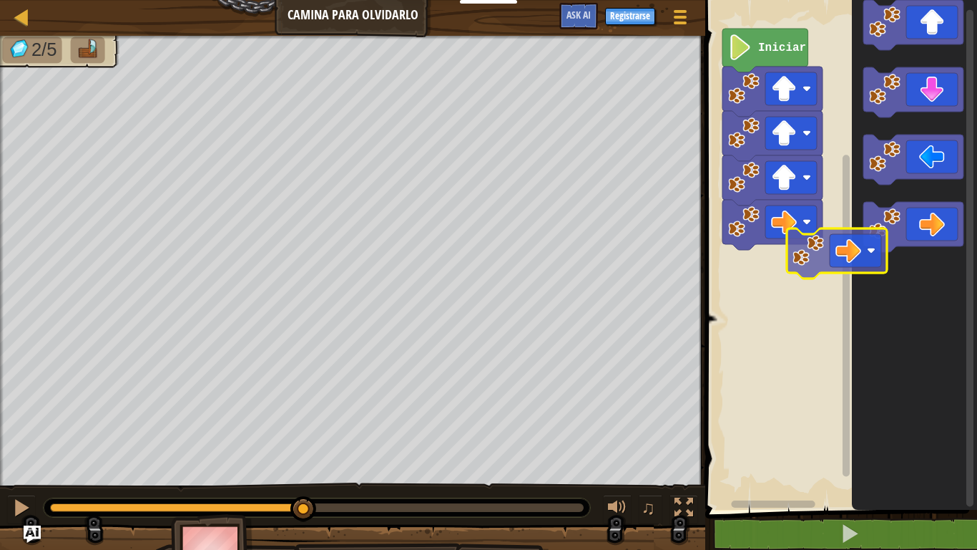
click at [750, 270] on div "Iniciar" at bounding box center [839, 251] width 276 height 517
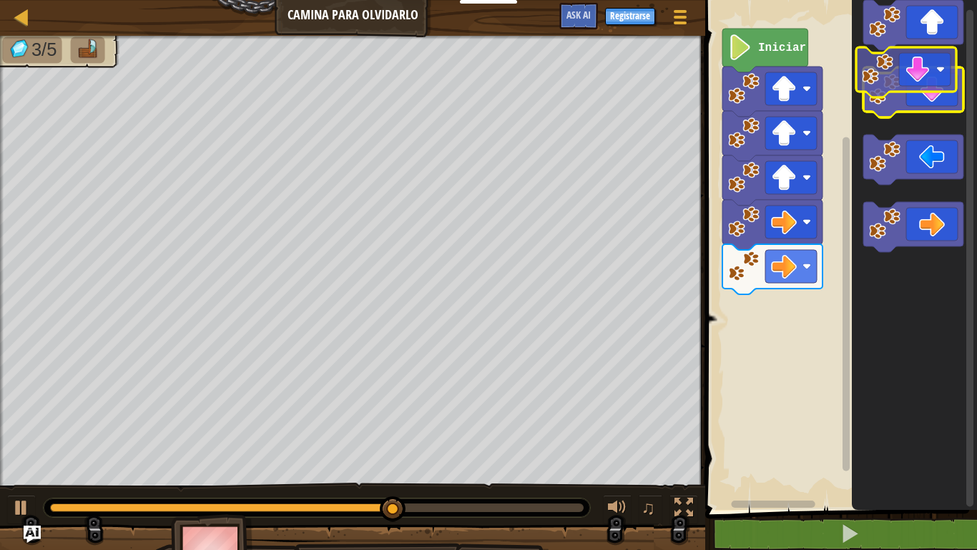
click at [931, 71] on icon "Espacio de trabajo de Blockly" at bounding box center [914, 92] width 100 height 50
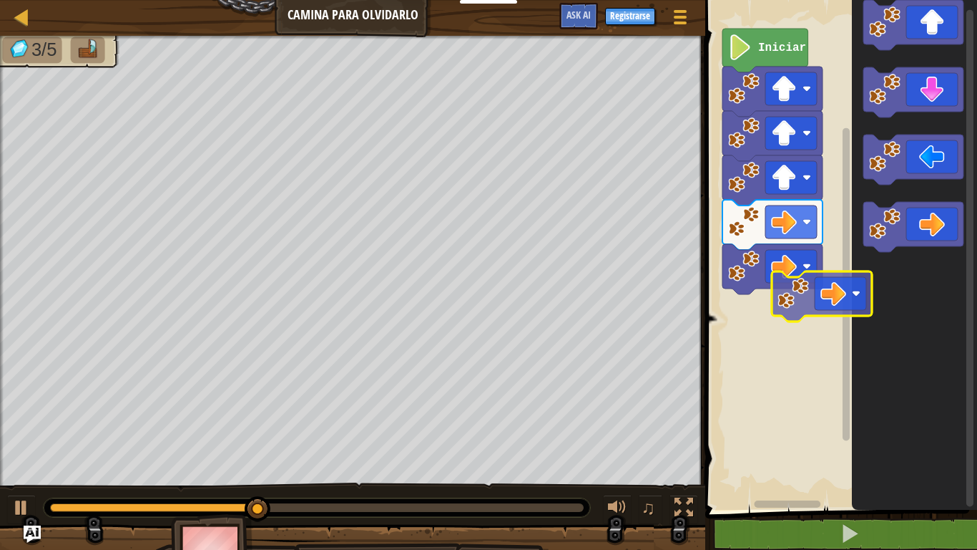
click at [836, 286] on div "Iniciar" at bounding box center [839, 251] width 276 height 517
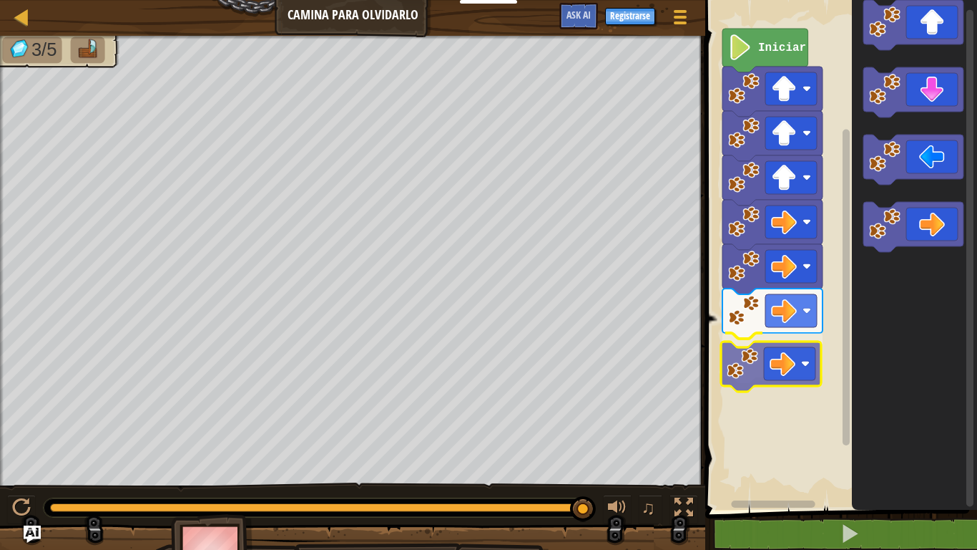
click at [786, 366] on div "Iniciar" at bounding box center [839, 251] width 276 height 517
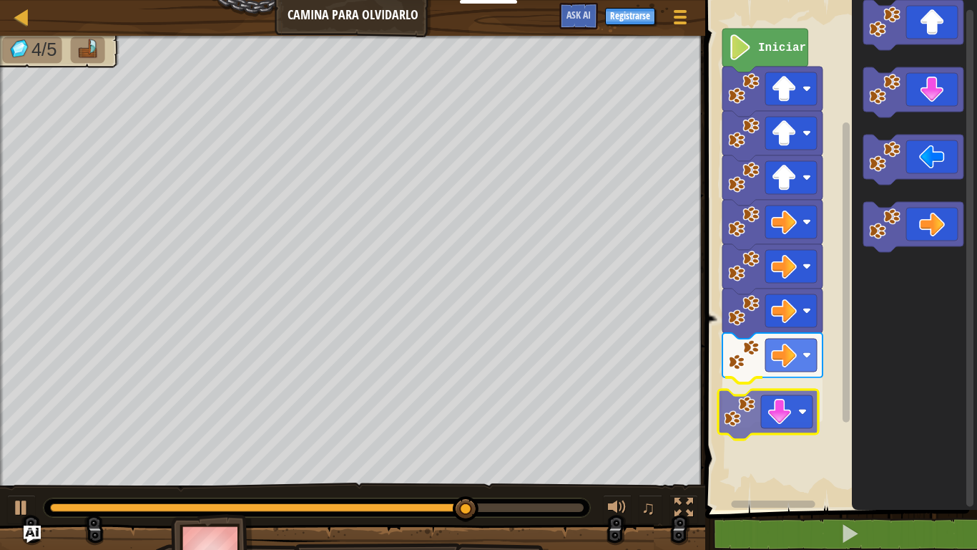
click at [774, 419] on div "Iniciar" at bounding box center [839, 251] width 276 height 517
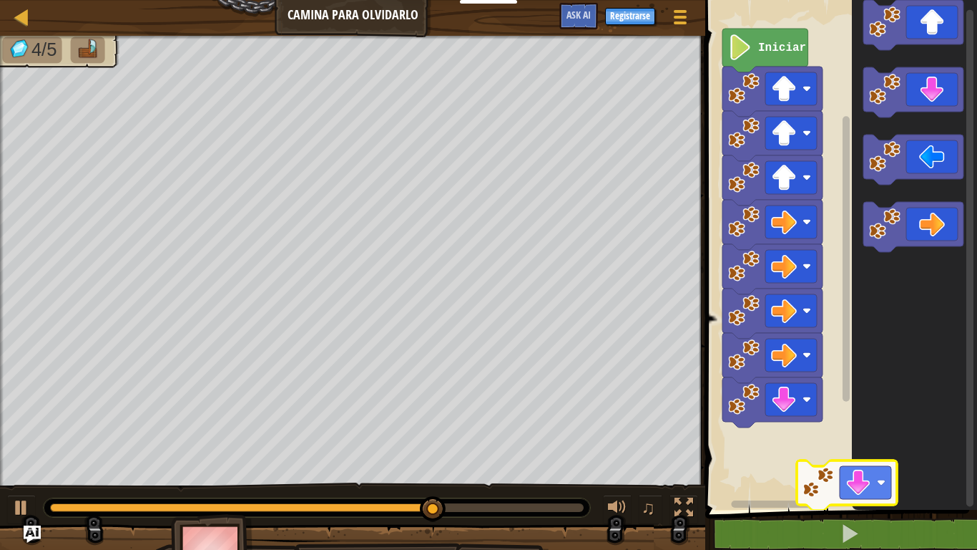
click at [877, 458] on icon "Espacio de trabajo de Blockly" at bounding box center [914, 251] width 125 height 517
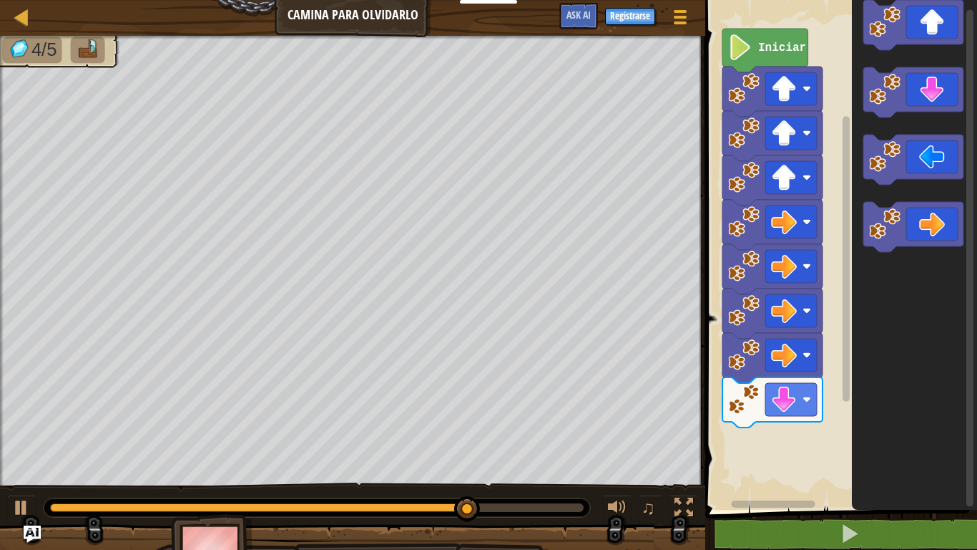
click at [830, 458] on rect "Espacio de trabajo de Blockly" at bounding box center [839, 251] width 276 height 517
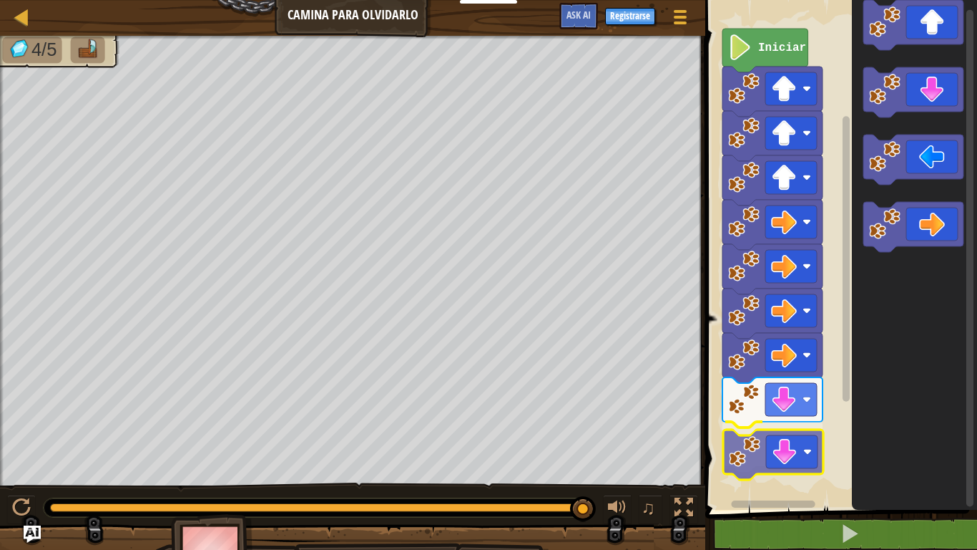
click at [786, 444] on div "Iniciar" at bounding box center [839, 251] width 276 height 517
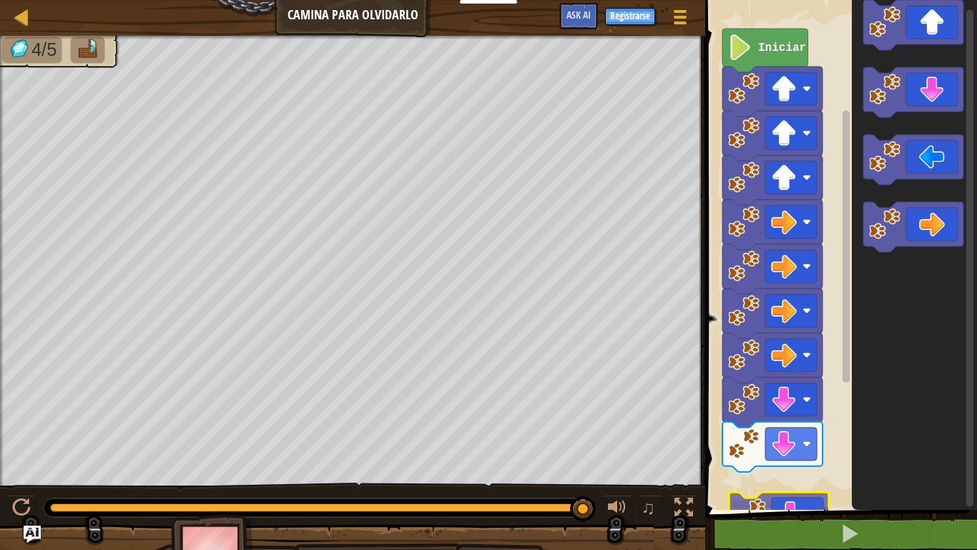
click at [781, 458] on div "Iniciar" at bounding box center [839, 251] width 276 height 517
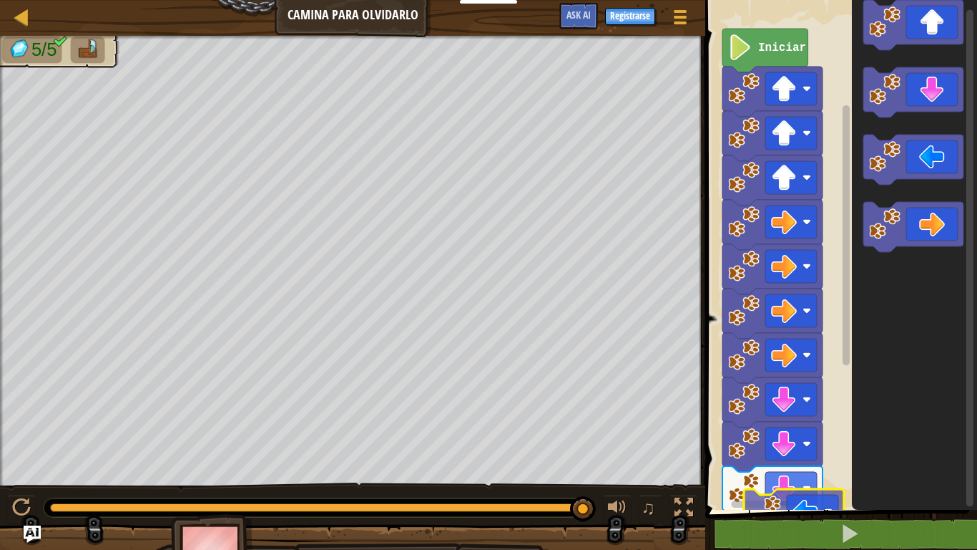
click at [806, 458] on div "Iniciar" at bounding box center [839, 251] width 276 height 517
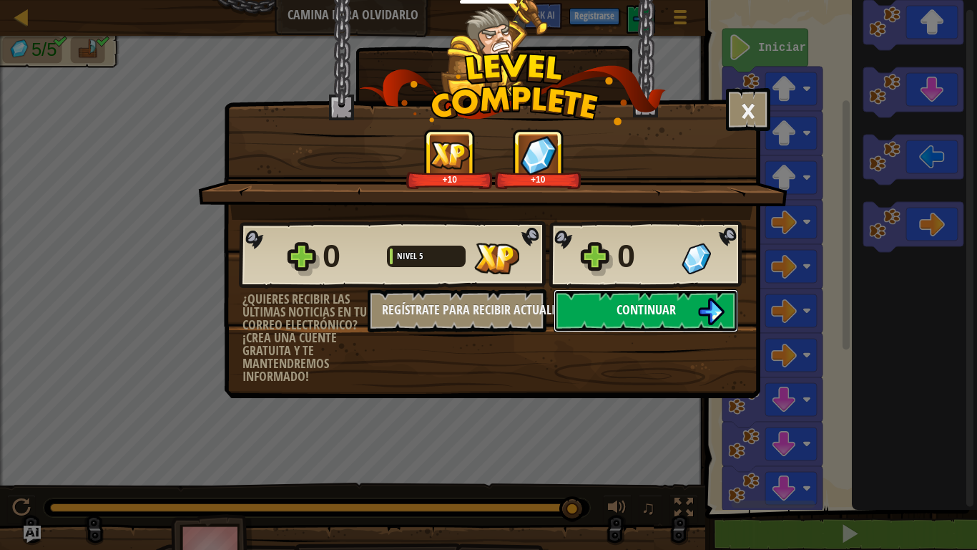
click at [688, 295] on button "Continuar" at bounding box center [646, 310] width 185 height 43
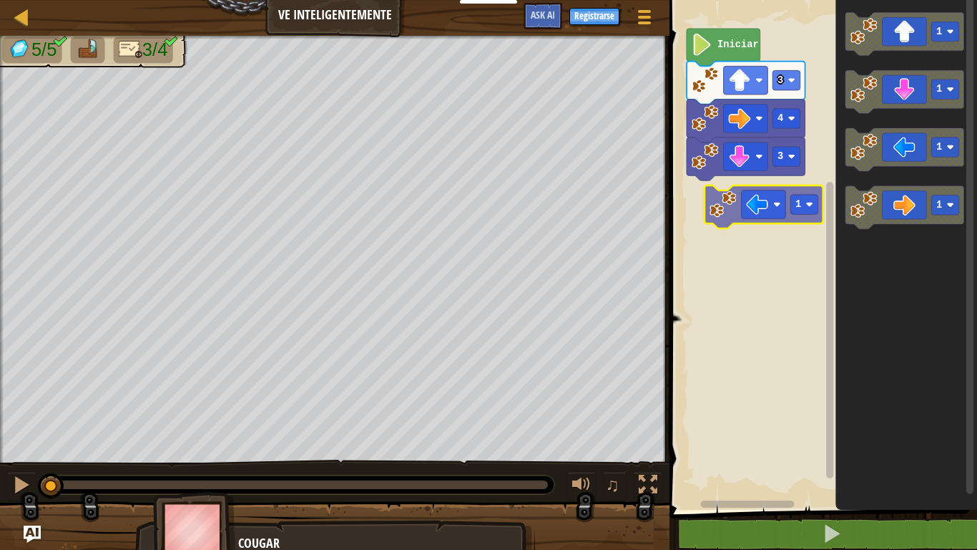
click at [748, 214] on div "3 4 3 Iniciar 1 1 1 1 1" at bounding box center [821, 251] width 312 height 517
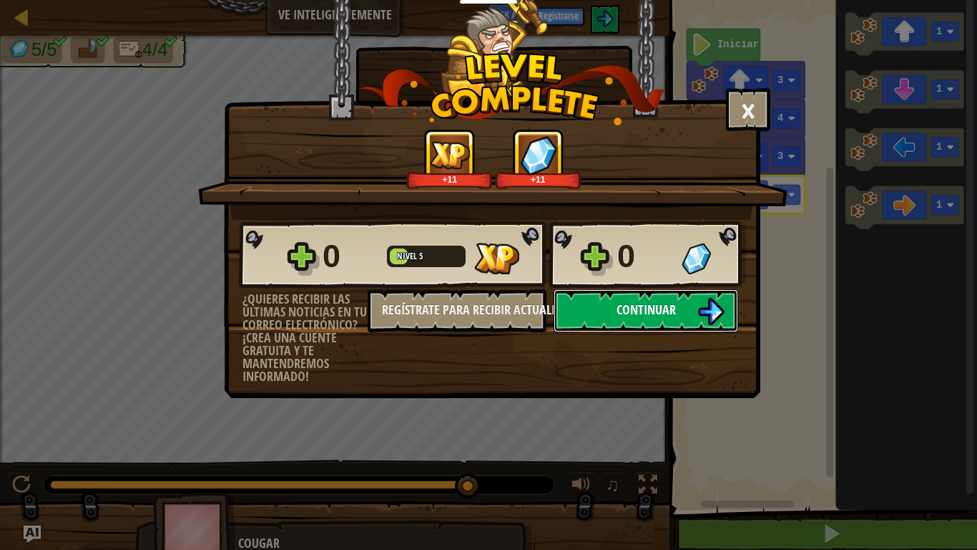
click at [623, 303] on span "Continuar" at bounding box center [646, 310] width 59 height 18
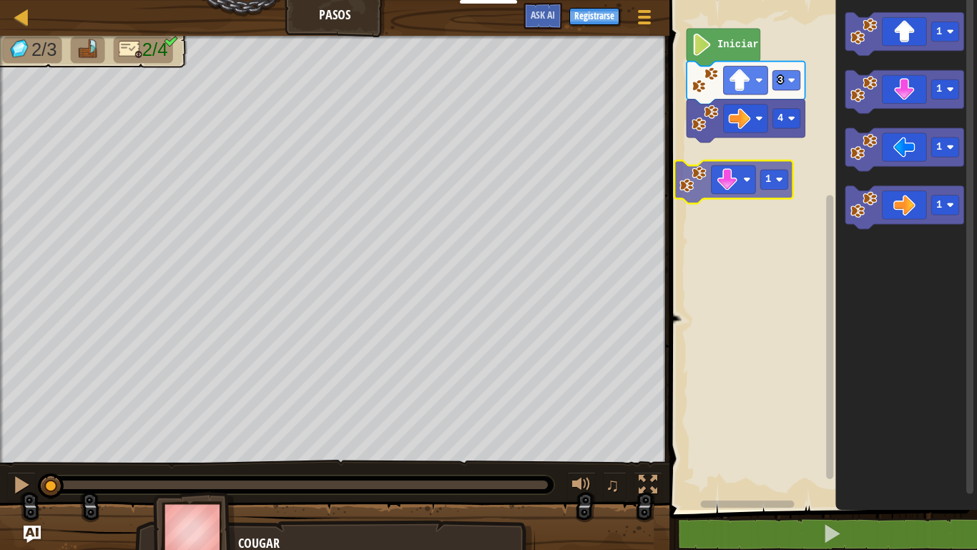
click at [730, 186] on div "4 3 Iniciar 1 1 1 1 1" at bounding box center [821, 251] width 312 height 517
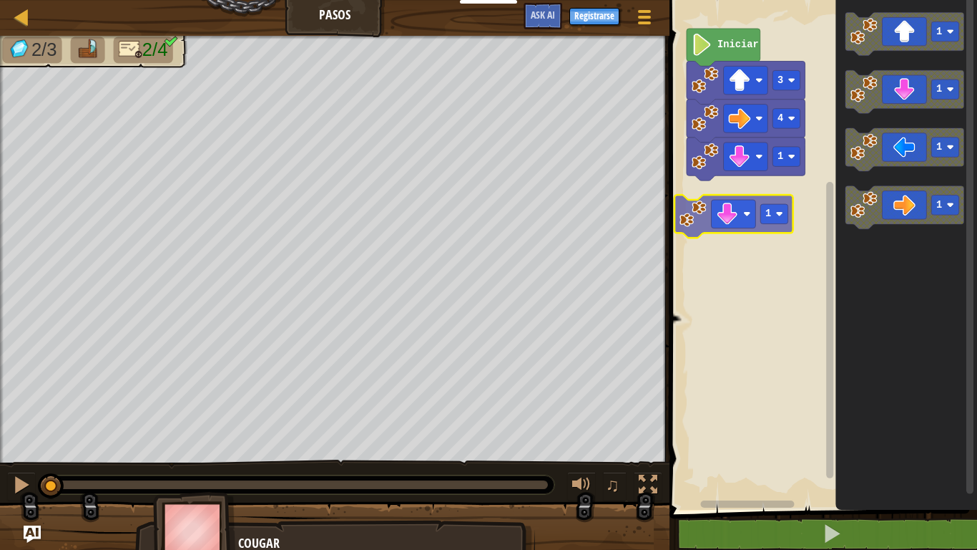
click at [721, 216] on div "1 4 3 Iniciar 1 1 1 1 1" at bounding box center [821, 251] width 312 height 517
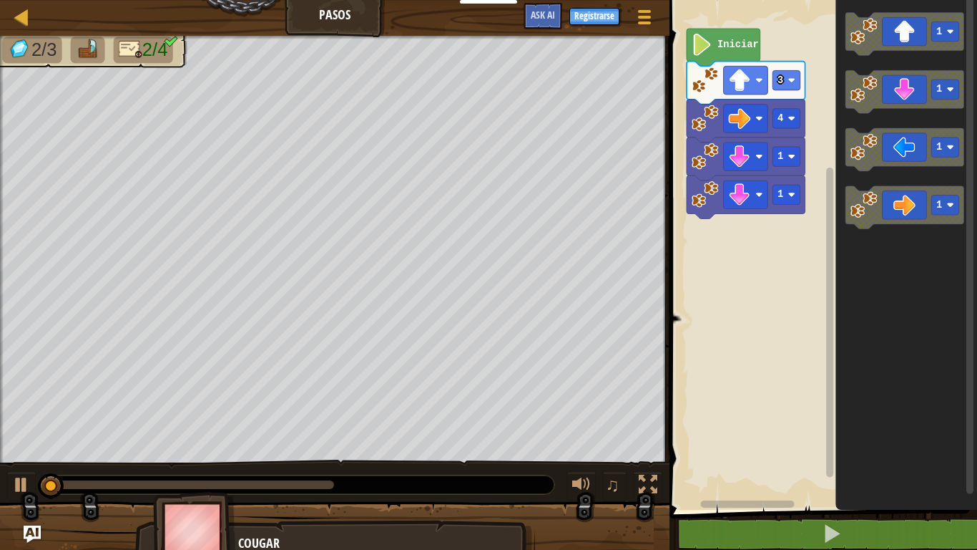
click at [790, 235] on div "1 1 4 3 Iniciar 1 1 1 1" at bounding box center [821, 251] width 312 height 517
click at [819, 195] on div "1 1 4 3 Iniciar 1 1 1 1" at bounding box center [821, 251] width 312 height 517
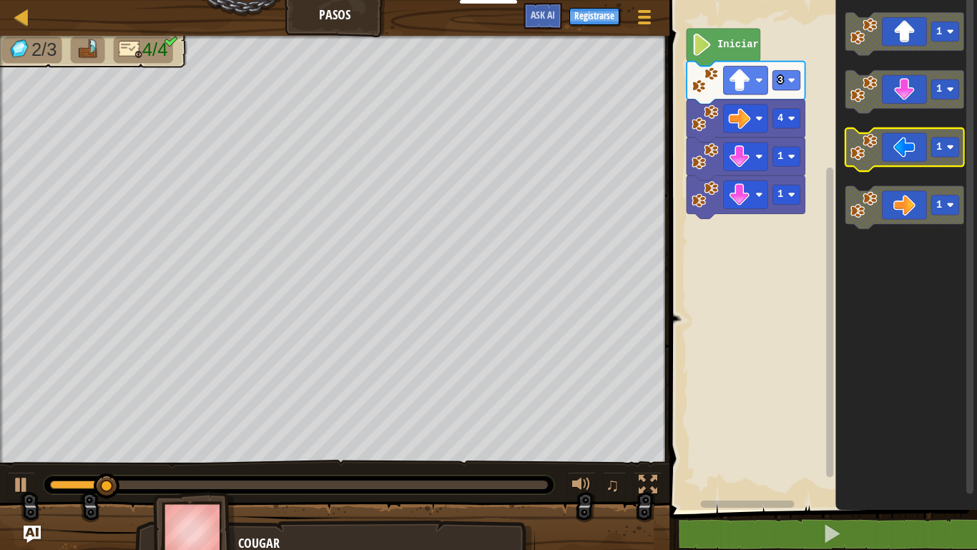
click at [851, 139] on g "1 1 1 1" at bounding box center [905, 120] width 119 height 216
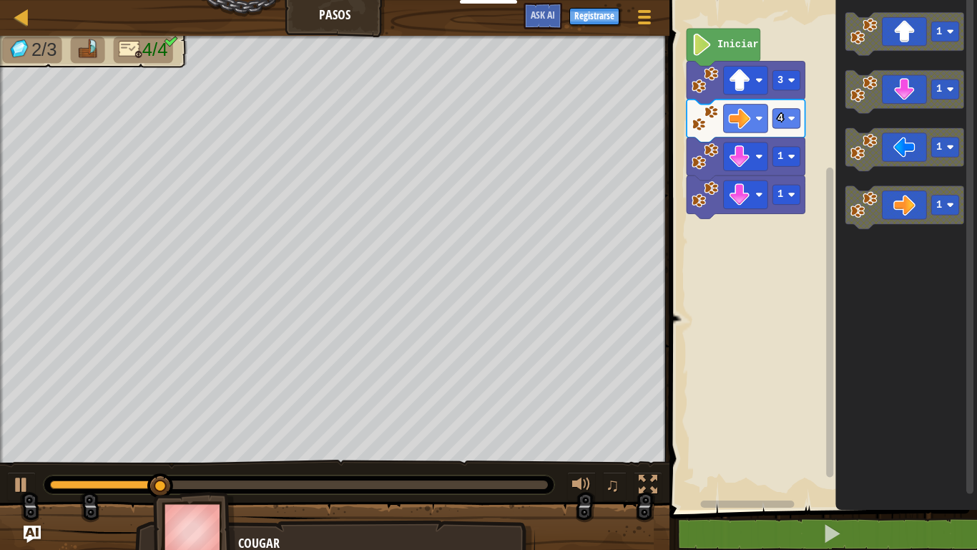
click at [840, 134] on icon "1 1 1 1" at bounding box center [907, 251] width 142 height 517
click at [854, 109] on g "1" at bounding box center [905, 91] width 119 height 43
click at [879, 84] on icon "Espacio de trabajo de Blockly" at bounding box center [905, 91] width 119 height 43
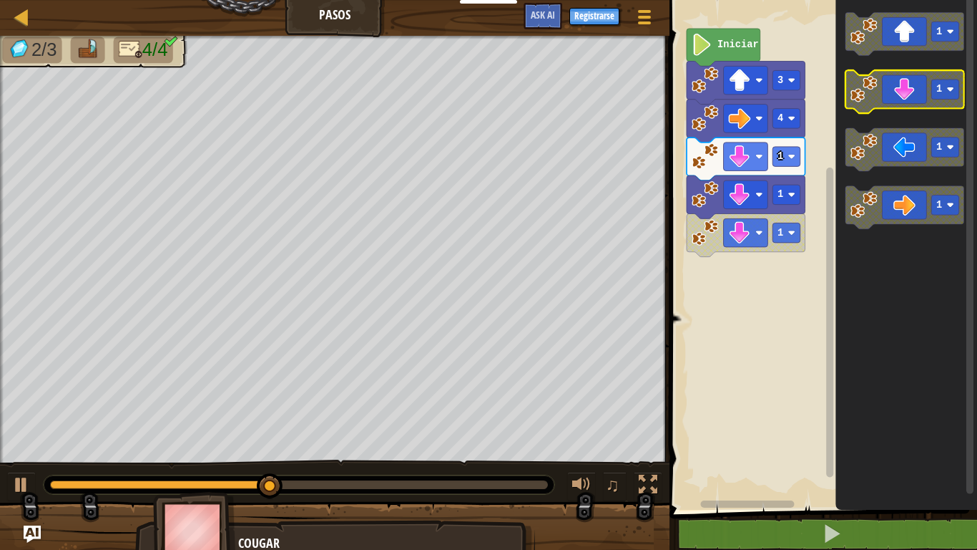
click at [879, 84] on icon "Espacio de trabajo de Blockly" at bounding box center [905, 91] width 119 height 43
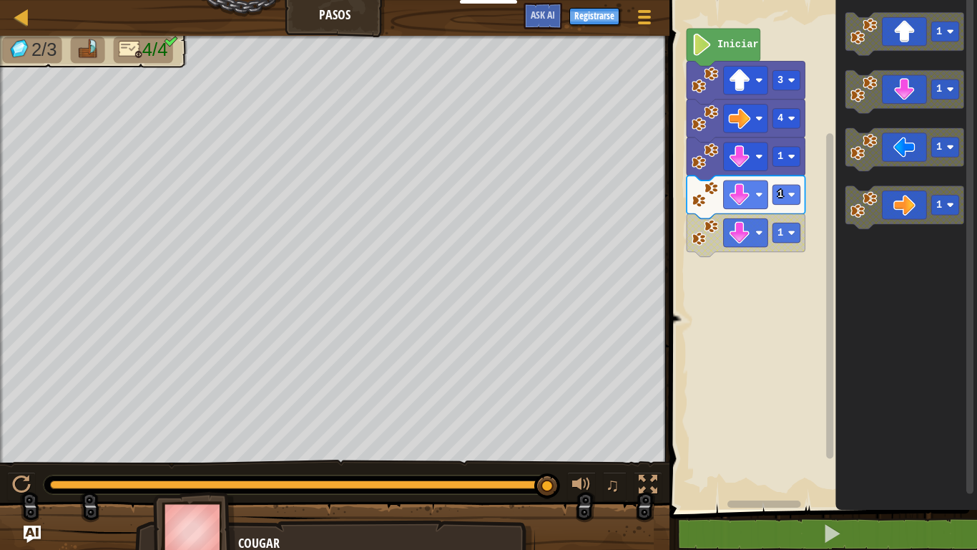
click at [871, 167] on icon "Espacio de trabajo de Blockly" at bounding box center [905, 149] width 119 height 43
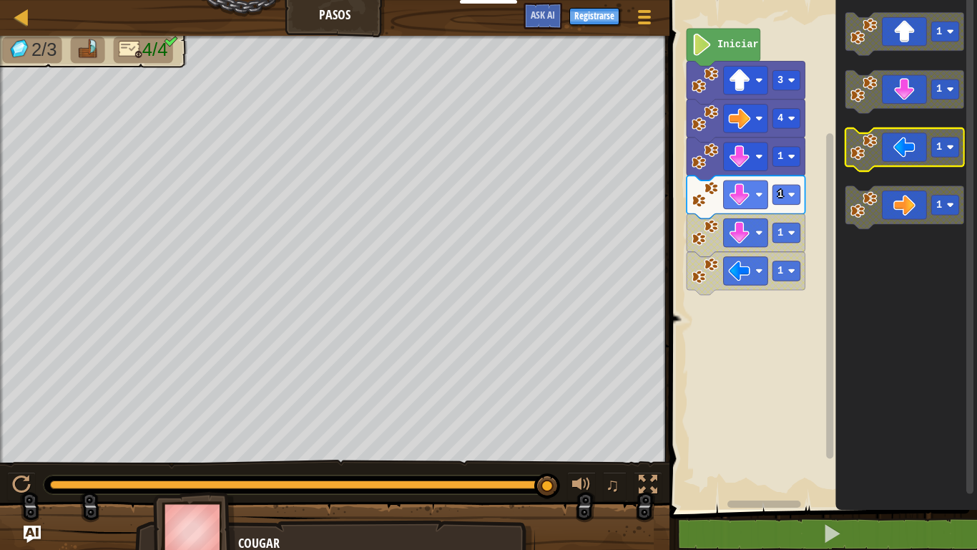
click at [878, 154] on icon "Espacio de trabajo de Blockly" at bounding box center [905, 149] width 119 height 43
click at [781, 399] on div "1 1 1 1 1 4 3 Iniciar 1 1 1 1" at bounding box center [821, 251] width 312 height 517
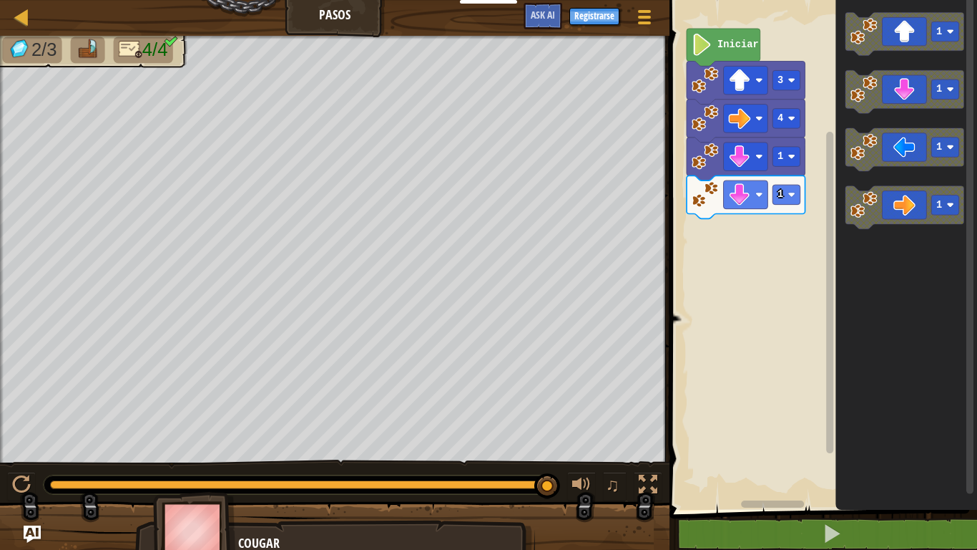
click at [771, 238] on div "1 1 4 3 Iniciar 1 1 1 1" at bounding box center [821, 251] width 312 height 517
click at [777, 235] on div "1 1 4 3 Iniciar 1 1 1 1" at bounding box center [821, 251] width 312 height 517
click at [897, 155] on icon "Espacio de trabajo de Blockly" at bounding box center [905, 149] width 119 height 43
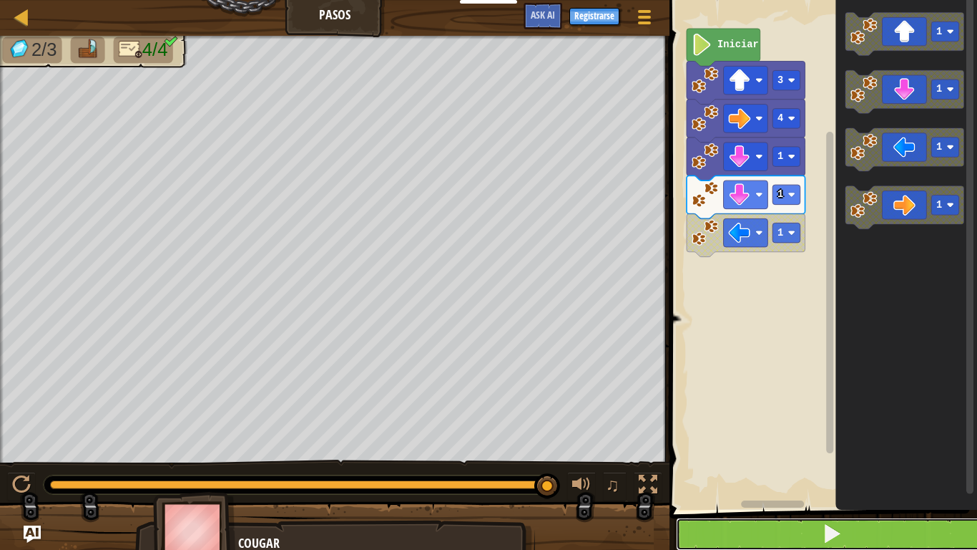
click at [723, 458] on button at bounding box center [832, 533] width 312 height 33
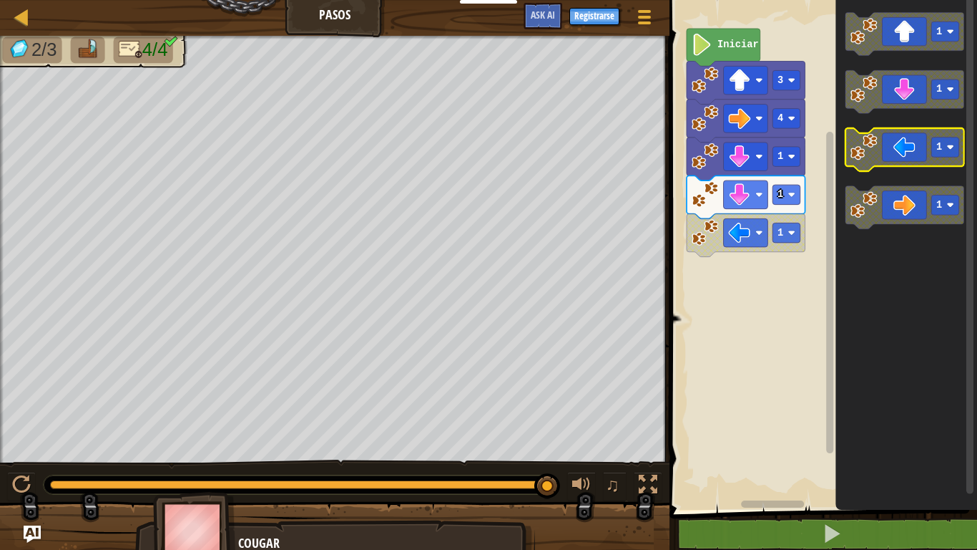
click at [912, 95] on icon "Espacio de trabajo de Blockly" at bounding box center [905, 91] width 119 height 43
click at [870, 219] on g "1 1 1 1" at bounding box center [905, 120] width 119 height 216
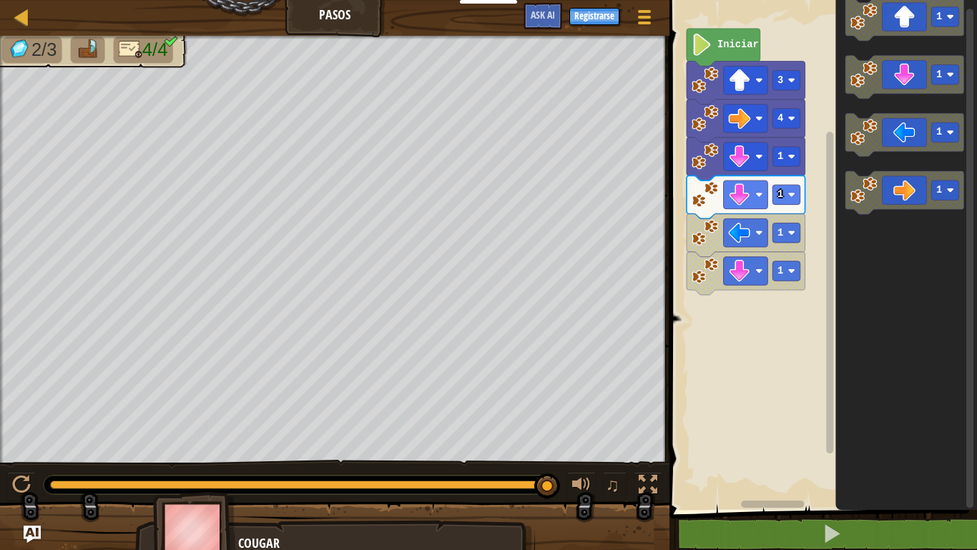
click at [785, 233] on div "1 1 1 1 4 3 Iniciar 1 1 1 1" at bounding box center [821, 251] width 312 height 517
click at [741, 40] on text "Iniciar" at bounding box center [739, 44] width 42 height 11
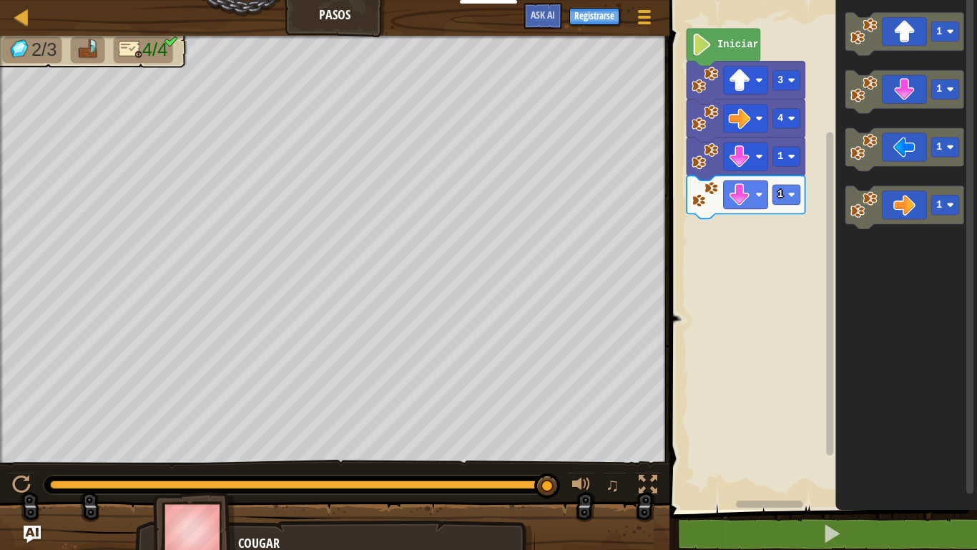
click at [889, 170] on g "1 1 1 1" at bounding box center [905, 120] width 119 height 216
click at [867, 157] on g "1" at bounding box center [905, 149] width 119 height 43
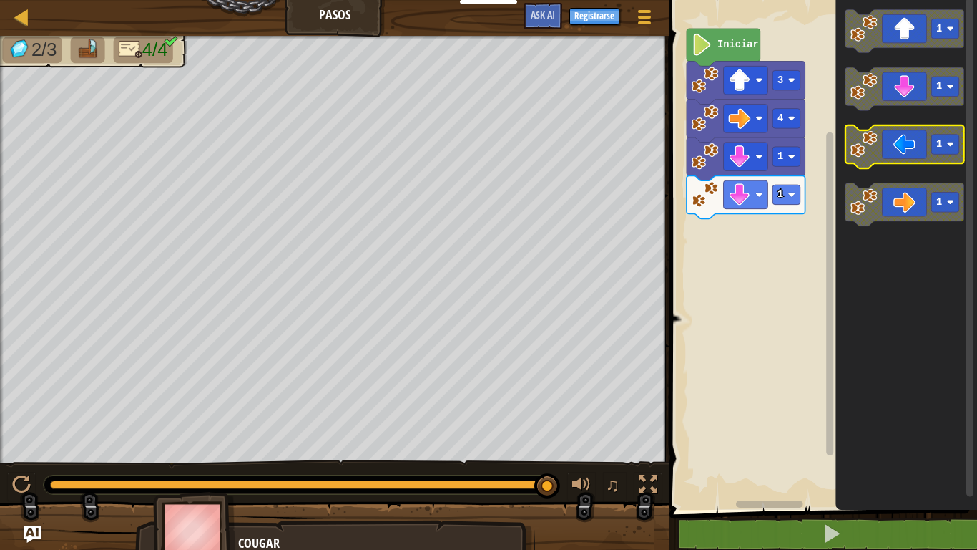
click at [879, 150] on icon "Espacio de trabajo de Blockly" at bounding box center [905, 146] width 119 height 43
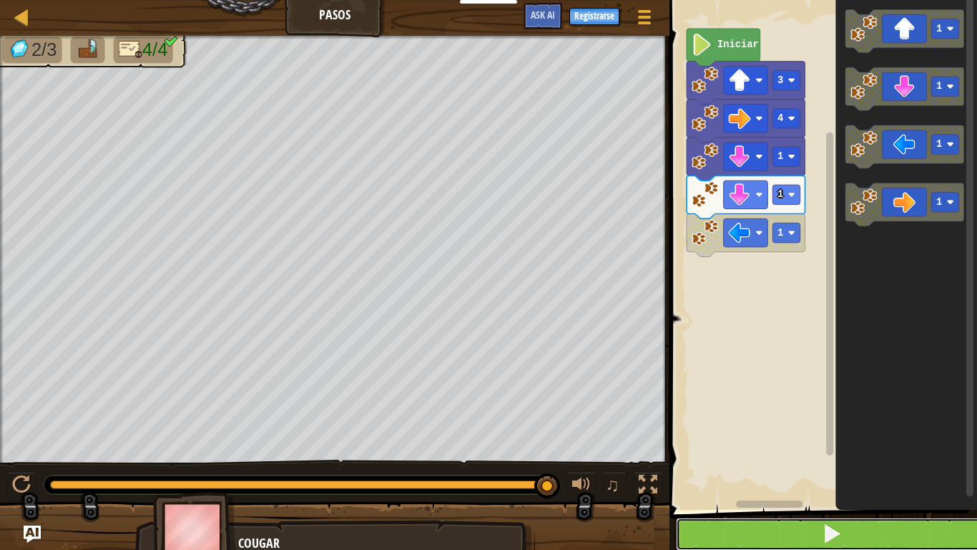
click at [783, 458] on button at bounding box center [832, 533] width 312 height 33
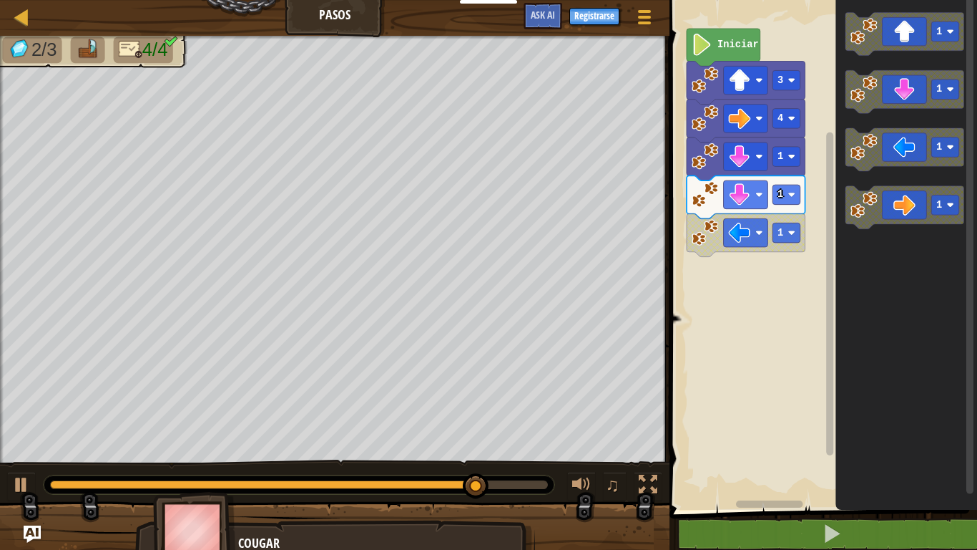
click at [831, 169] on div "1 1 1 4 3 Iniciar 1 1 1 1" at bounding box center [821, 251] width 312 height 517
click at [879, 93] on icon "1 1 1 1" at bounding box center [907, 251] width 142 height 517
click at [836, 135] on icon "1 1 1 1" at bounding box center [907, 251] width 142 height 517
click at [911, 98] on icon "Espacio de trabajo de Blockly" at bounding box center [905, 91] width 119 height 43
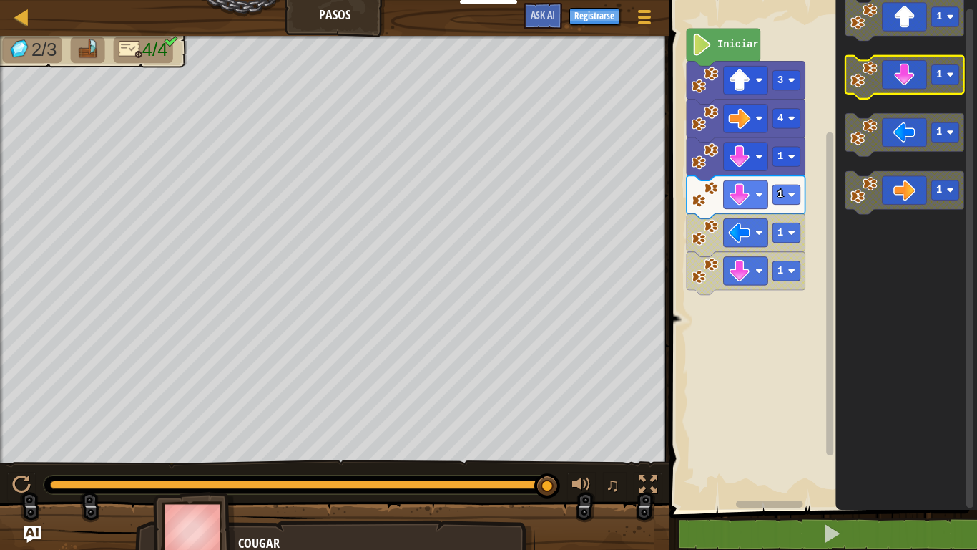
click at [917, 63] on icon "Espacio de trabajo de Blockly" at bounding box center [905, 77] width 119 height 43
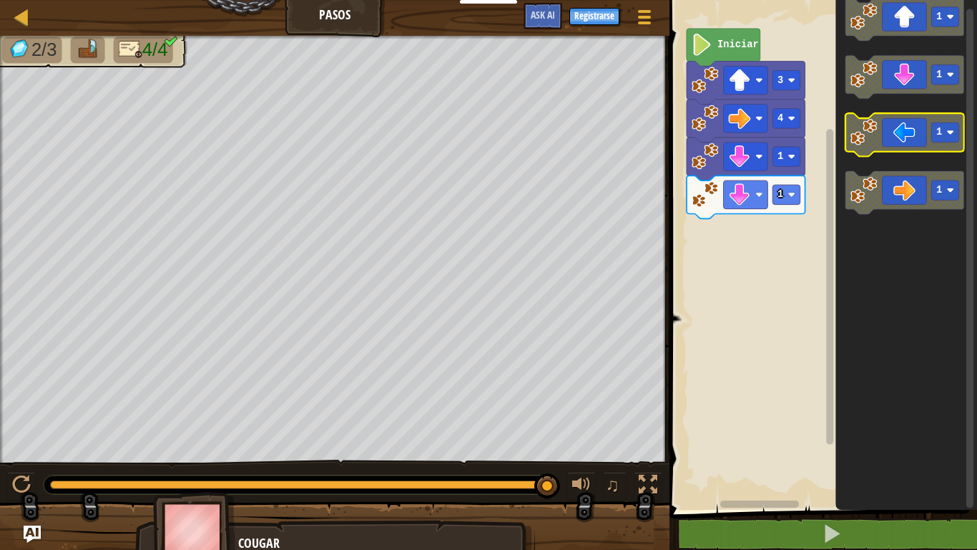
click at [874, 125] on g "1 1 1 1" at bounding box center [905, 106] width 119 height 216
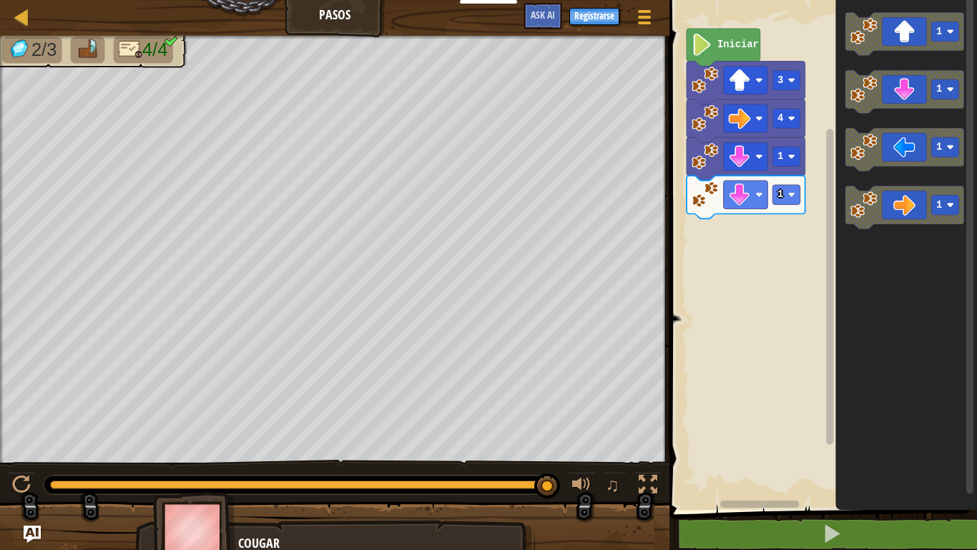
click at [868, 94] on g "1" at bounding box center [905, 91] width 119 height 43
click at [870, 96] on image "Espacio de trabajo de Blockly" at bounding box center [864, 89] width 27 height 27
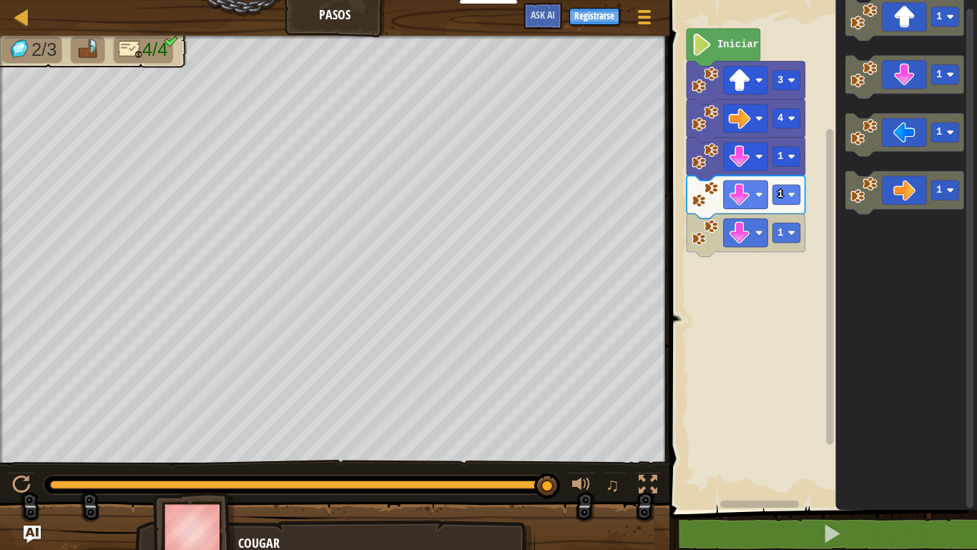
click at [899, 163] on icon "1 1 1 1" at bounding box center [907, 251] width 142 height 517
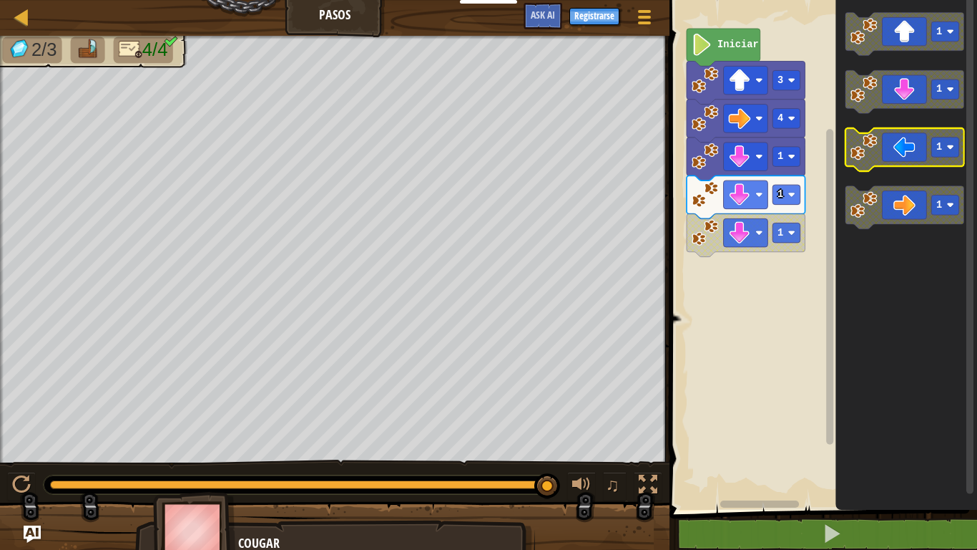
click at [850, 167] on g "1 1 1 1" at bounding box center [905, 120] width 119 height 216
click at [902, 148] on icon "Espacio de trabajo de Blockly" at bounding box center [905, 149] width 119 height 43
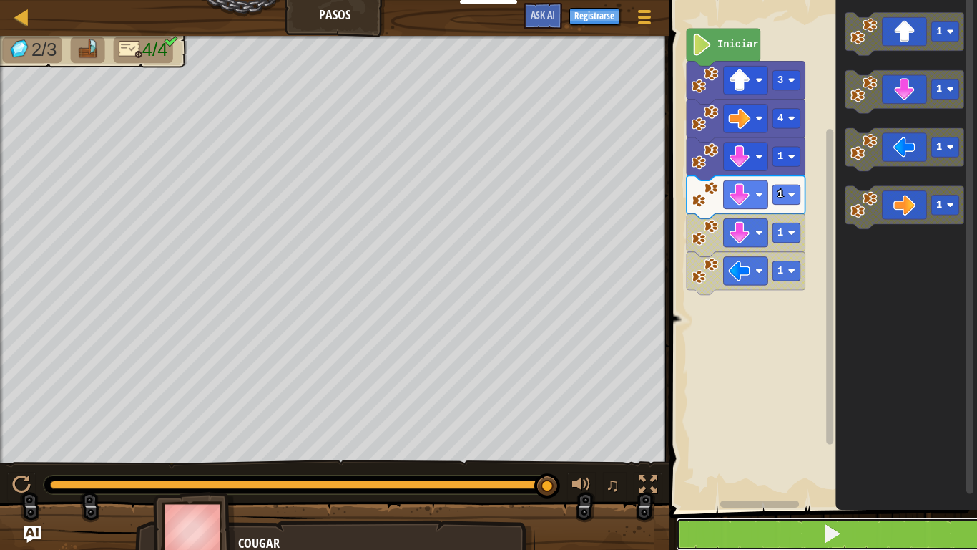
click at [679, 458] on button at bounding box center [832, 533] width 312 height 33
click at [701, 458] on button at bounding box center [832, 533] width 312 height 33
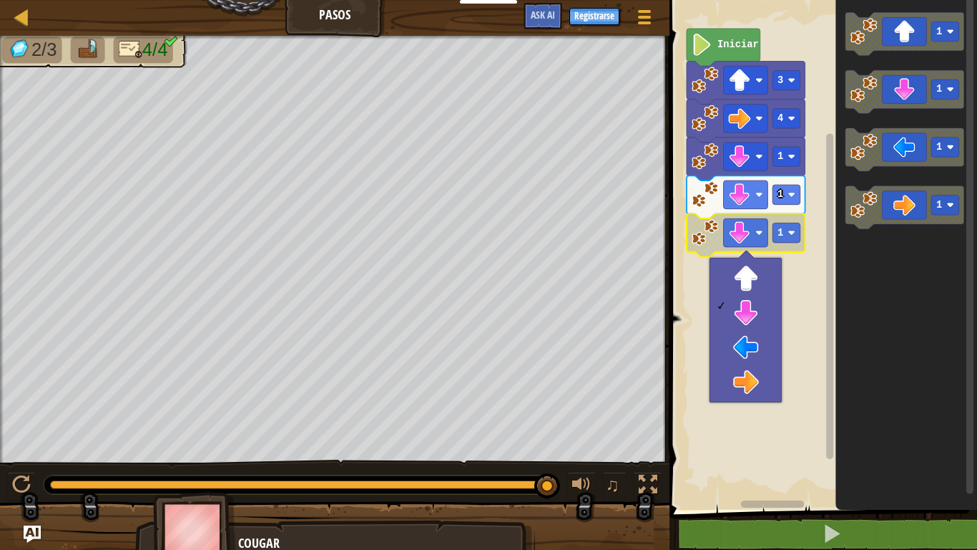
click at [811, 340] on rect "Espacio de trabajo de Blockly" at bounding box center [821, 251] width 312 height 517
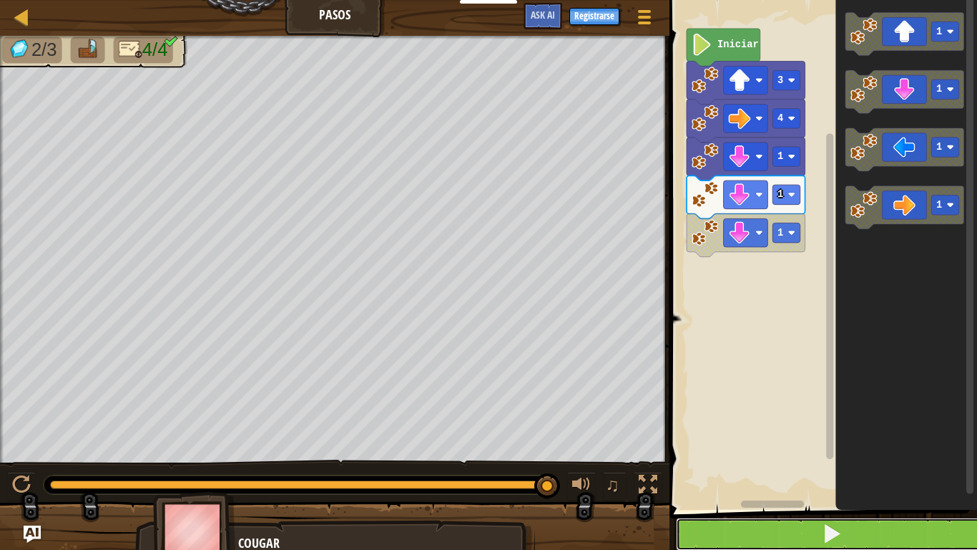
click at [720, 458] on button at bounding box center [832, 533] width 312 height 33
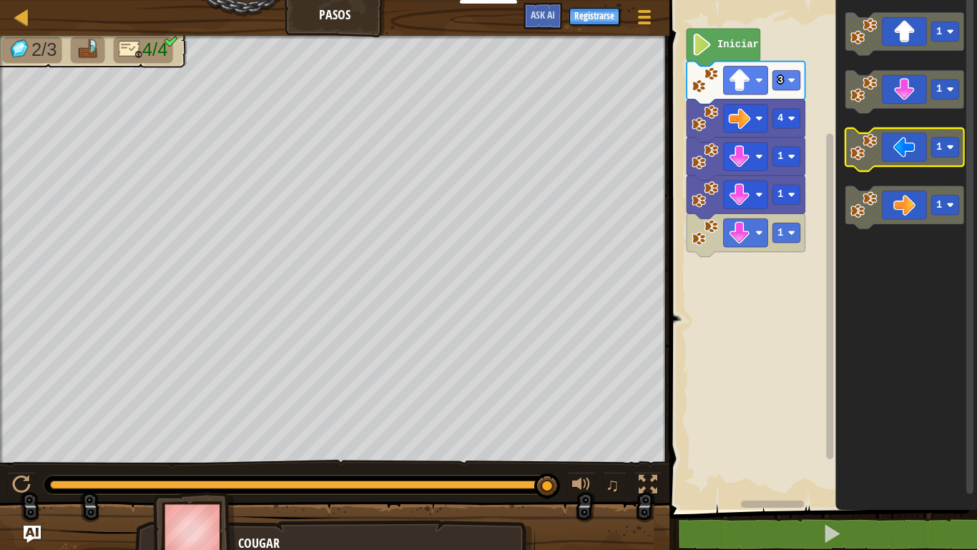
click at [889, 95] on icon "Espacio de trabajo de Blockly" at bounding box center [905, 91] width 119 height 43
click at [899, 136] on icon "Espacio de trabajo de Blockly" at bounding box center [905, 149] width 119 height 43
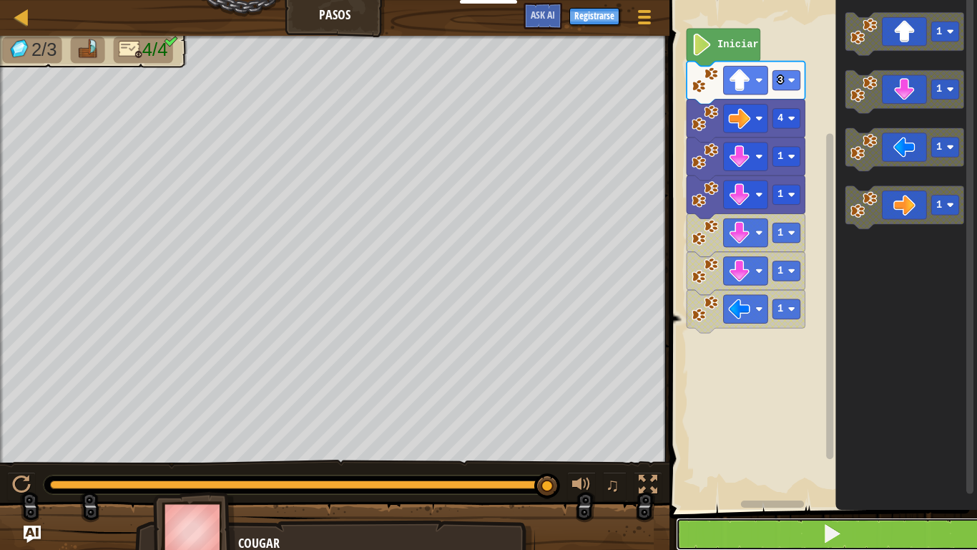
click at [694, 458] on button at bounding box center [832, 533] width 312 height 33
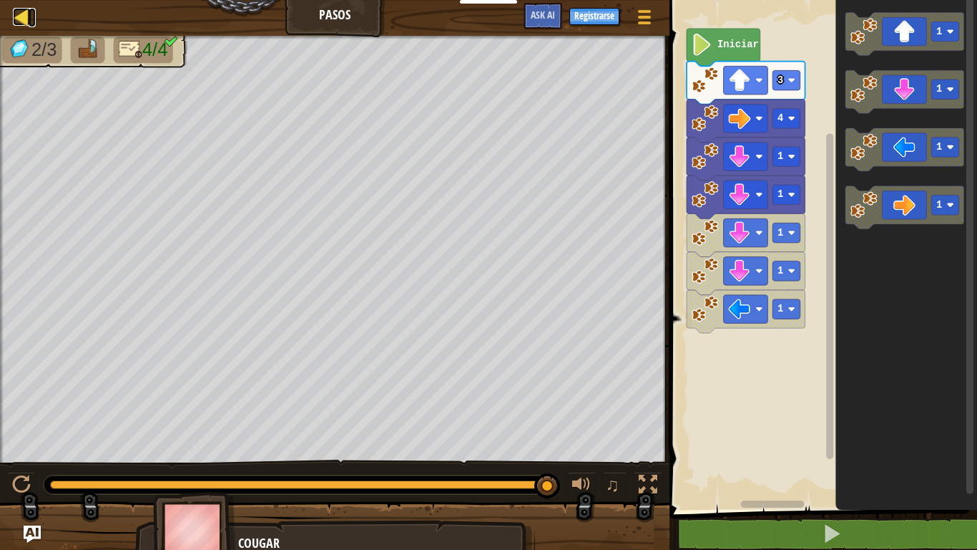
click at [27, 11] on div at bounding box center [22, 17] width 18 height 18
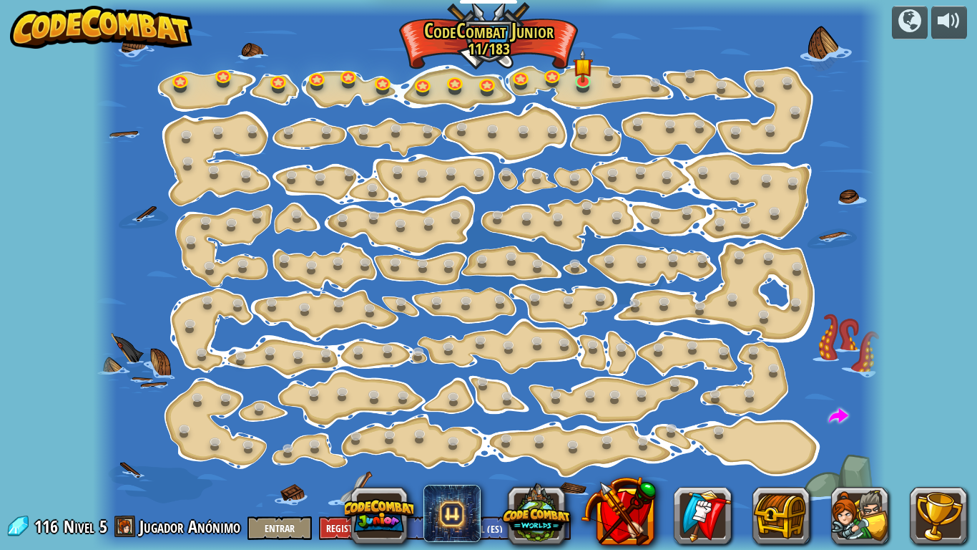
select select "es-ES"
click at [584, 74] on img at bounding box center [582, 57] width 19 height 45
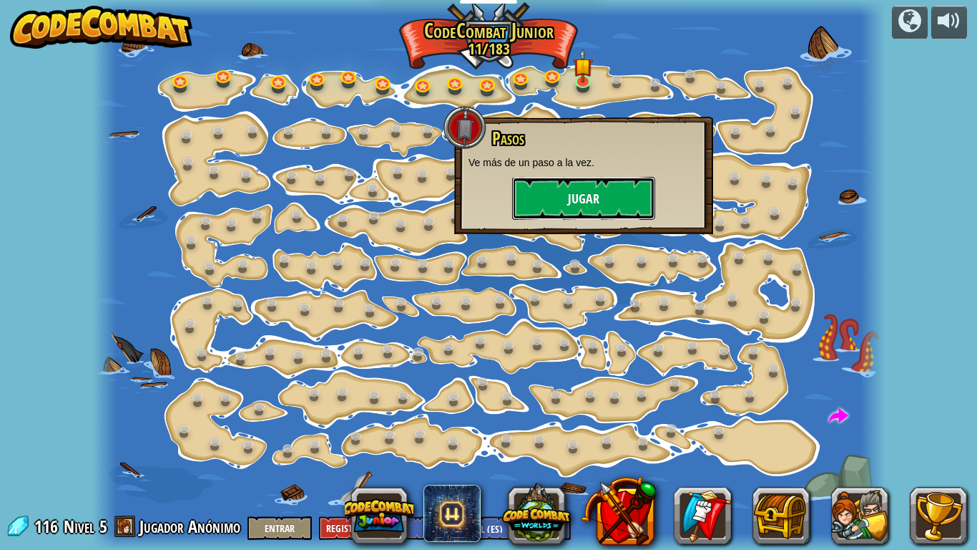
click at [563, 193] on button "Jugar" at bounding box center [583, 198] width 143 height 43
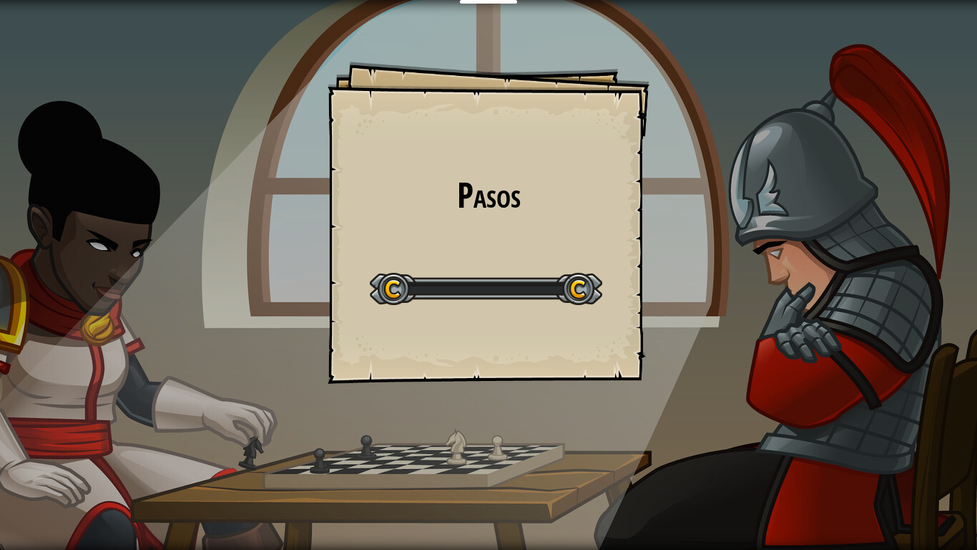
drag, startPoint x: 0, startPoint y: 417, endPoint x: 977, endPoint y: 517, distance: 981.8
click at [0, 386] on div "Pasos Goals Start Level Error al cargar desde el servidor. Intenta refrescar la…" at bounding box center [488, 275] width 977 height 550
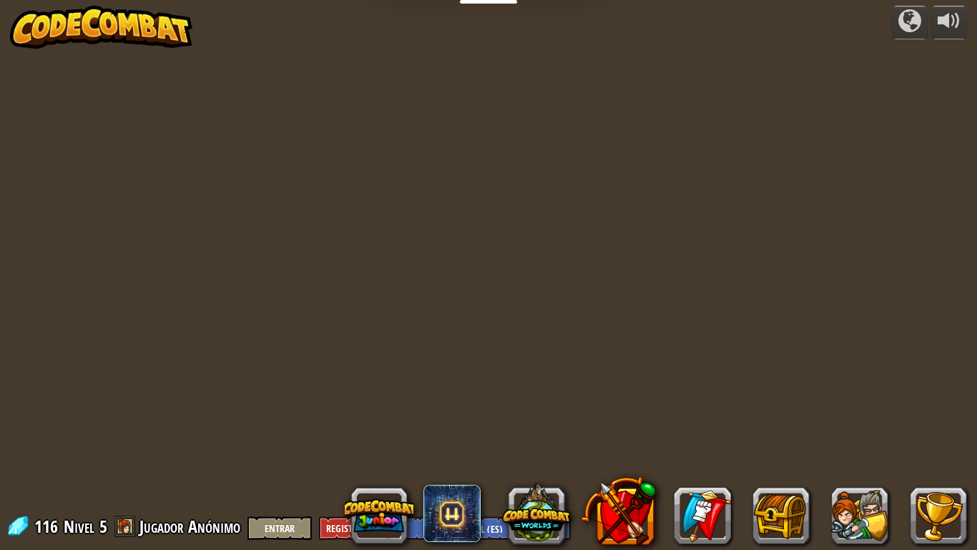
select select "es-ES"
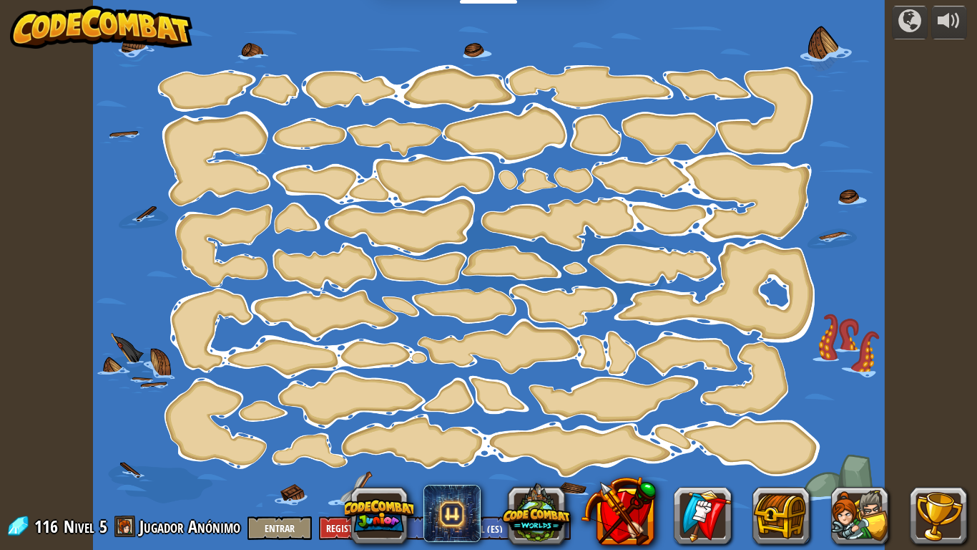
drag, startPoint x: 404, startPoint y: 235, endPoint x: 167, endPoint y: 549, distance: 393.4
select select "es-ES"
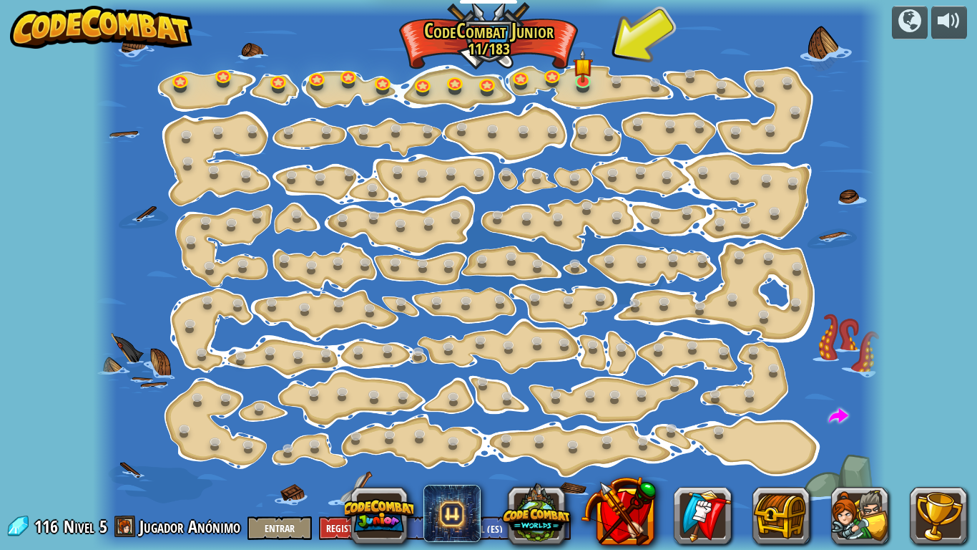
drag, startPoint x: 167, startPoint y: 549, endPoint x: 908, endPoint y: 353, distance: 765.9
click at [908, 353] on div "powered by Cambio de Paso (Bloqueado) Cambiar los argumentos del step. Ve intel…" at bounding box center [488, 275] width 977 height 550
click at [581, 82] on link at bounding box center [584, 79] width 29 height 29
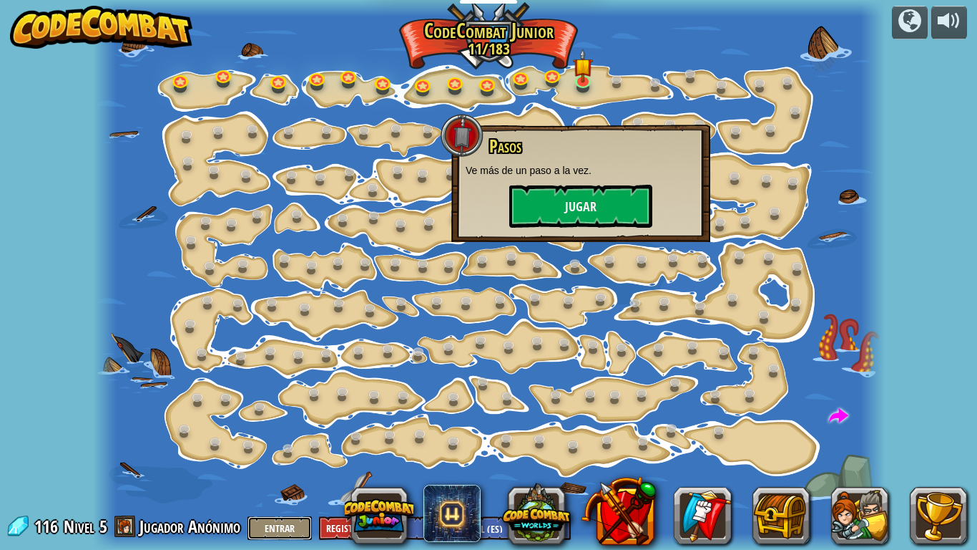
click at [288, 458] on button "Entrar" at bounding box center [280, 528] width 64 height 24
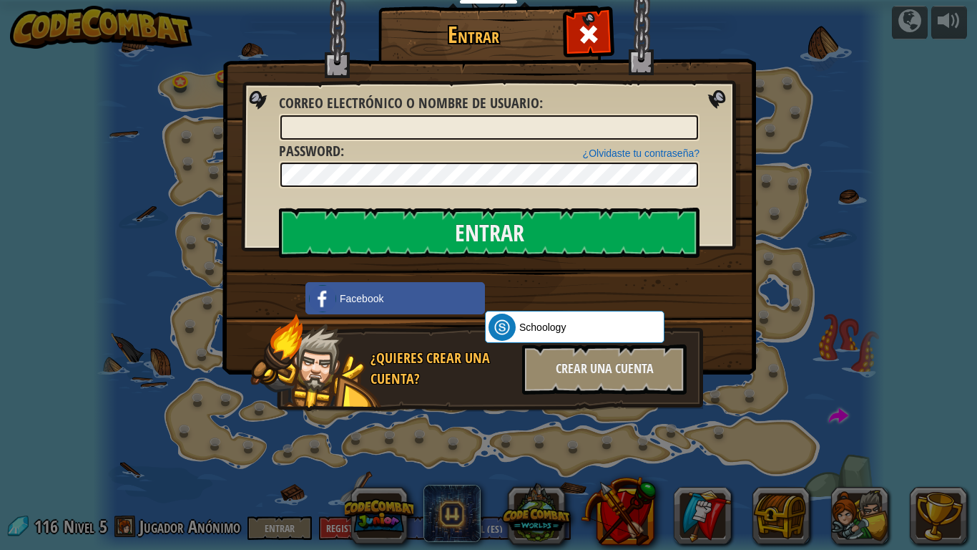
click at [634, 90] on img at bounding box center [490, 166] width 534 height 416
click at [600, 38] on div at bounding box center [588, 32] width 45 height 45
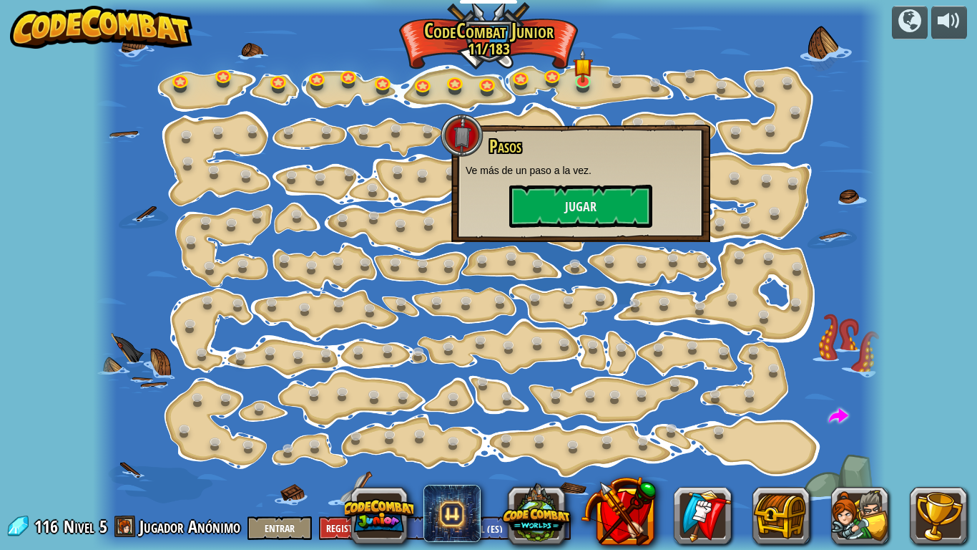
click at [600, 38] on div at bounding box center [489, 275] width 792 height 550
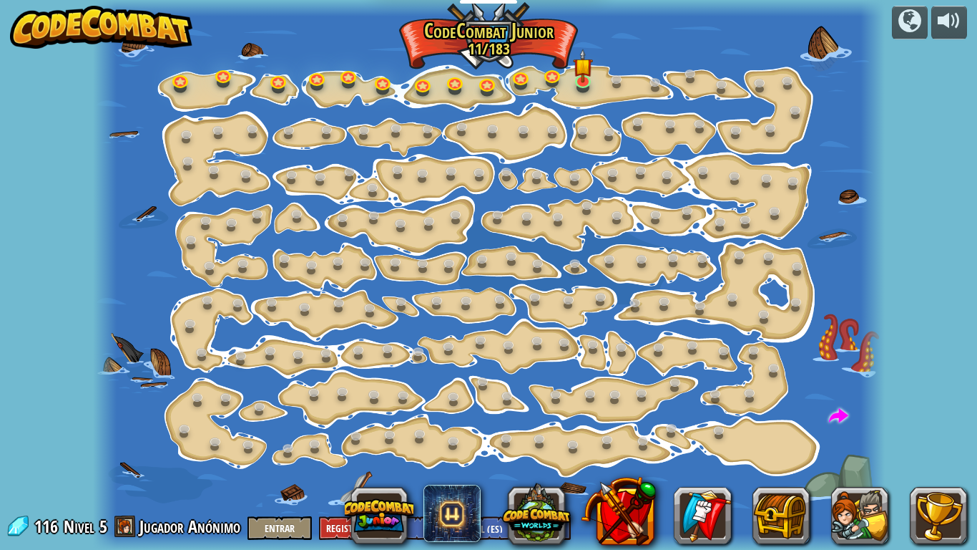
drag, startPoint x: 977, startPoint y: 410, endPoint x: 912, endPoint y: 323, distance: 108.3
click at [912, 323] on div "powered by Cambio de Paso (Bloqueado) Cambiar los argumentos del step. Ve intel…" at bounding box center [488, 275] width 977 height 550
click at [909, 19] on div at bounding box center [910, 20] width 23 height 23
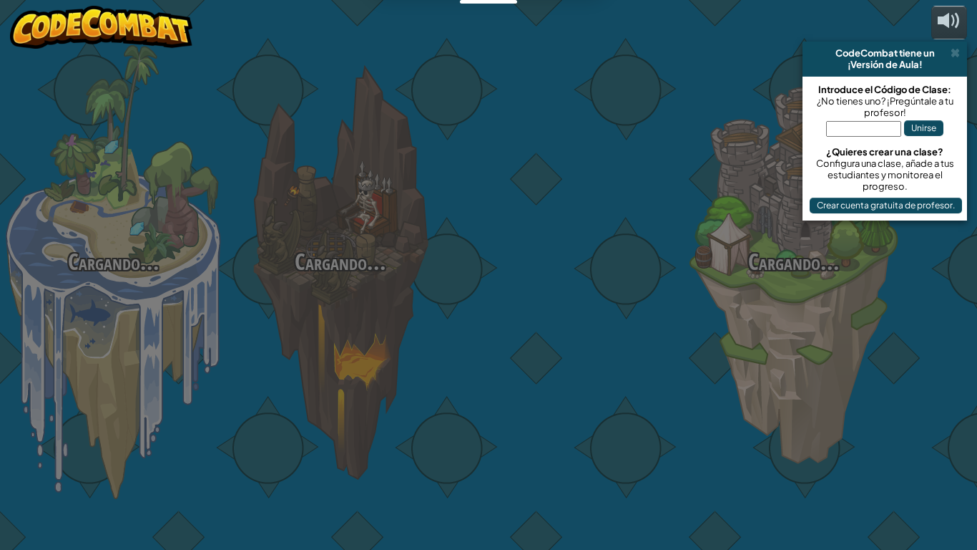
select select "es-ES"
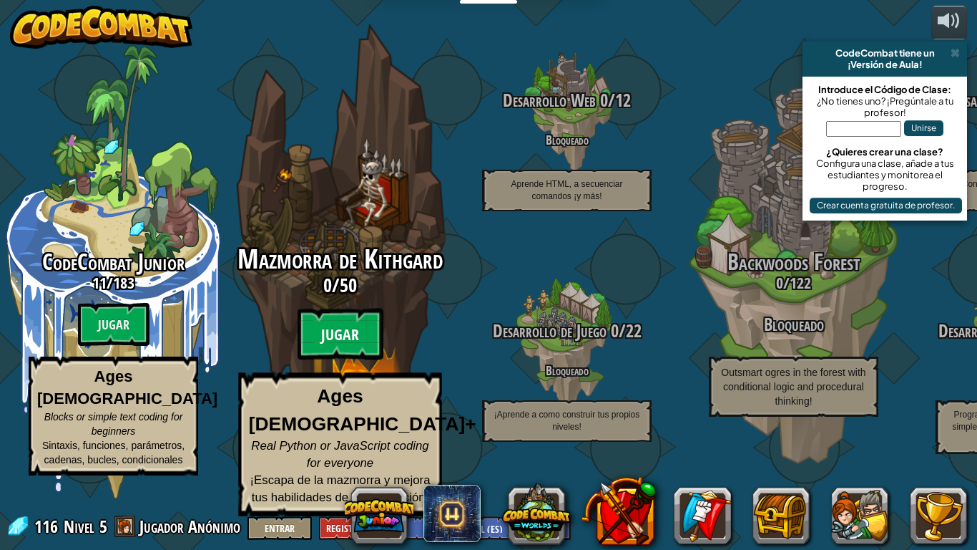
click at [338, 357] on btn "Jugar" at bounding box center [341, 334] width 86 height 52
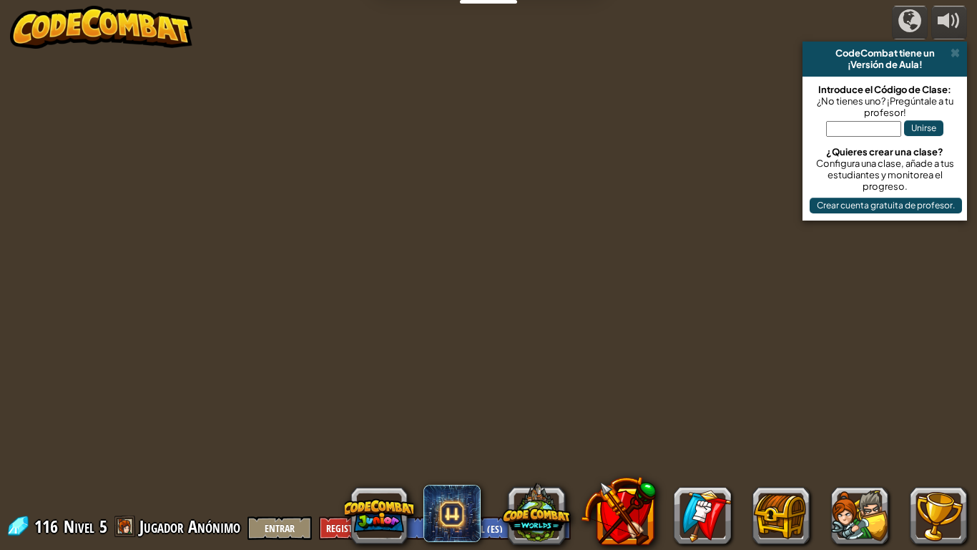
select select "es-ES"
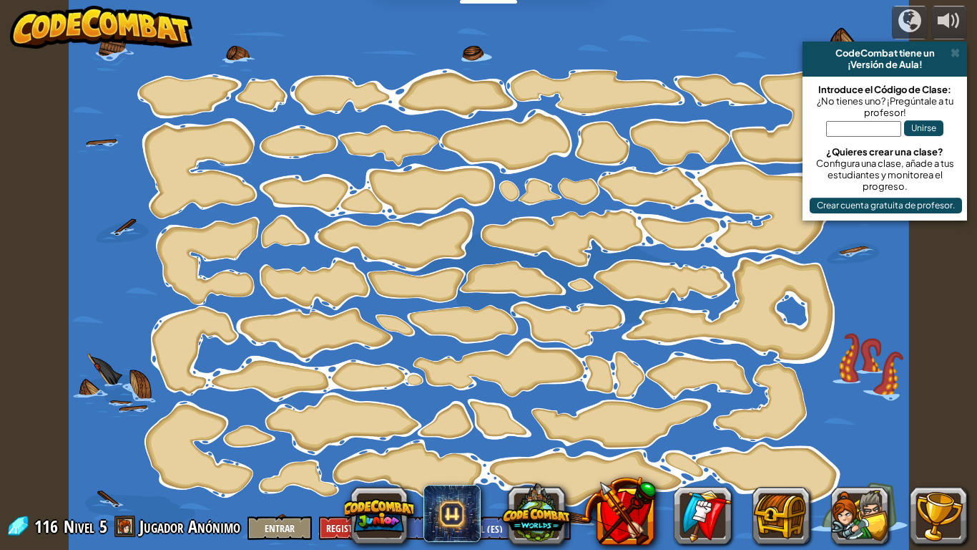
select select "es-ES"
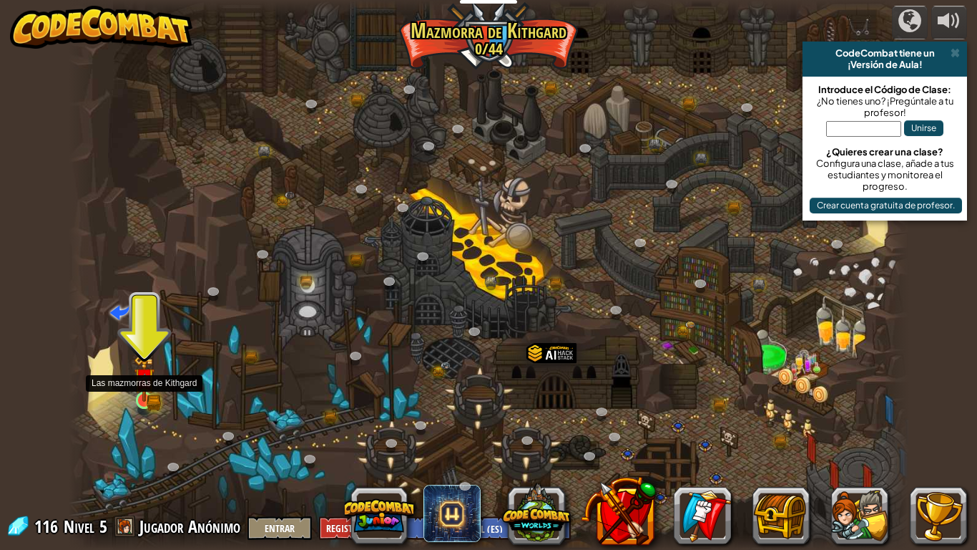
click at [142, 394] on img at bounding box center [144, 378] width 21 height 47
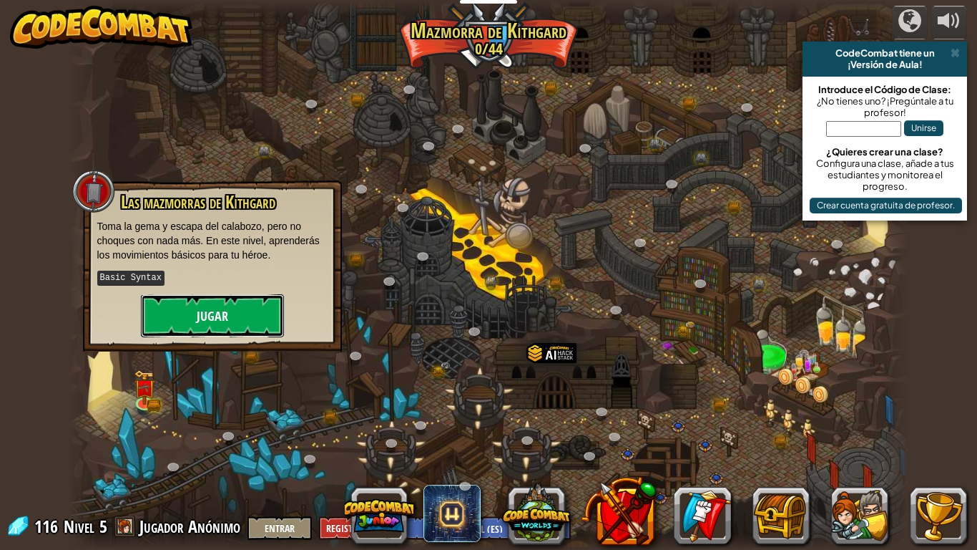
click at [192, 298] on button "Jugar" at bounding box center [212, 315] width 143 height 43
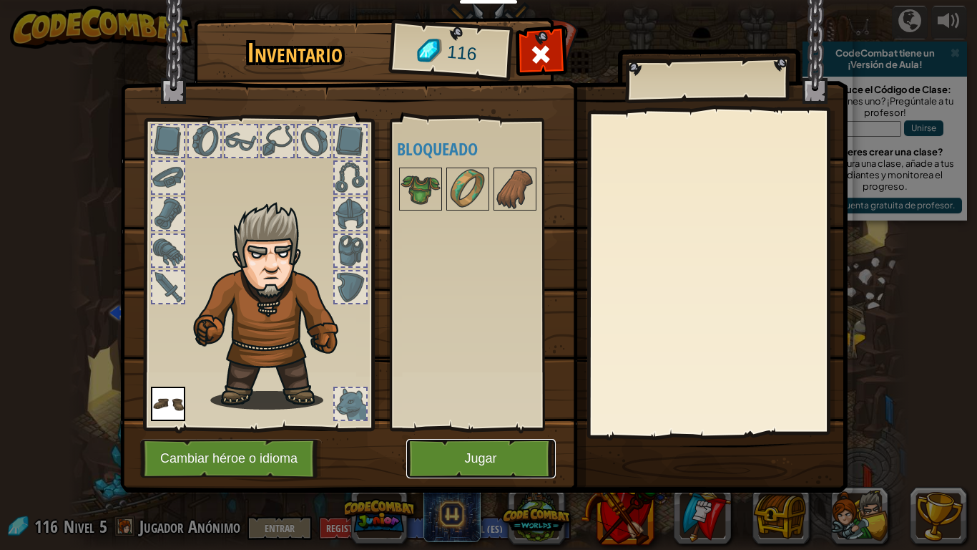
click at [495, 452] on button "Jugar" at bounding box center [481, 458] width 150 height 39
